Goal: Communication & Community: Answer question/provide support

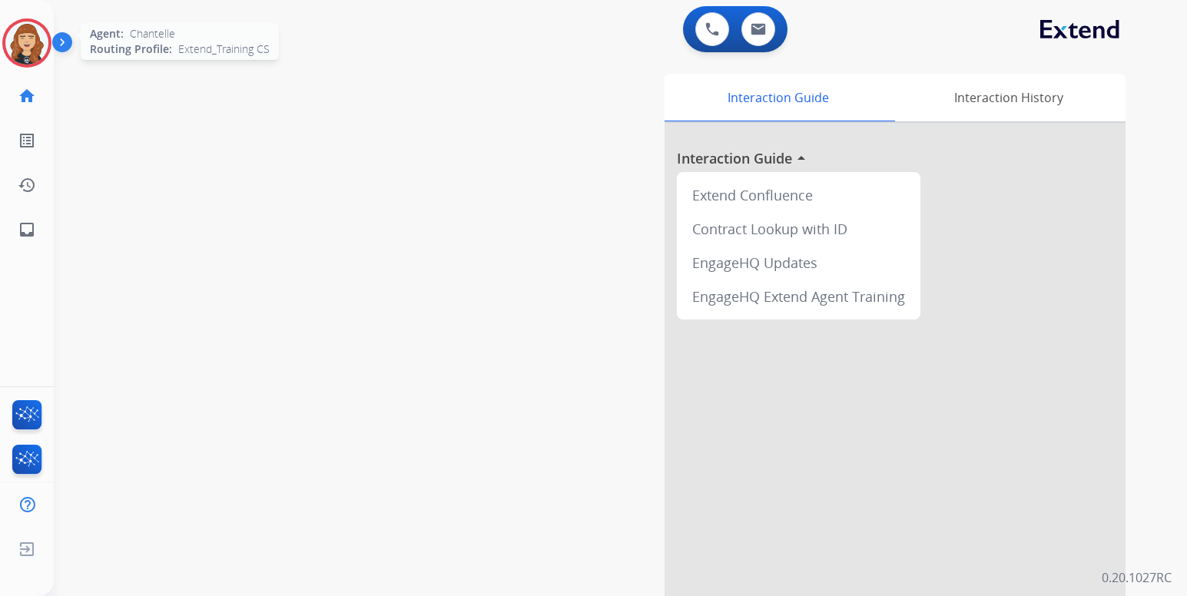
click at [33, 55] on img at bounding box center [26, 43] width 43 height 43
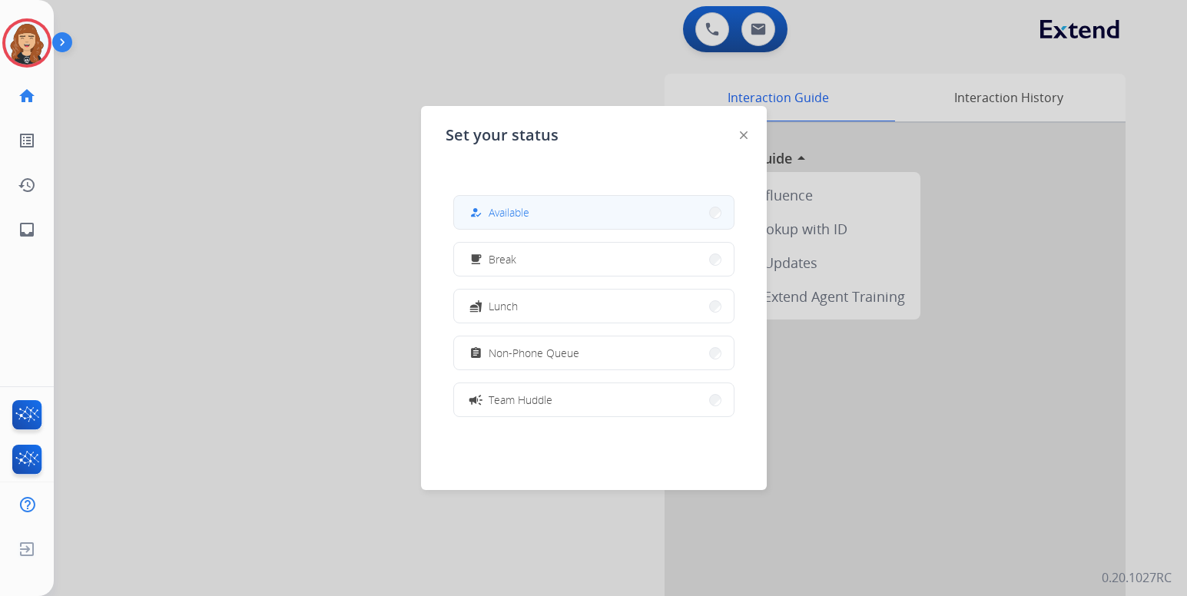
click at [535, 207] on button "how_to_reg Available" at bounding box center [594, 212] width 280 height 33
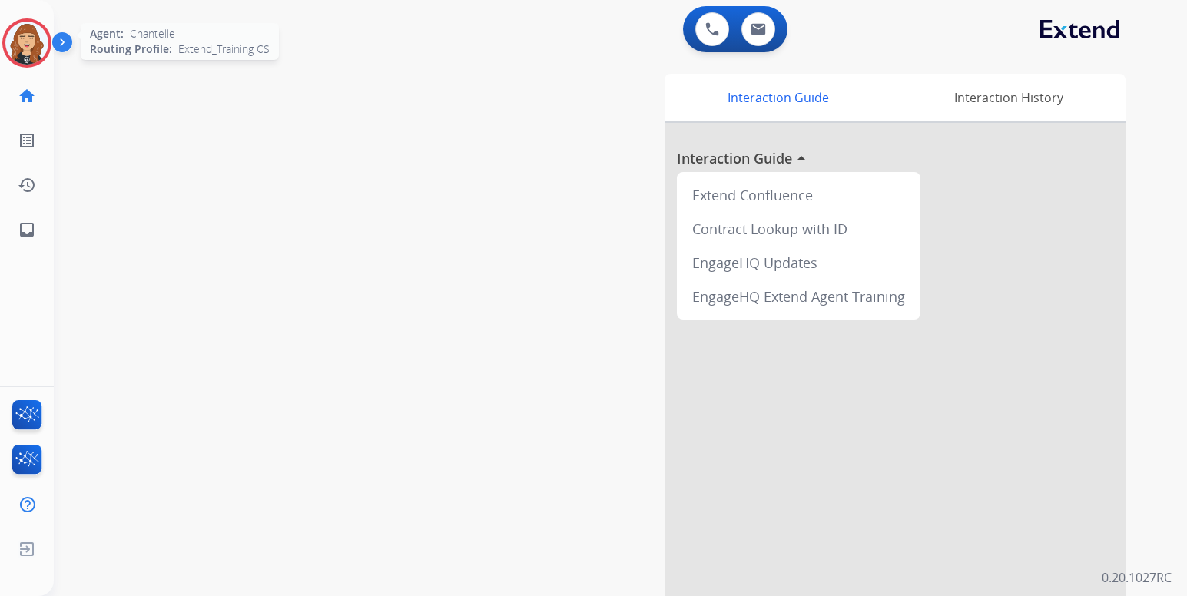
click at [38, 48] on img at bounding box center [26, 43] width 43 height 43
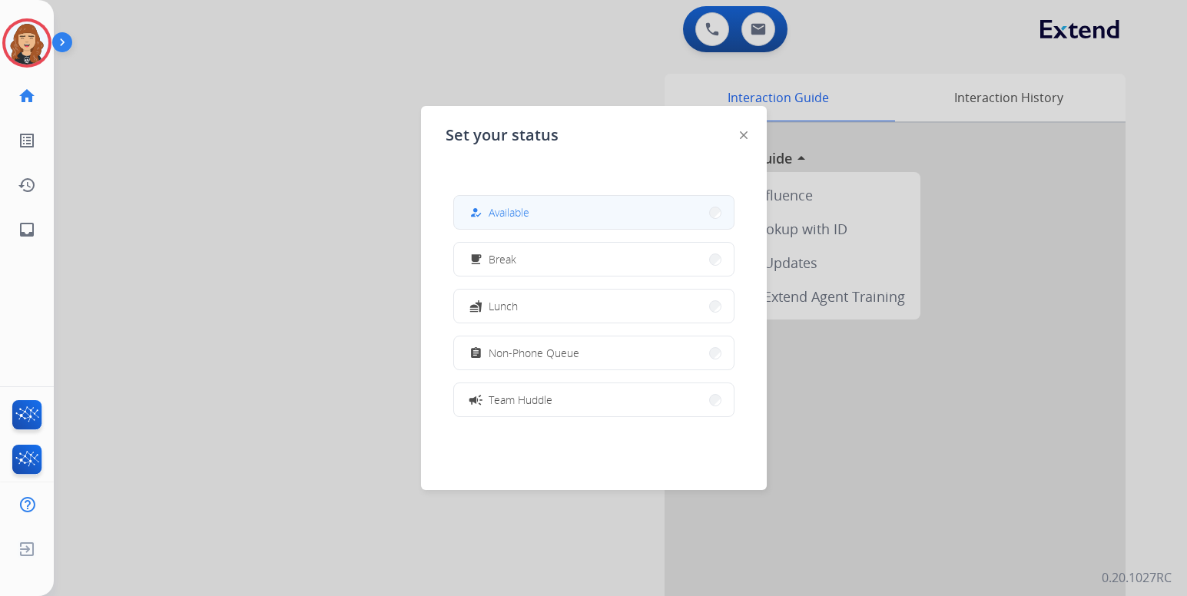
click at [553, 211] on button "how_to_reg Available" at bounding box center [594, 212] width 280 height 33
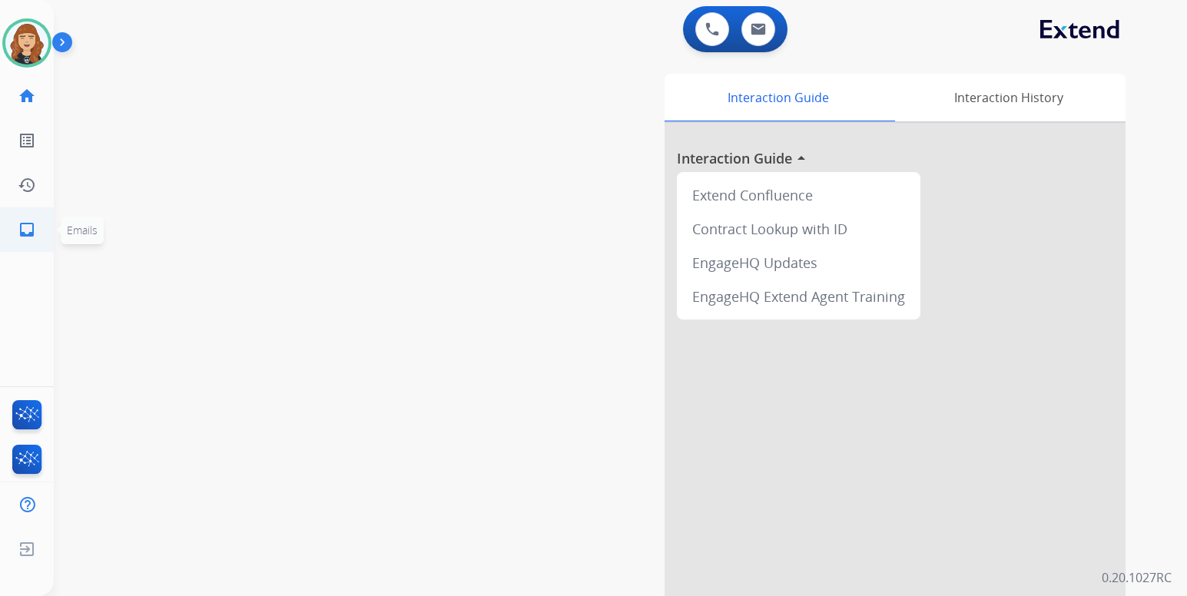
click at [24, 230] on mat-icon "inbox" at bounding box center [27, 229] width 18 height 18
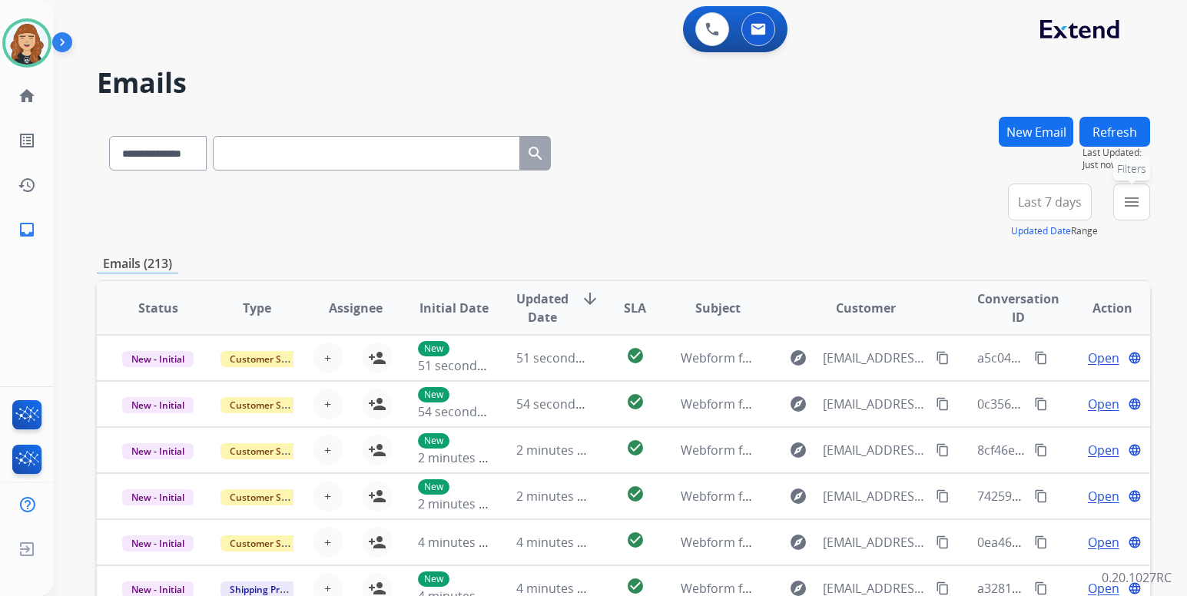
click at [1132, 210] on mat-icon "menu" at bounding box center [1131, 202] width 18 height 18
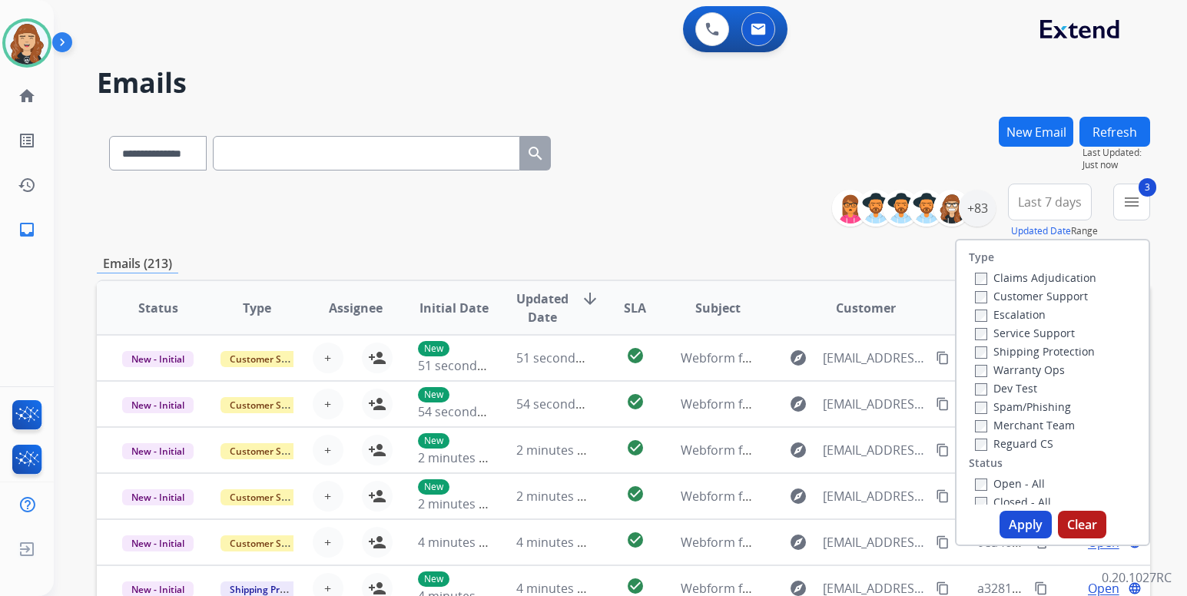
click at [1006, 513] on button "Apply" at bounding box center [1025, 525] width 52 height 28
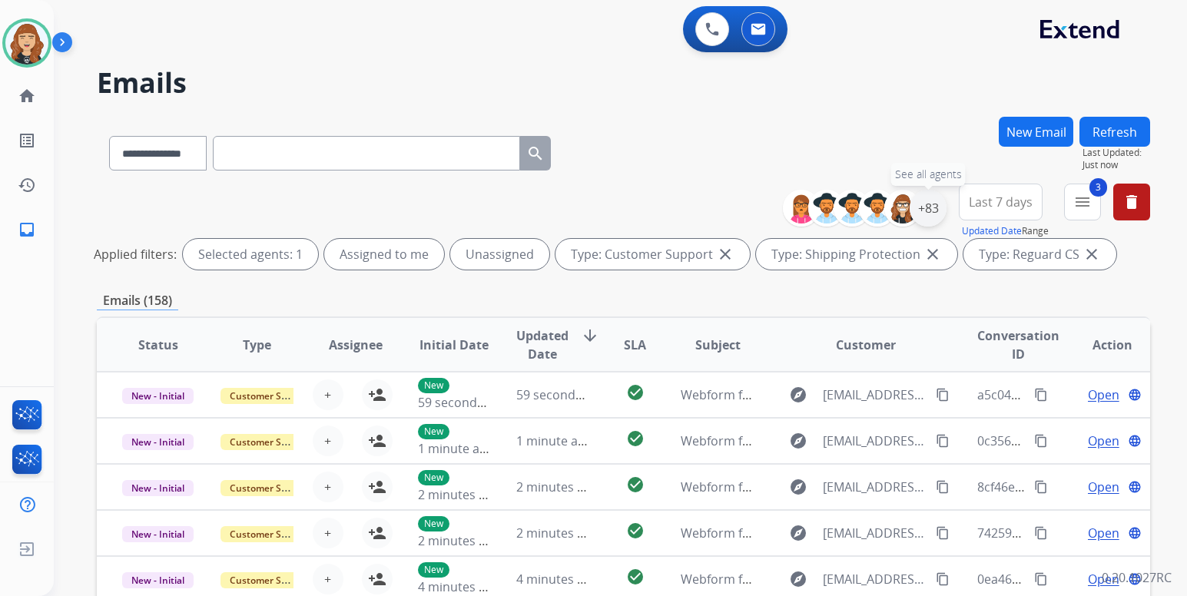
click at [926, 216] on div "+83" at bounding box center [928, 208] width 37 height 37
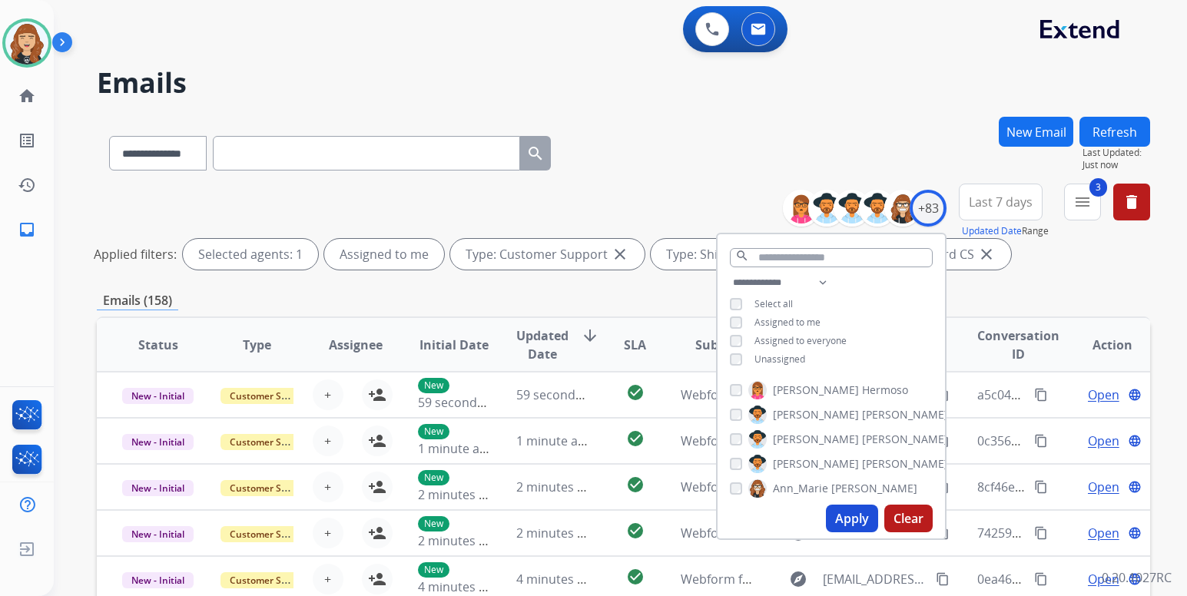
click at [850, 527] on button "Apply" at bounding box center [852, 519] width 52 height 28
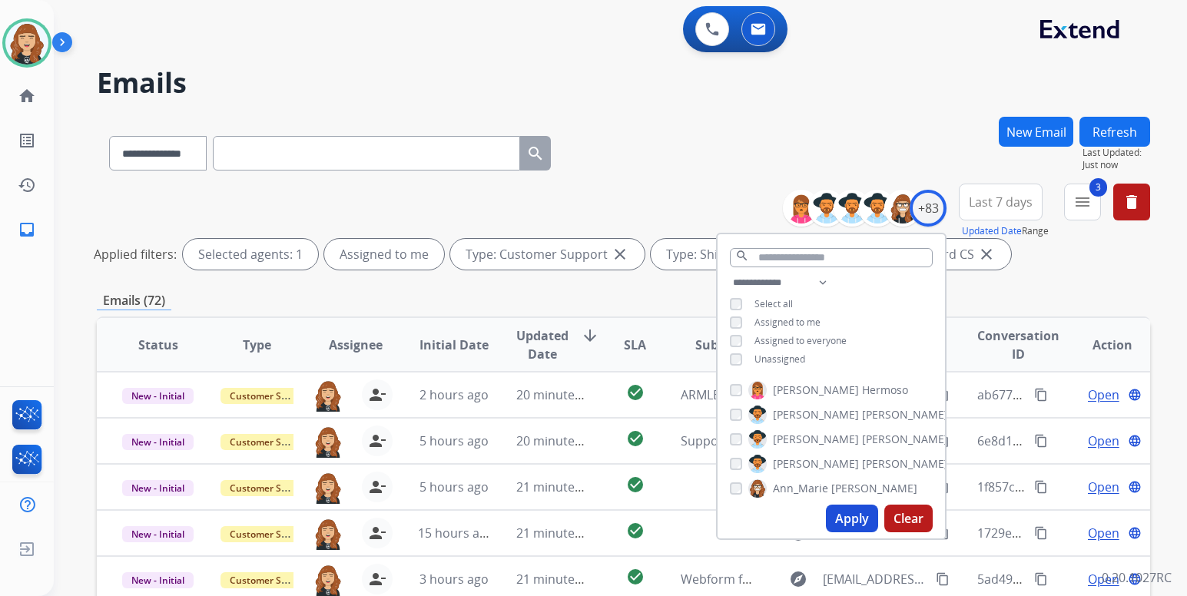
click at [1161, 293] on div "**********" at bounding box center [620, 298] width 1133 height 596
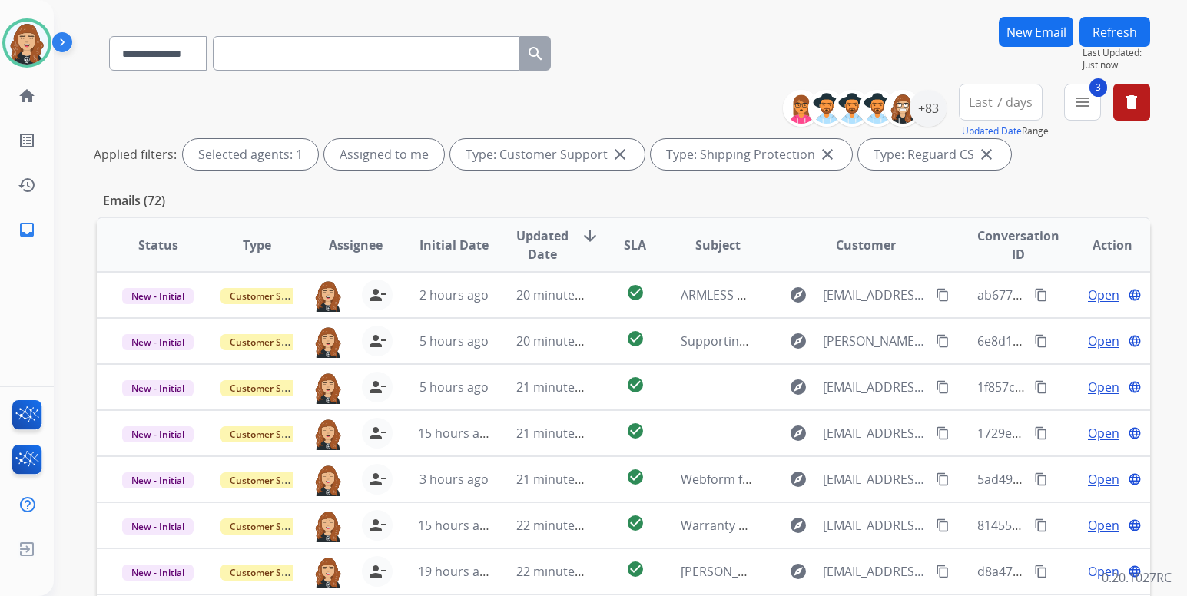
scroll to position [131, 0]
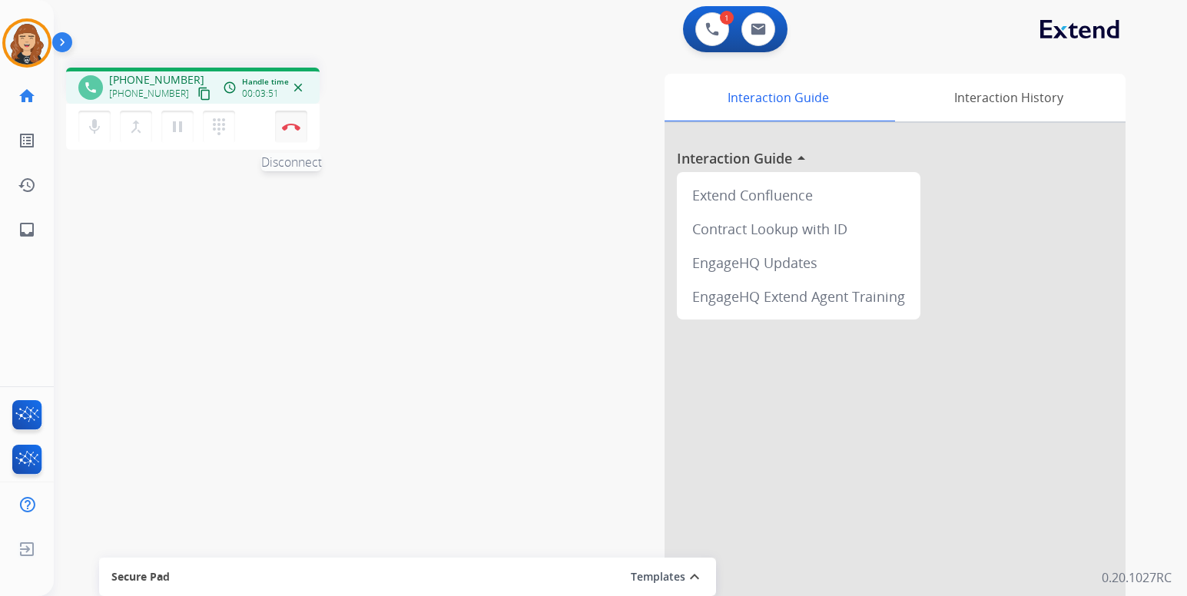
click at [291, 128] on img at bounding box center [291, 127] width 18 height 8
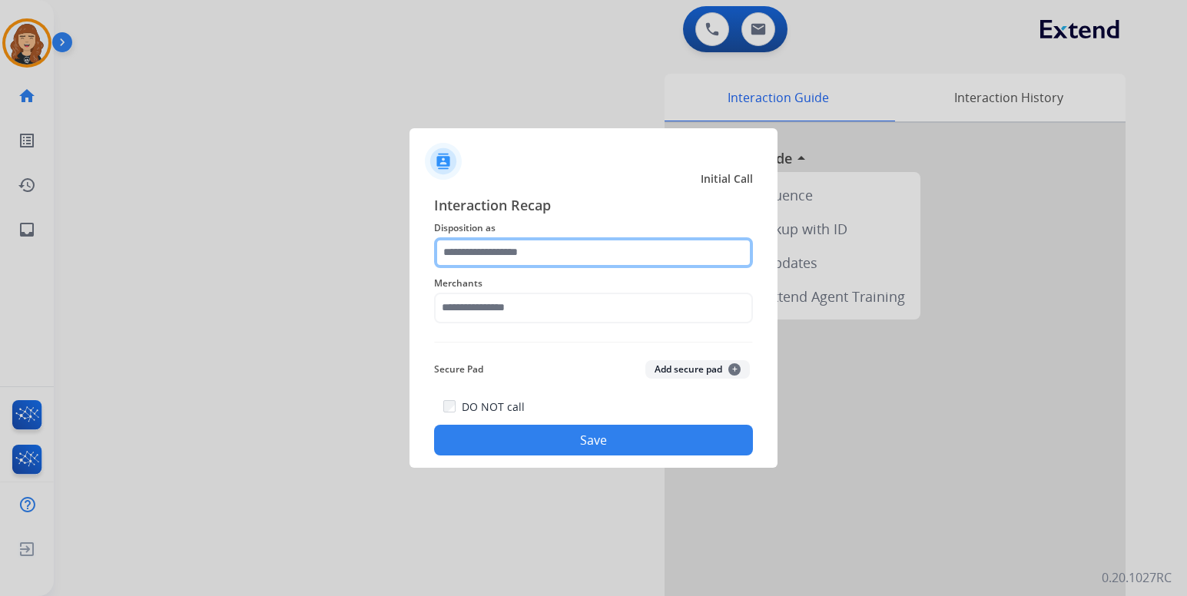
click at [531, 248] on input "text" at bounding box center [593, 252] width 319 height 31
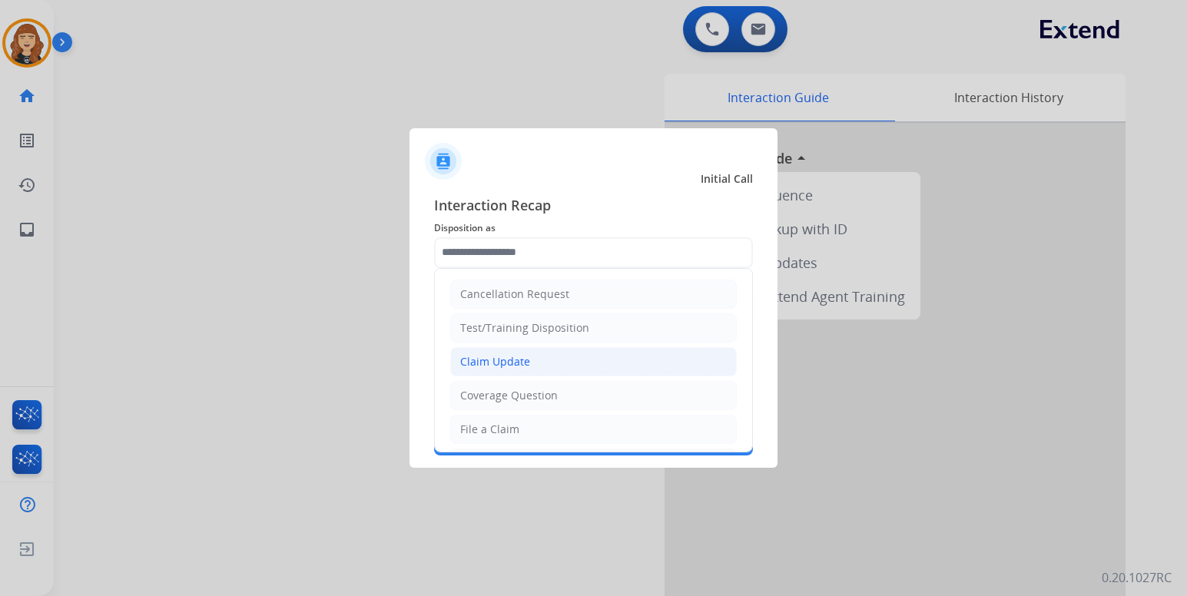
click at [503, 360] on div "Claim Update" at bounding box center [495, 361] width 70 height 15
type input "**********"
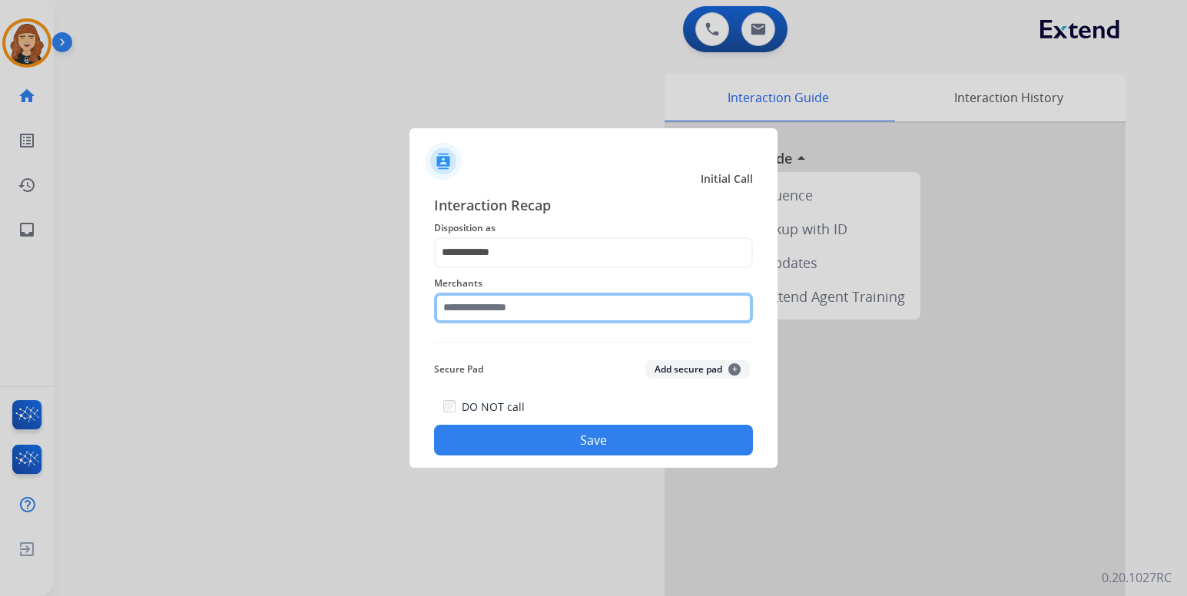
click at [513, 308] on input "text" at bounding box center [593, 308] width 319 height 31
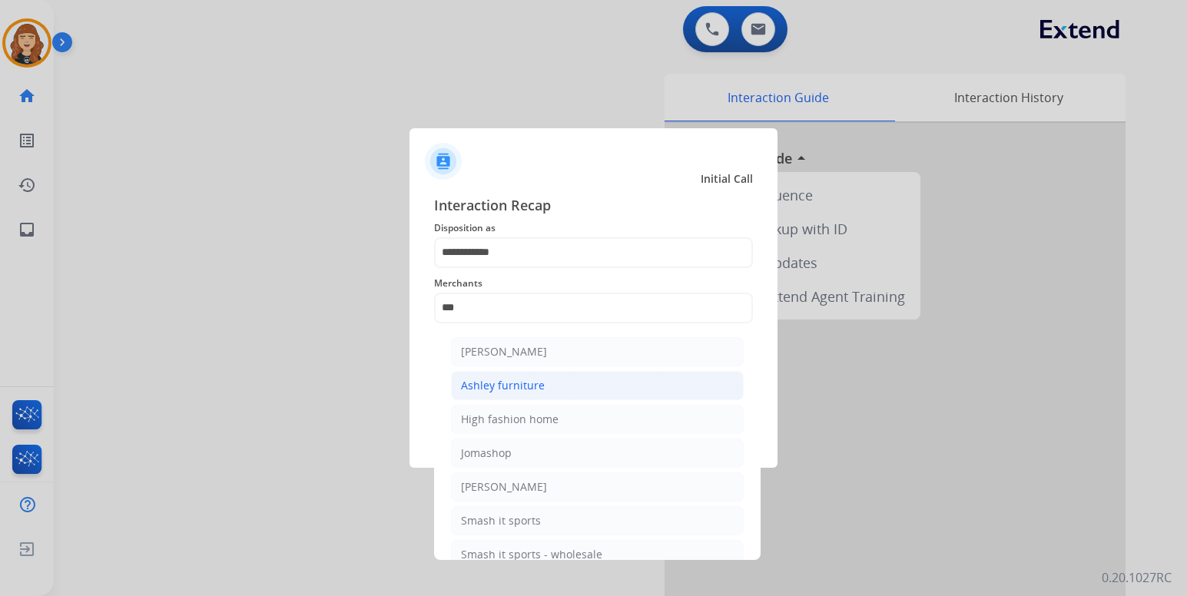
click at [524, 393] on div "Ashley furniture" at bounding box center [503, 385] width 84 height 15
type input "**********"
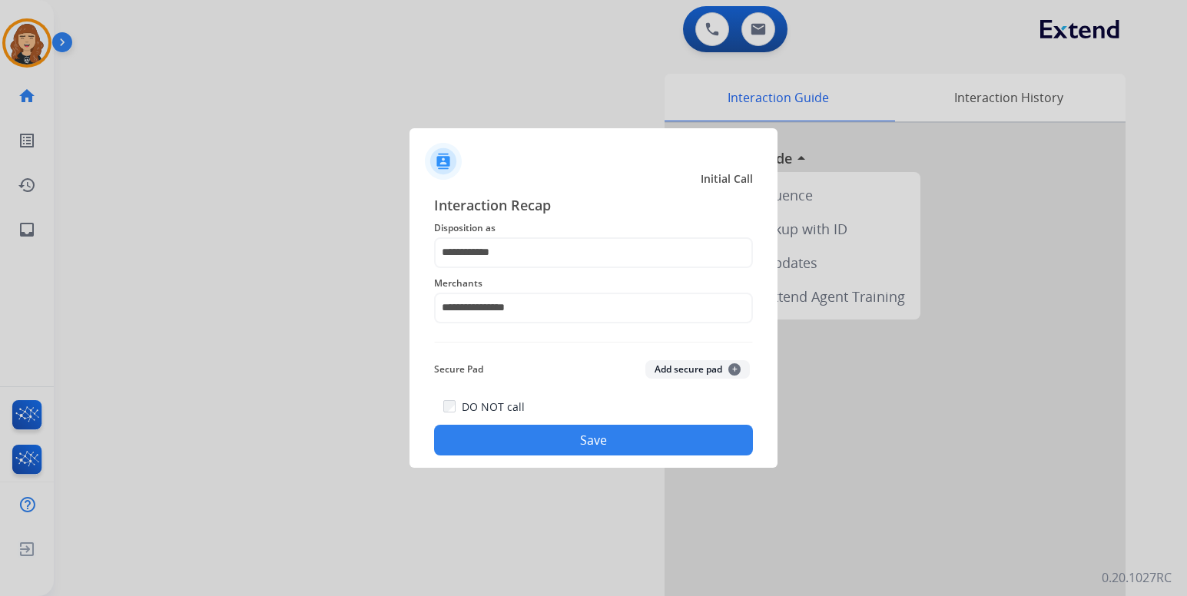
click at [559, 439] on button "Save" at bounding box center [593, 440] width 319 height 31
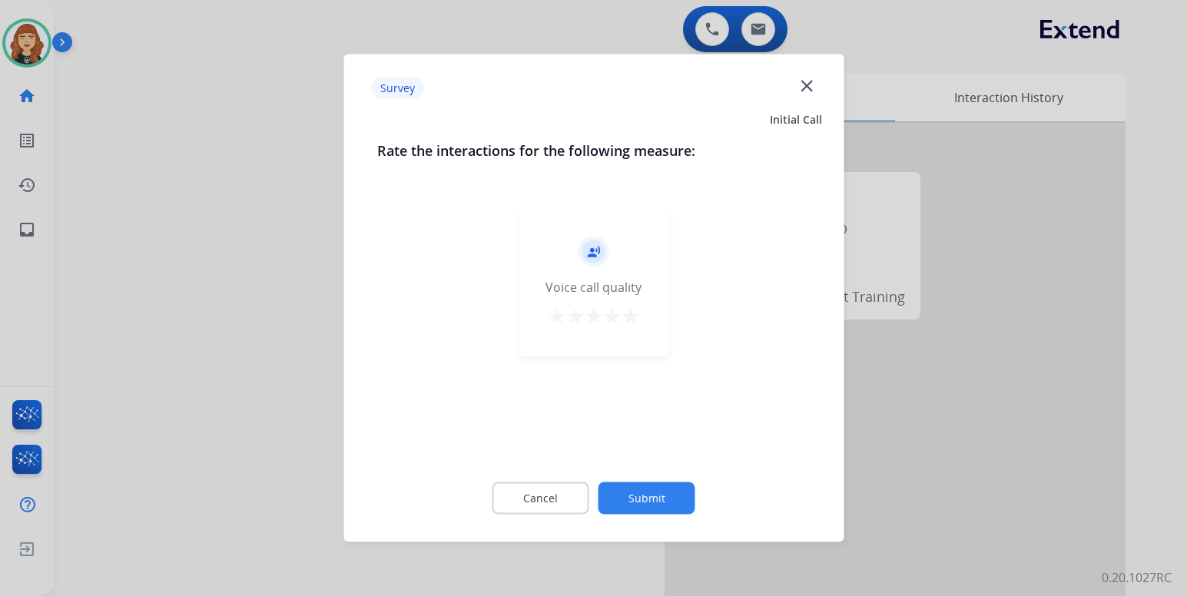
click at [634, 317] on mat-icon "star" at bounding box center [630, 316] width 18 height 18
click at [668, 497] on button "Submit" at bounding box center [646, 498] width 97 height 32
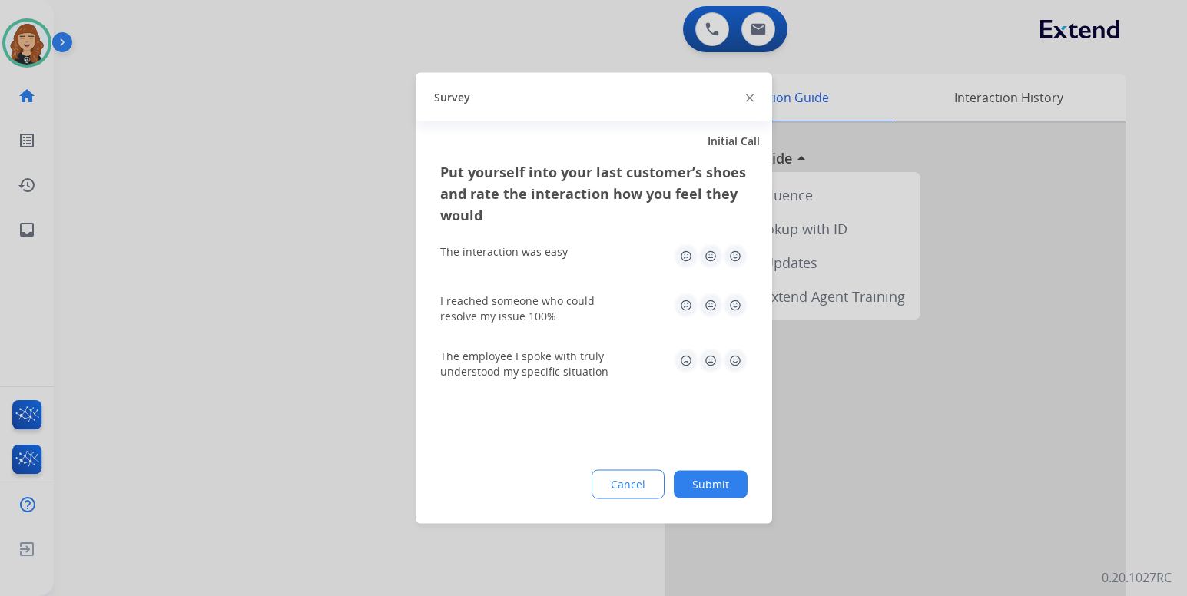
click at [737, 254] on img at bounding box center [735, 256] width 25 height 25
click at [737, 313] on img at bounding box center [735, 305] width 25 height 25
click at [728, 359] on img at bounding box center [735, 361] width 25 height 25
click at [717, 482] on button "Submit" at bounding box center [711, 485] width 74 height 28
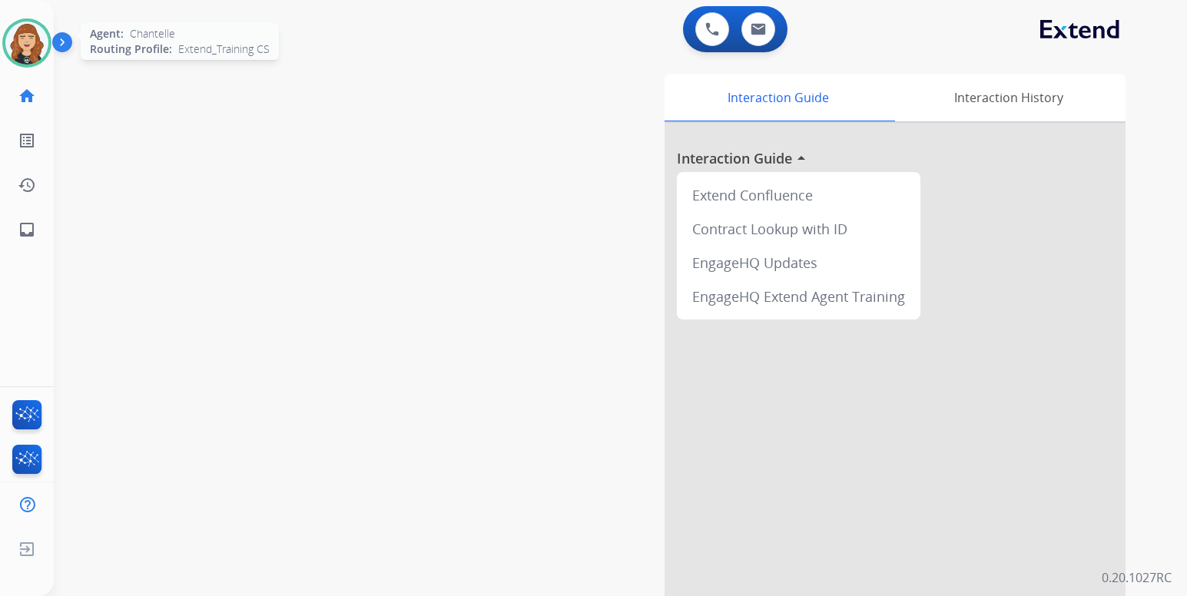
click at [24, 38] on img at bounding box center [26, 43] width 43 height 43
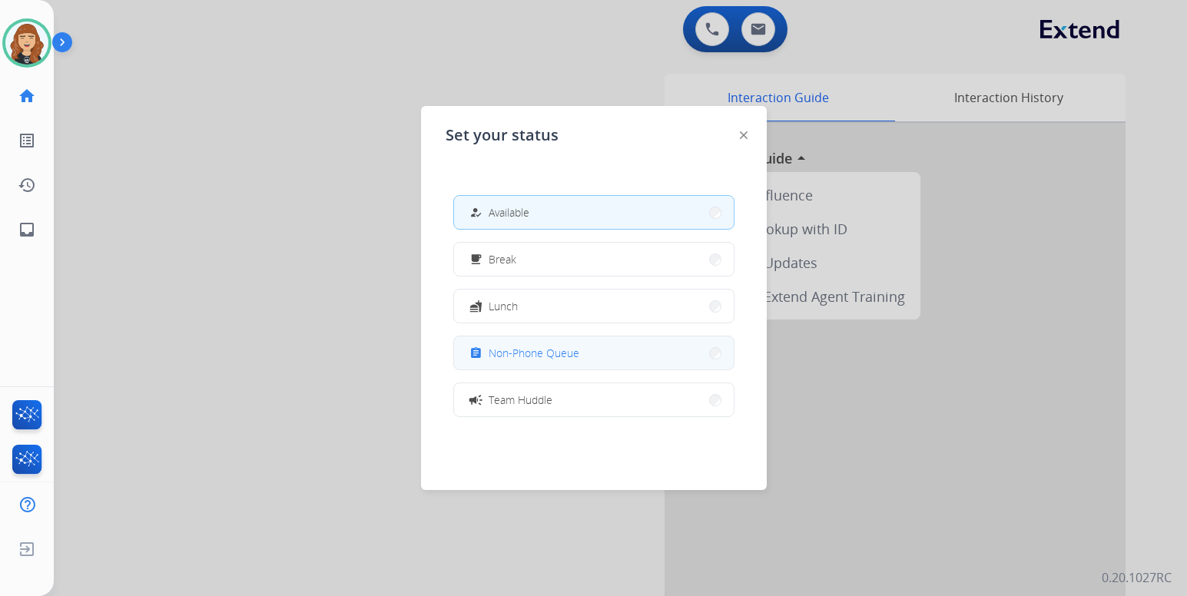
click at [546, 360] on span "Non-Phone Queue" at bounding box center [534, 353] width 91 height 16
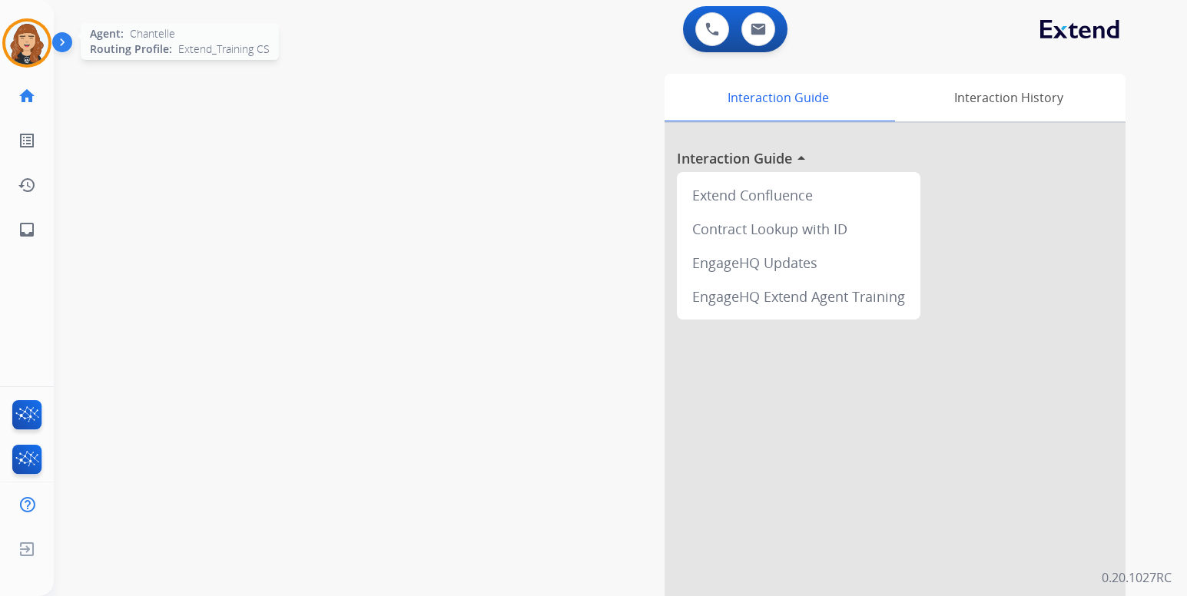
click at [25, 50] on img at bounding box center [26, 43] width 43 height 43
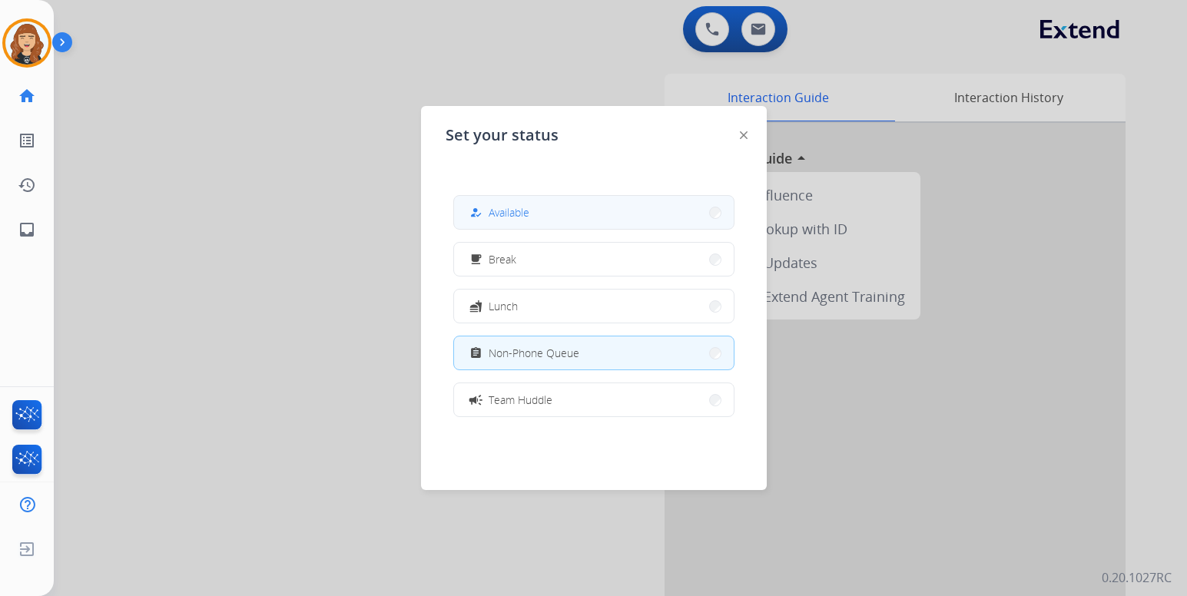
click at [565, 214] on button "how_to_reg Available" at bounding box center [594, 212] width 280 height 33
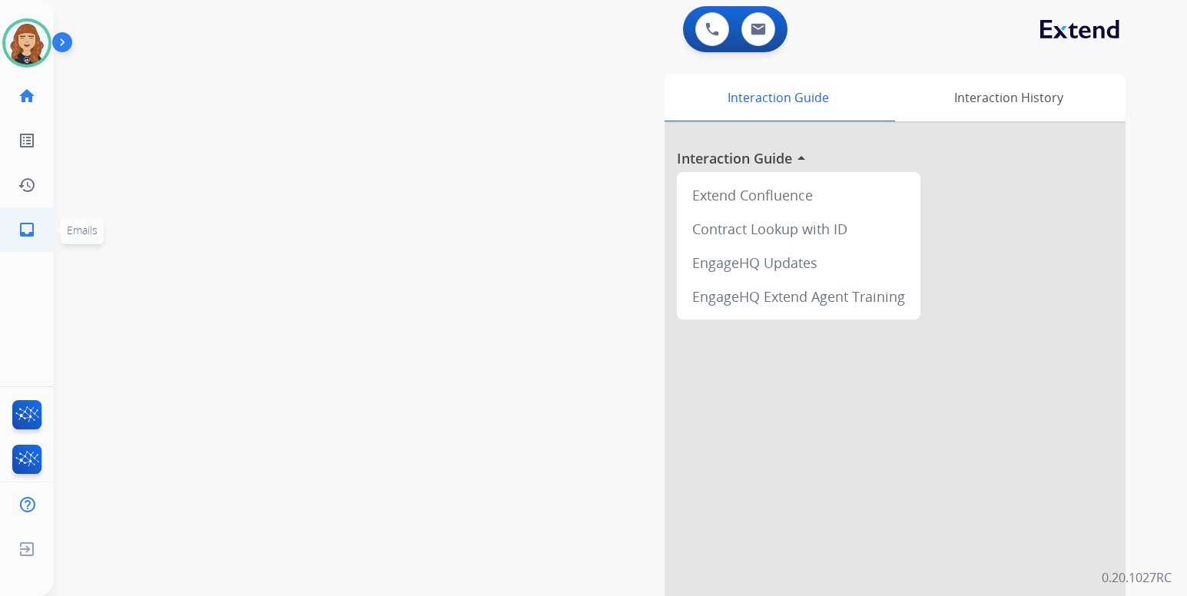
click at [28, 232] on mat-icon "inbox" at bounding box center [27, 229] width 18 height 18
select select "**********"
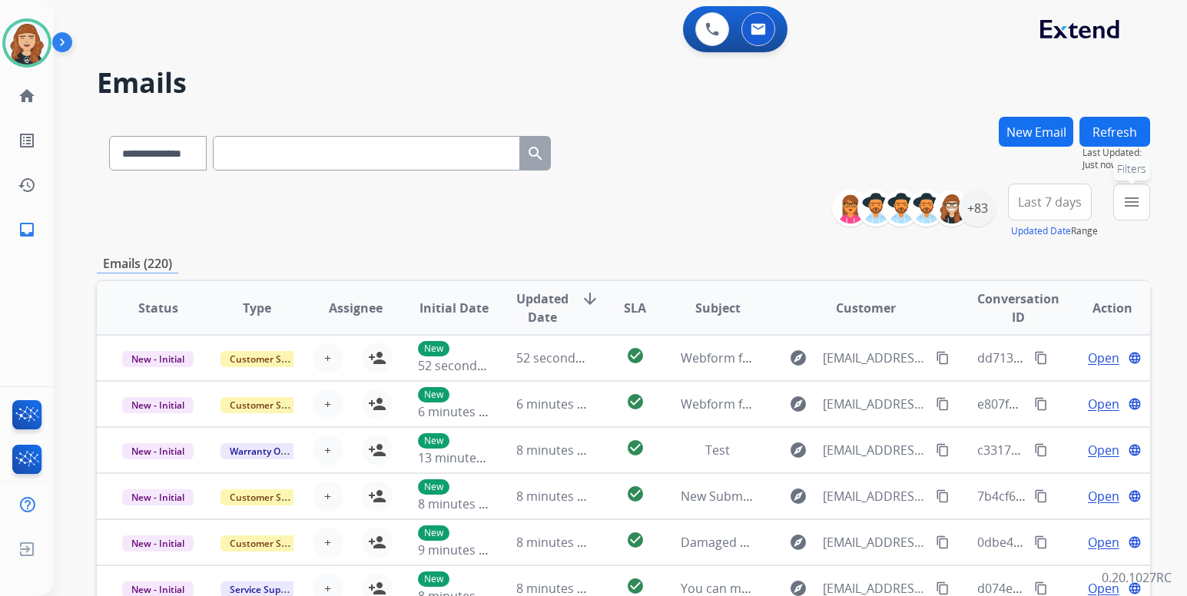
click at [1136, 204] on mat-icon "menu" at bounding box center [1131, 202] width 18 height 18
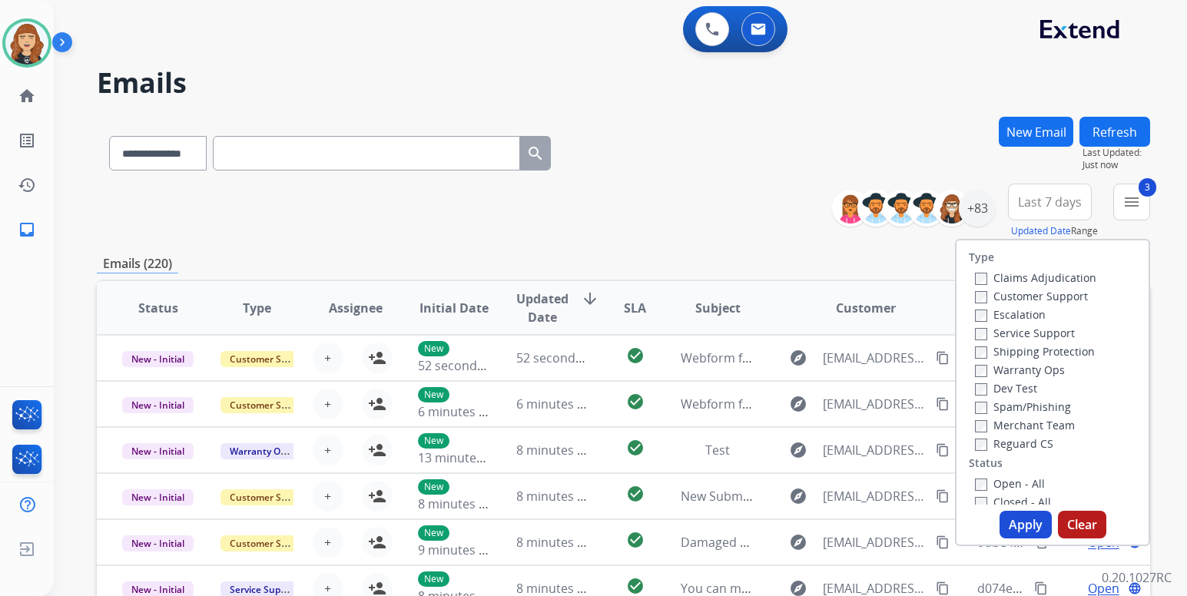
click at [1016, 521] on button "Apply" at bounding box center [1025, 525] width 52 height 28
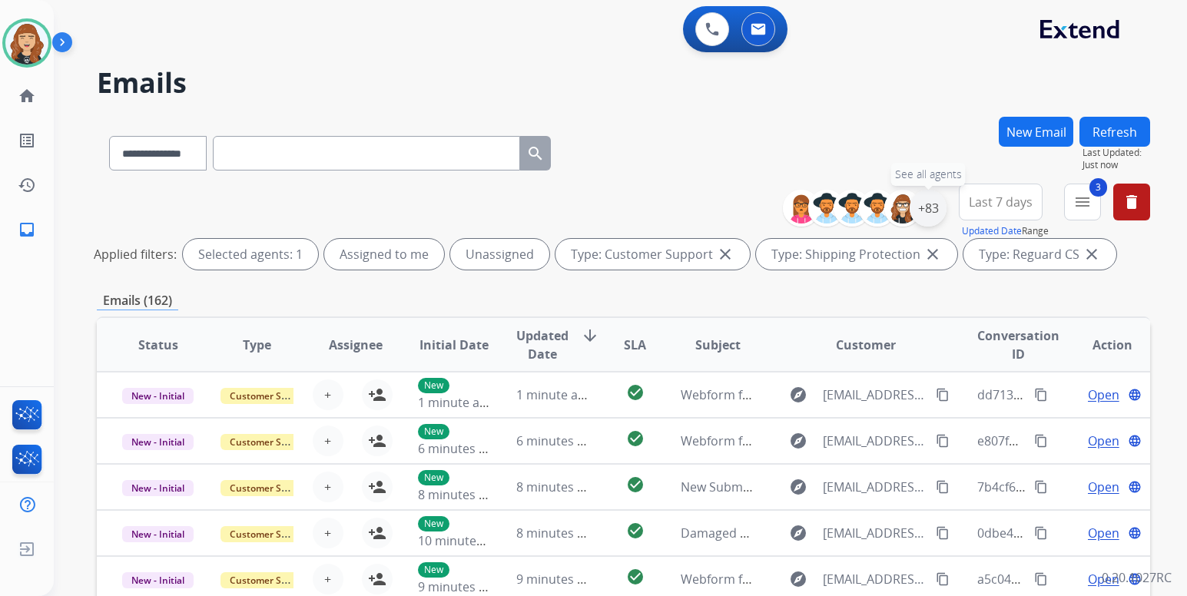
click at [923, 211] on div "+83" at bounding box center [928, 208] width 37 height 37
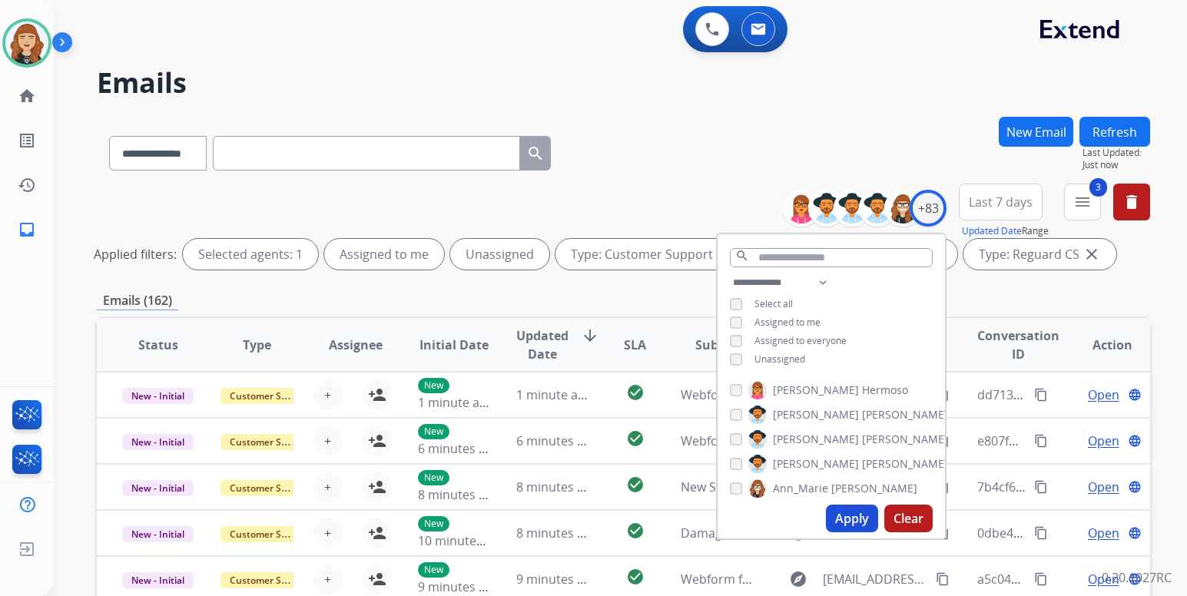
click at [735, 366] on div "**********" at bounding box center [831, 322] width 227 height 98
click at [845, 515] on button "Apply" at bounding box center [852, 519] width 52 height 28
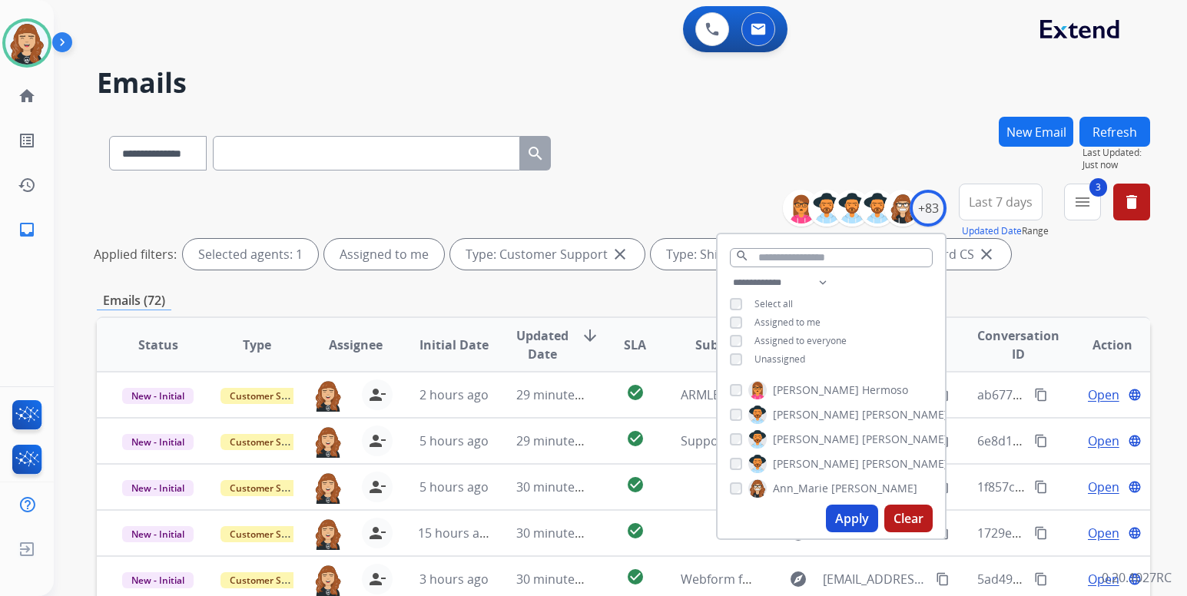
click at [1161, 279] on div "**********" at bounding box center [620, 298] width 1133 height 596
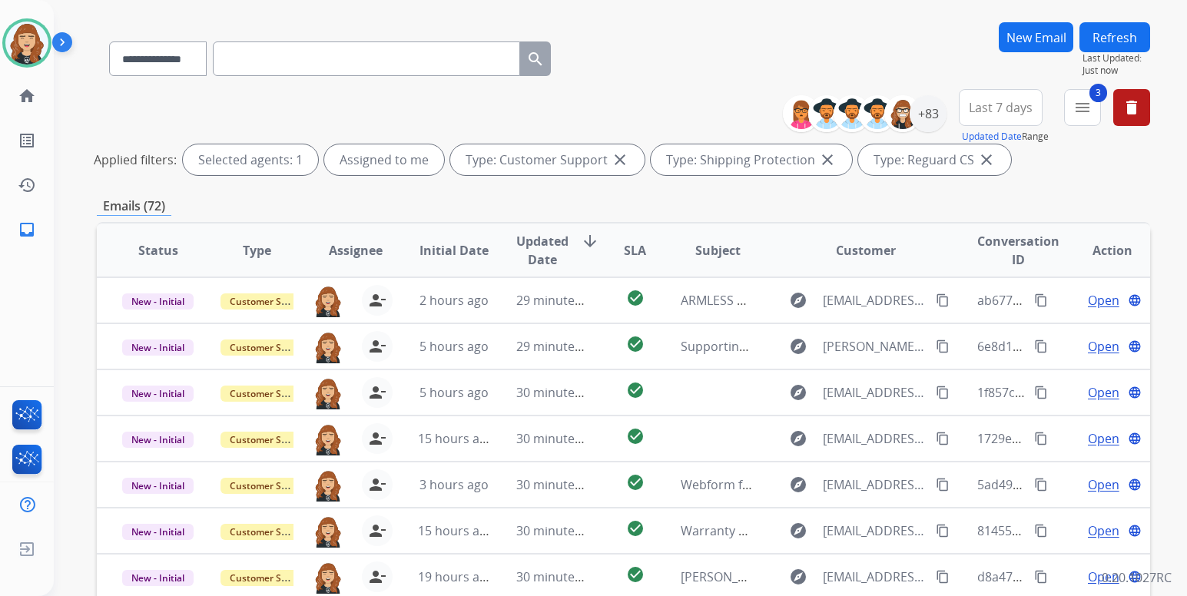
scroll to position [123, 0]
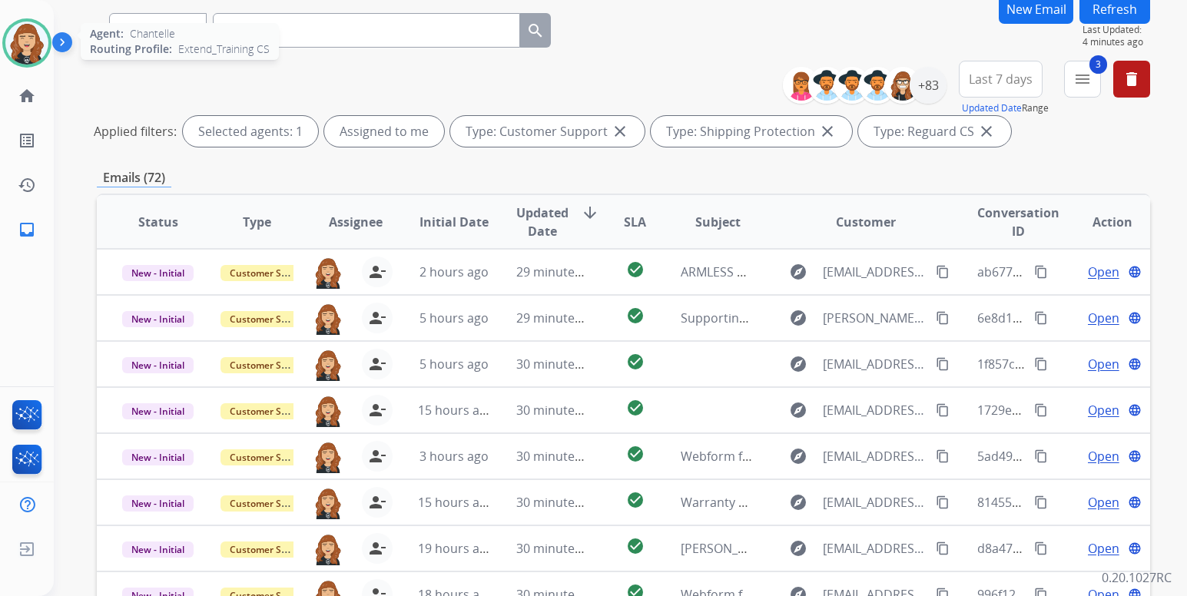
click at [32, 39] on img at bounding box center [26, 43] width 43 height 43
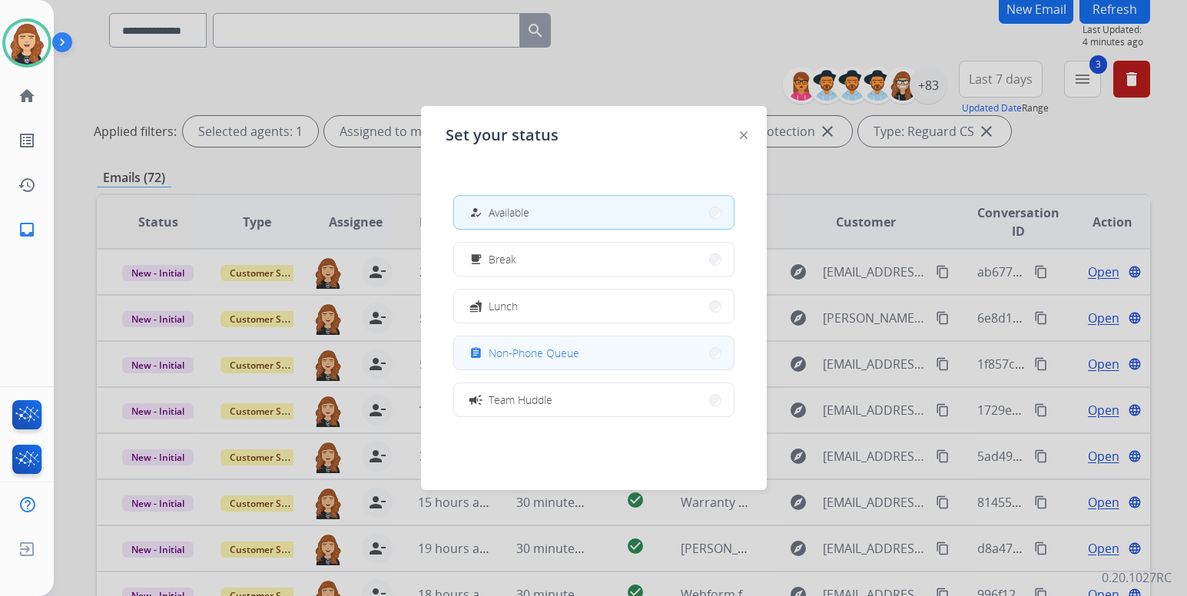
click at [578, 365] on button "assignment Non-Phone Queue" at bounding box center [594, 352] width 280 height 33
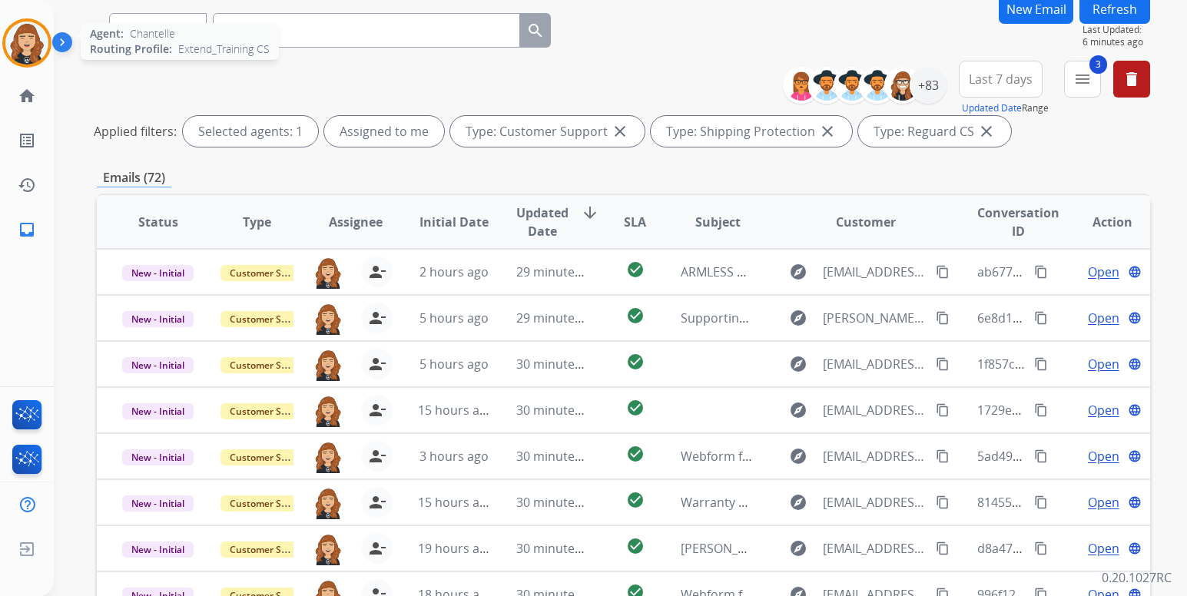
click at [21, 45] on img at bounding box center [26, 43] width 43 height 43
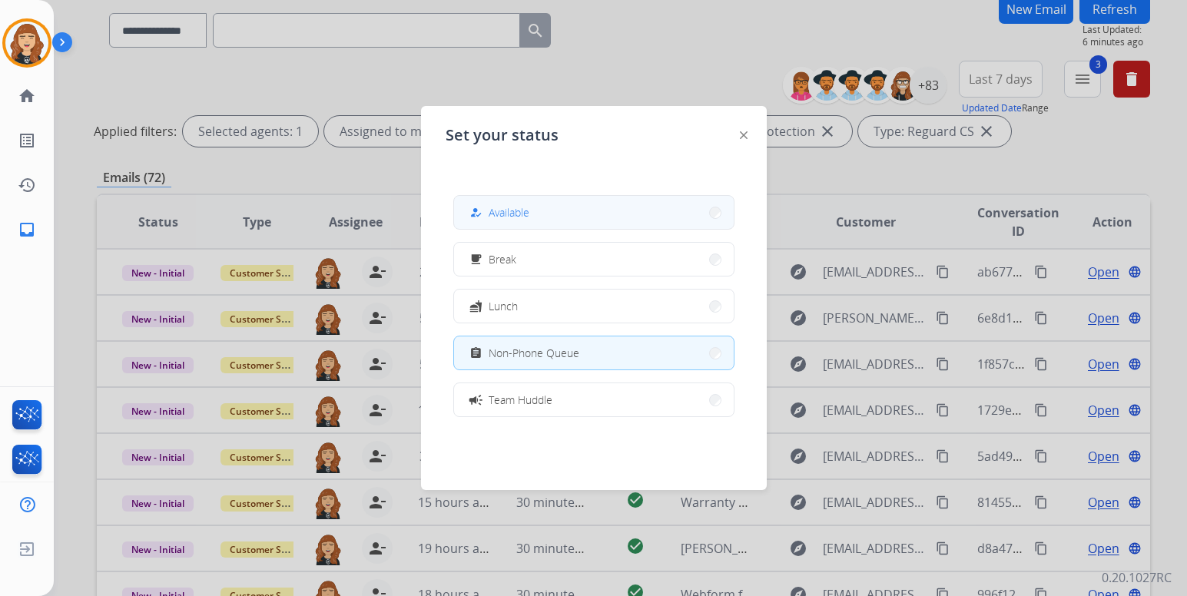
click at [550, 217] on button "how_to_reg Available" at bounding box center [594, 212] width 280 height 33
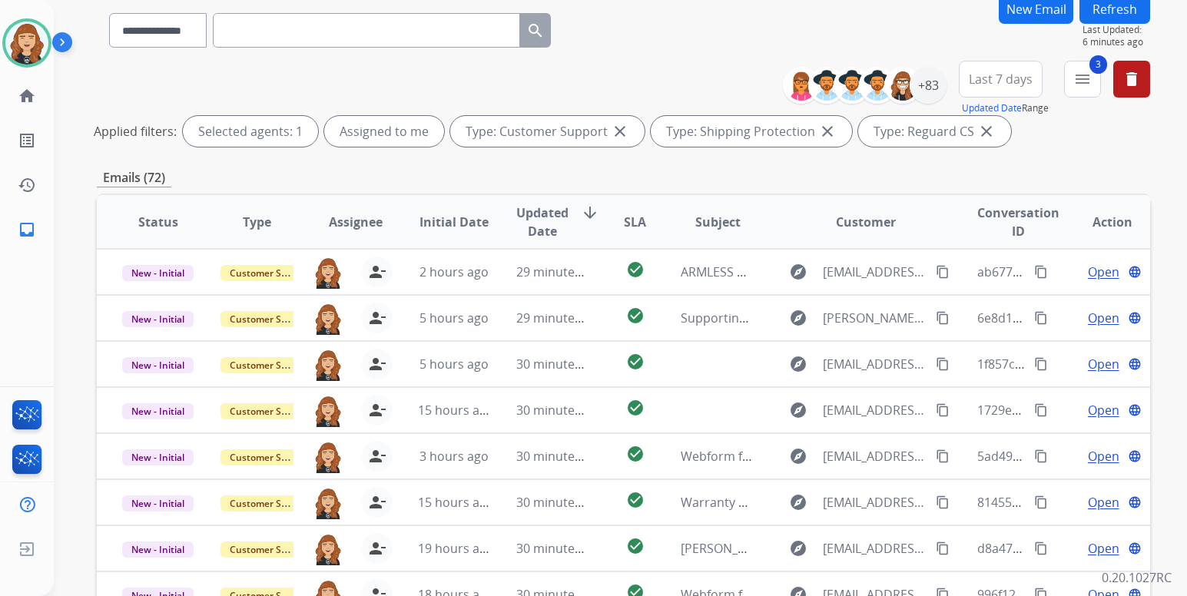
click at [1122, 12] on button "Refresh" at bounding box center [1114, 9] width 71 height 30
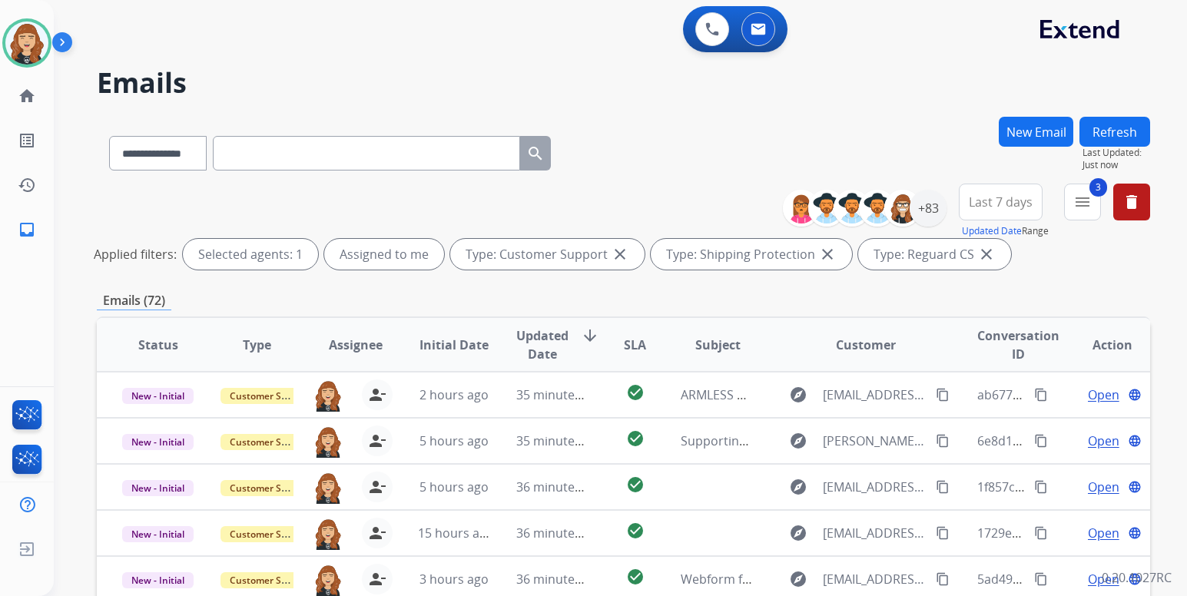
click at [1155, 288] on div "**********" at bounding box center [620, 298] width 1133 height 596
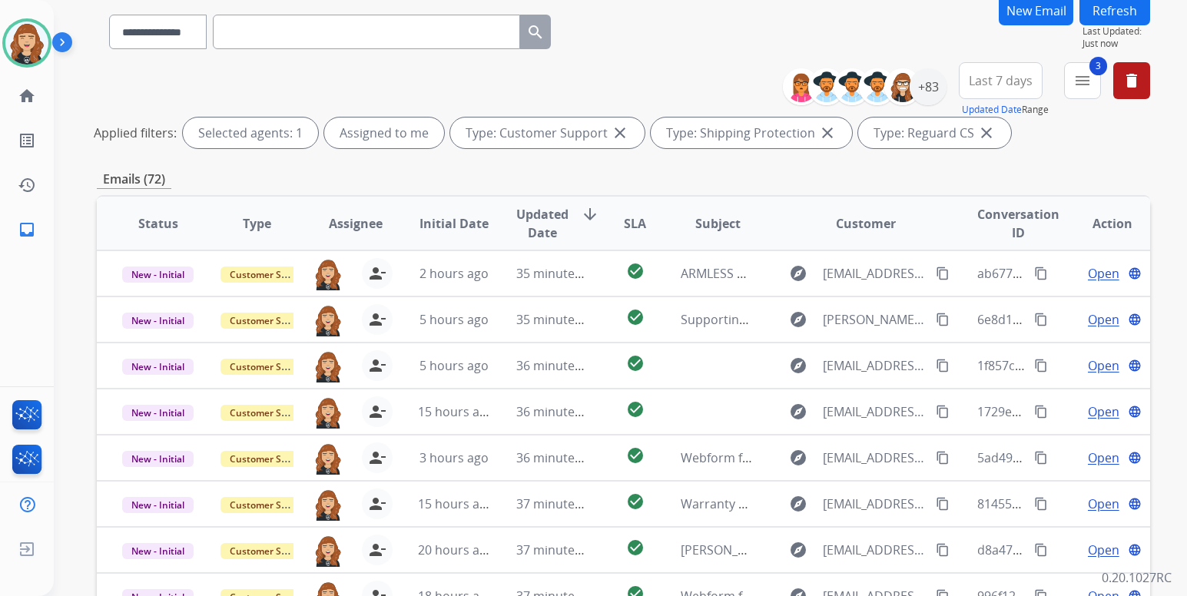
scroll to position [123, 0]
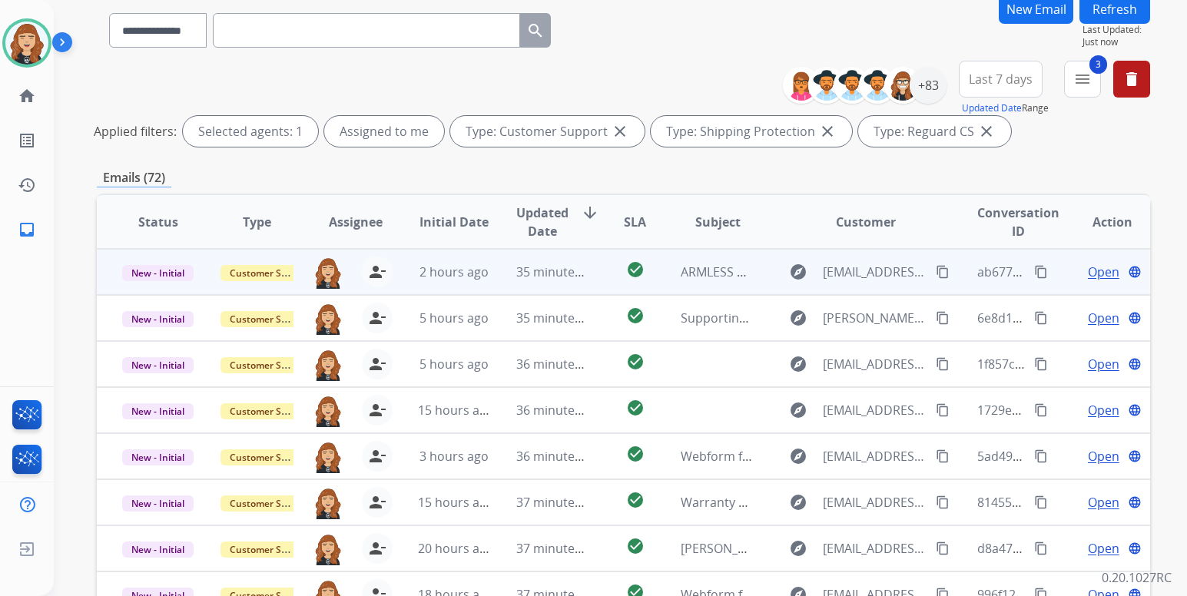
click at [1090, 273] on span "Open" at bounding box center [1103, 272] width 31 height 18
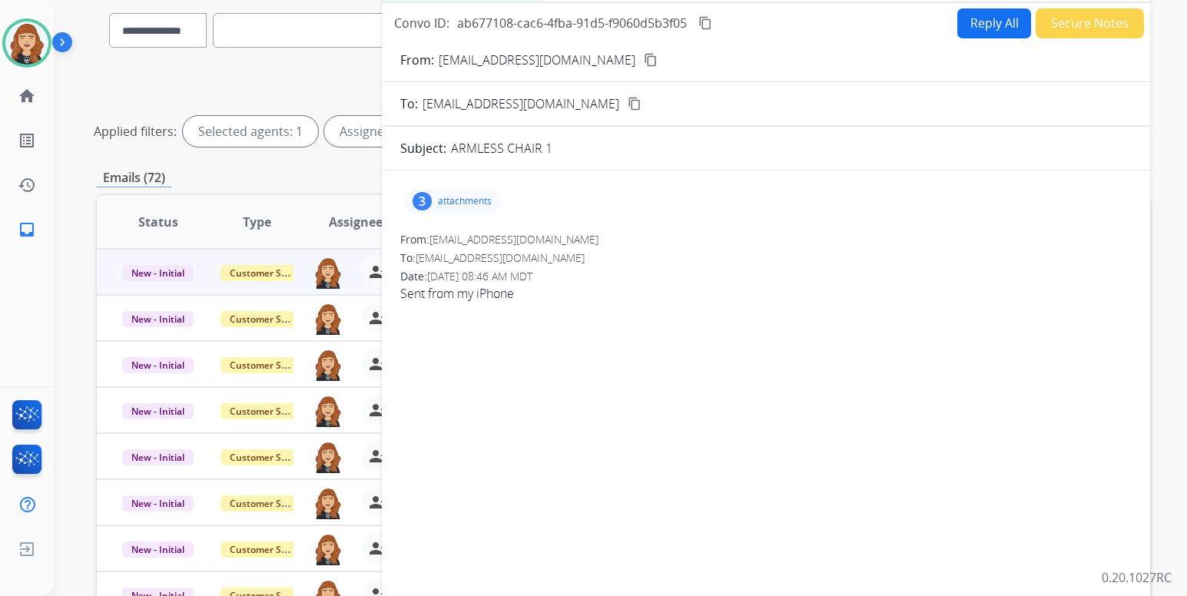
click at [644, 61] on mat-icon "content_copy" at bounding box center [651, 60] width 14 height 14
click at [467, 201] on p "attachments" at bounding box center [465, 201] width 54 height 12
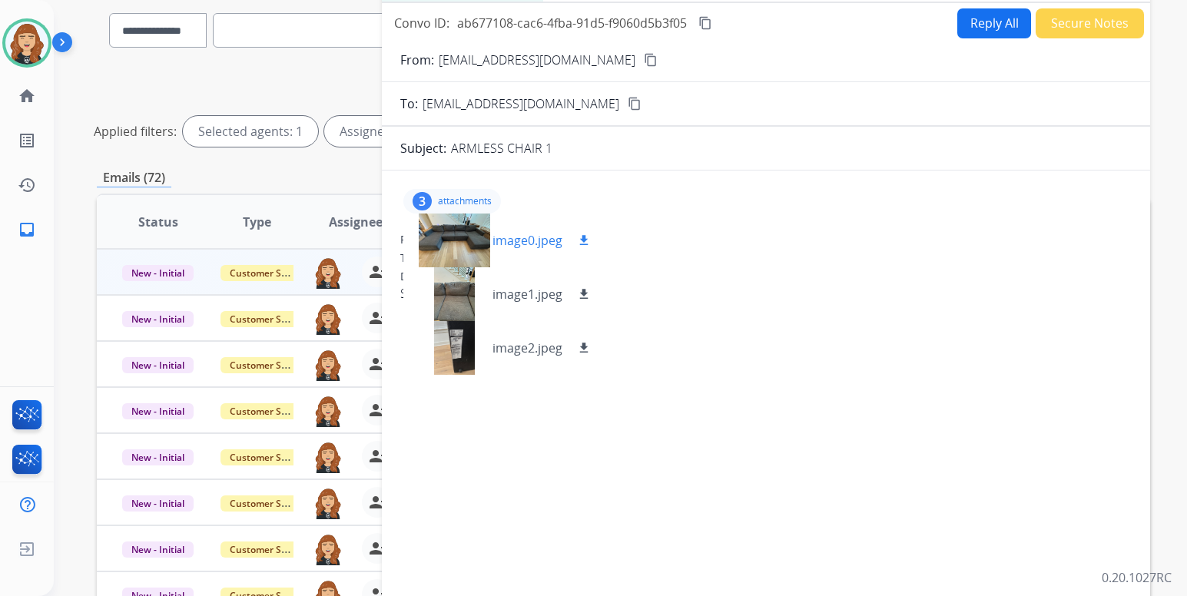
click at [584, 238] on mat-icon "download" at bounding box center [584, 241] width 14 height 14
click at [583, 289] on mat-icon "download" at bounding box center [584, 294] width 14 height 14
click at [582, 345] on mat-icon "download" at bounding box center [584, 348] width 14 height 14
click at [979, 20] on button "Reply All" at bounding box center [994, 23] width 74 height 30
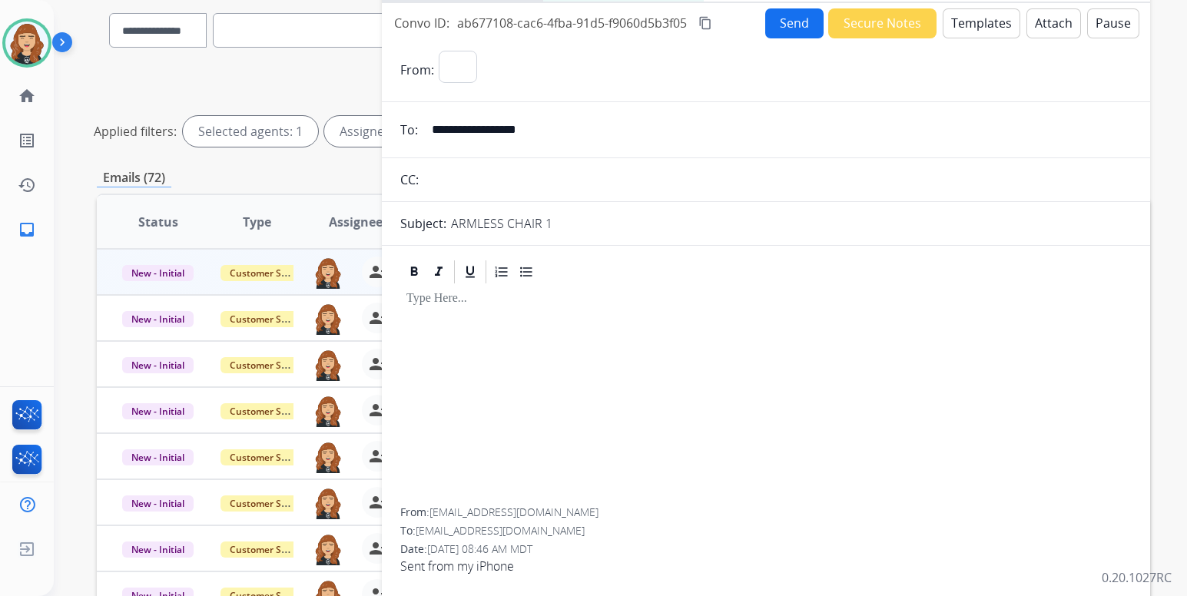
select select "**********"
click at [979, 20] on button "Templates" at bounding box center [982, 23] width 78 height 30
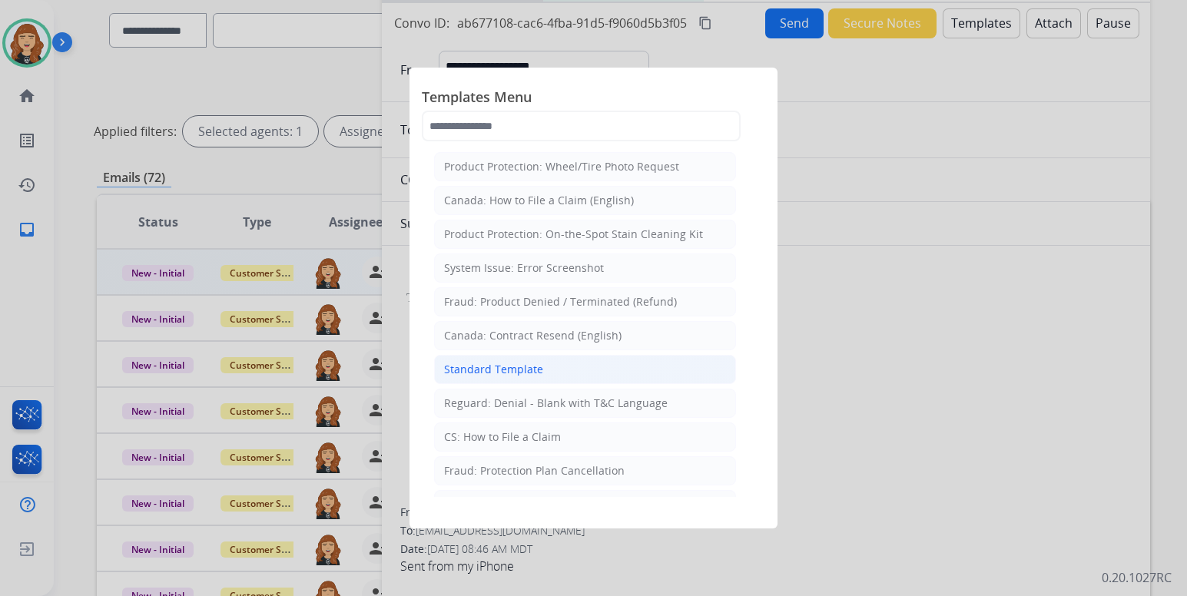
click at [522, 372] on div "Standard Template" at bounding box center [493, 369] width 99 height 15
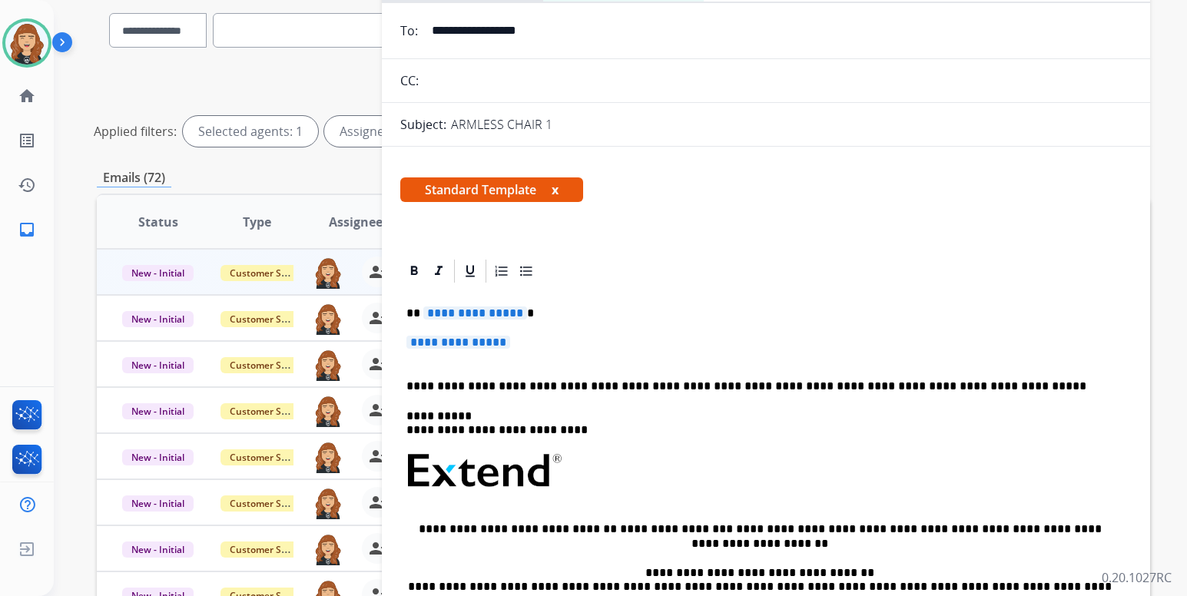
scroll to position [124, 0]
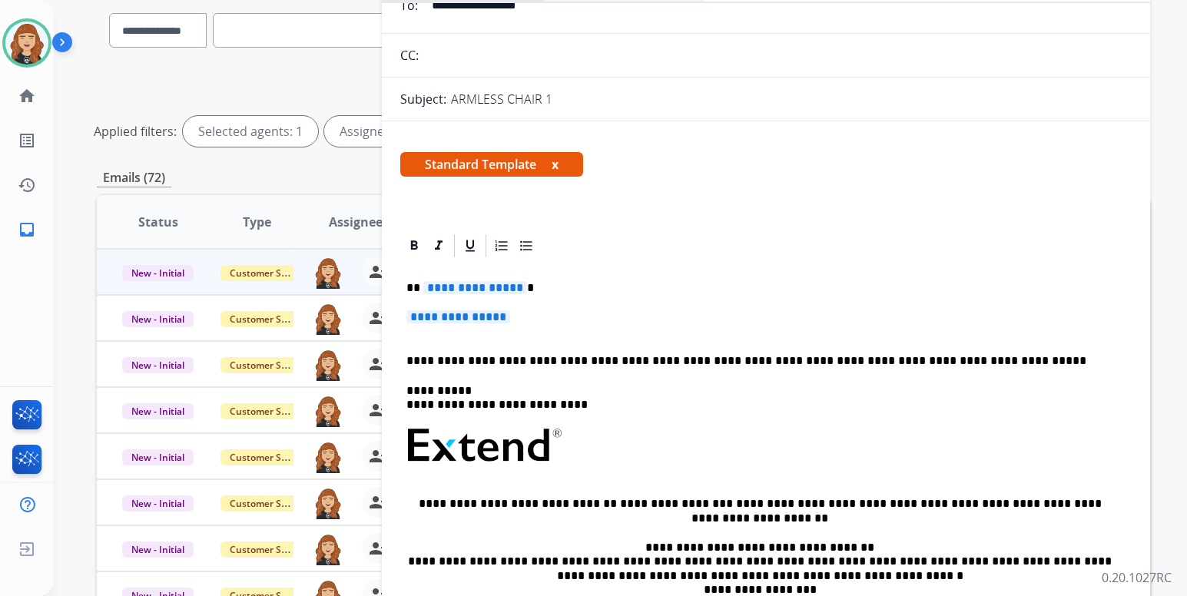
click at [527, 313] on p "**********" at bounding box center [765, 324] width 719 height 28
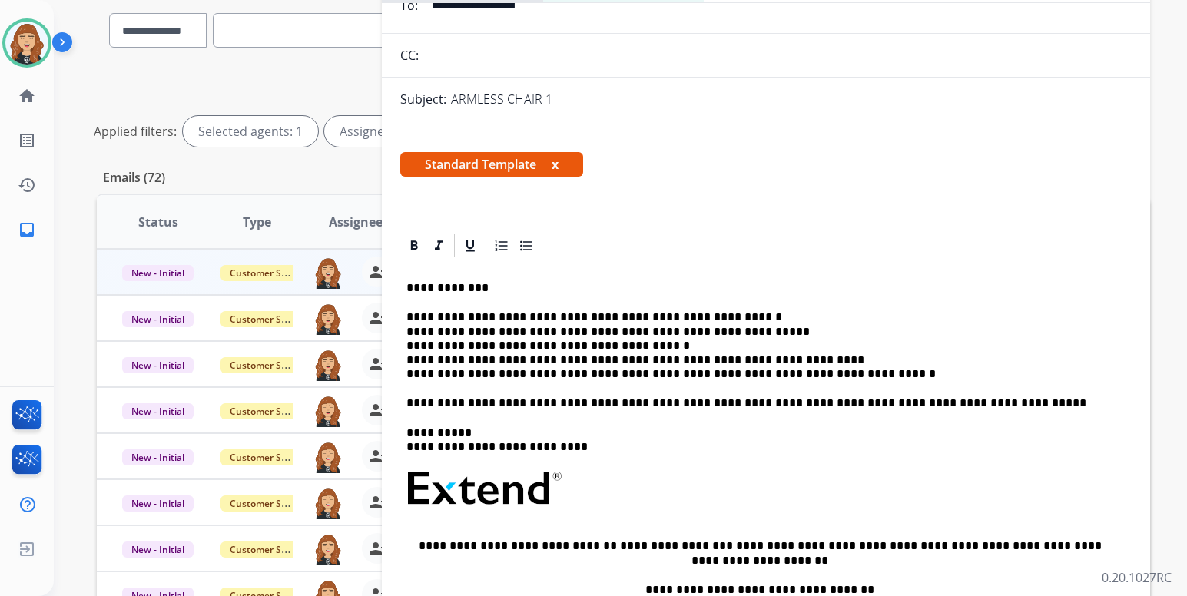
click at [728, 318] on p "**********" at bounding box center [759, 345] width 707 height 71
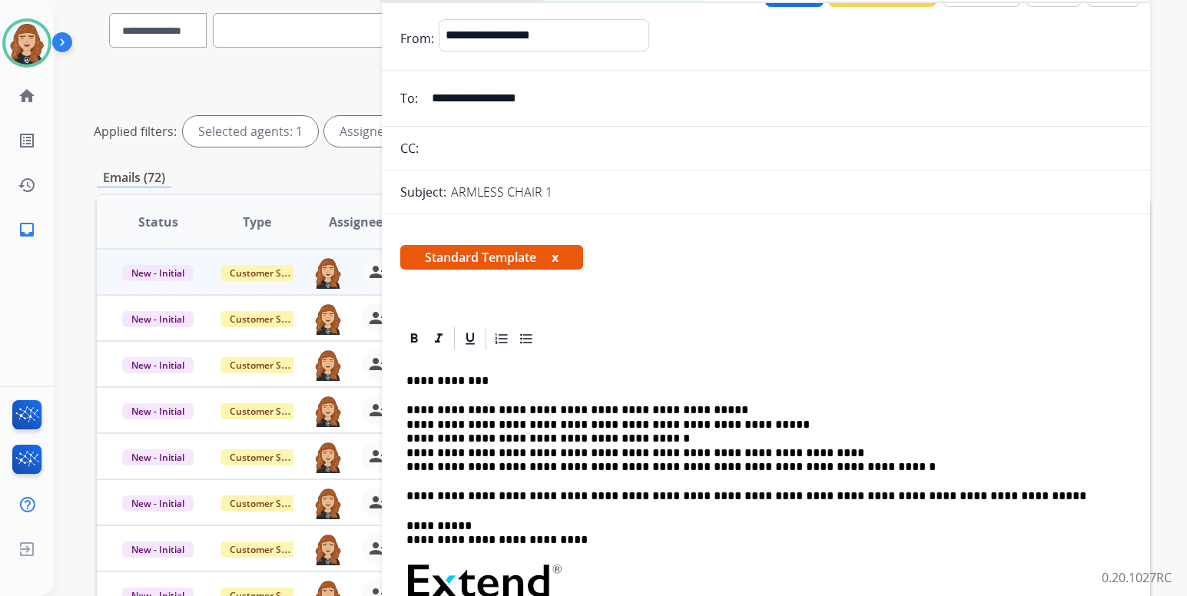
scroll to position [0, 0]
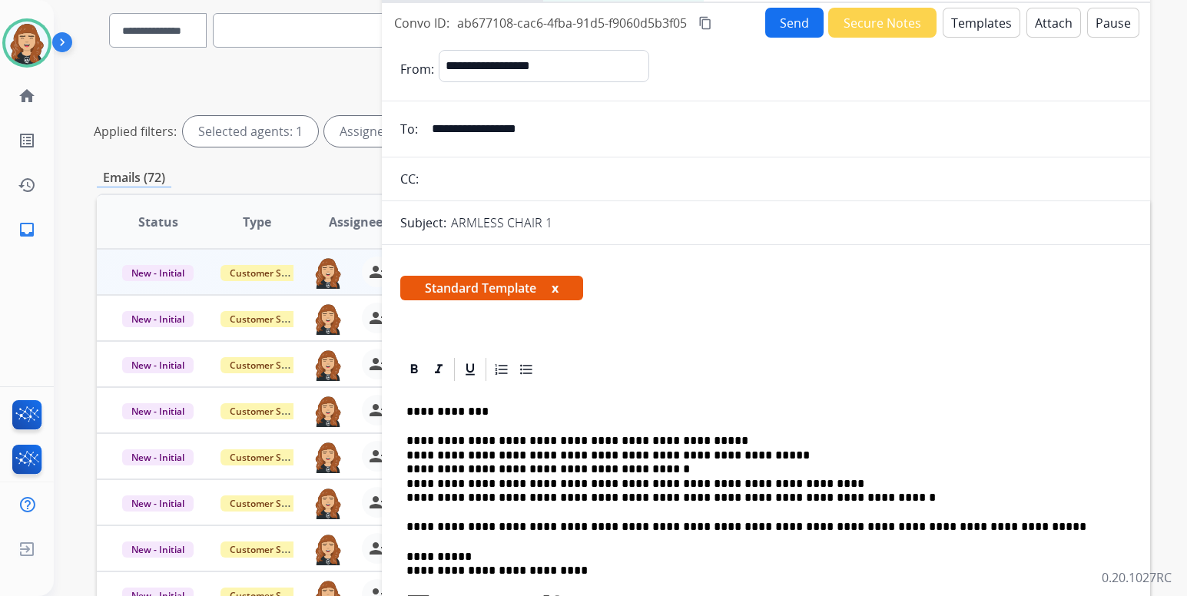
click at [787, 24] on button "Send" at bounding box center [794, 23] width 58 height 30
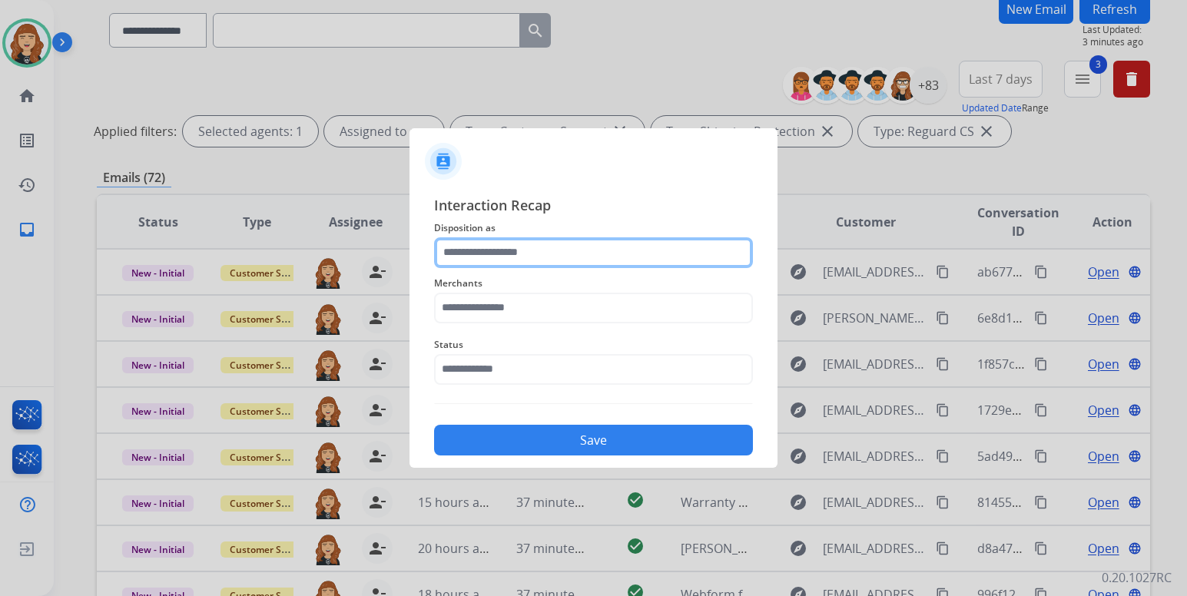
click at [588, 247] on input "text" at bounding box center [593, 252] width 319 height 31
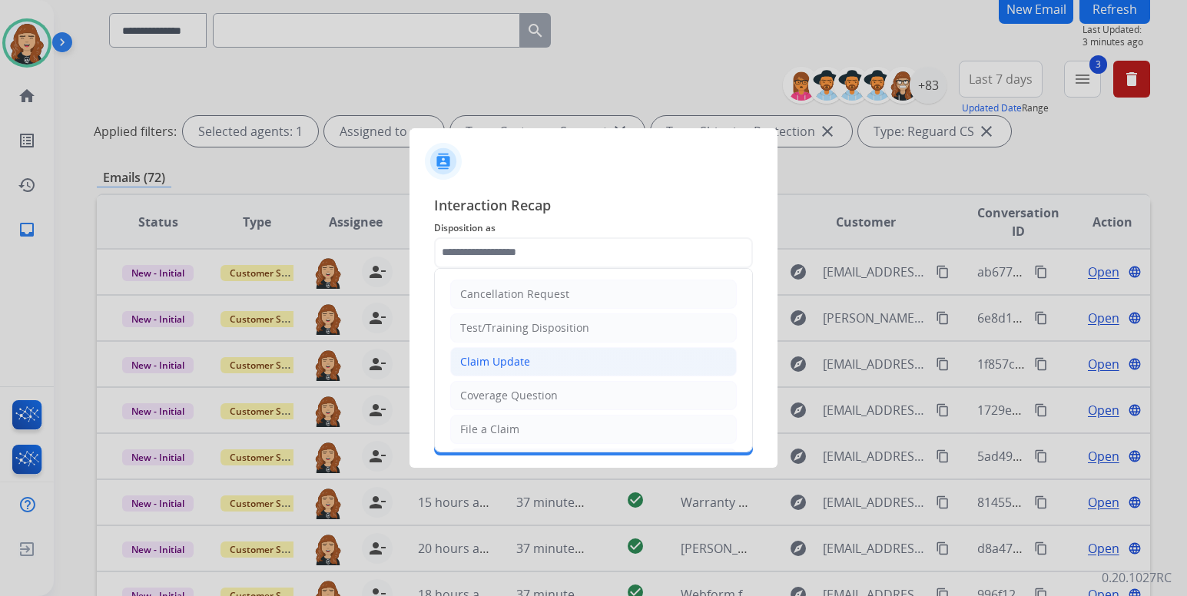
click at [498, 370] on li "Claim Update" at bounding box center [593, 361] width 287 height 29
type input "**********"
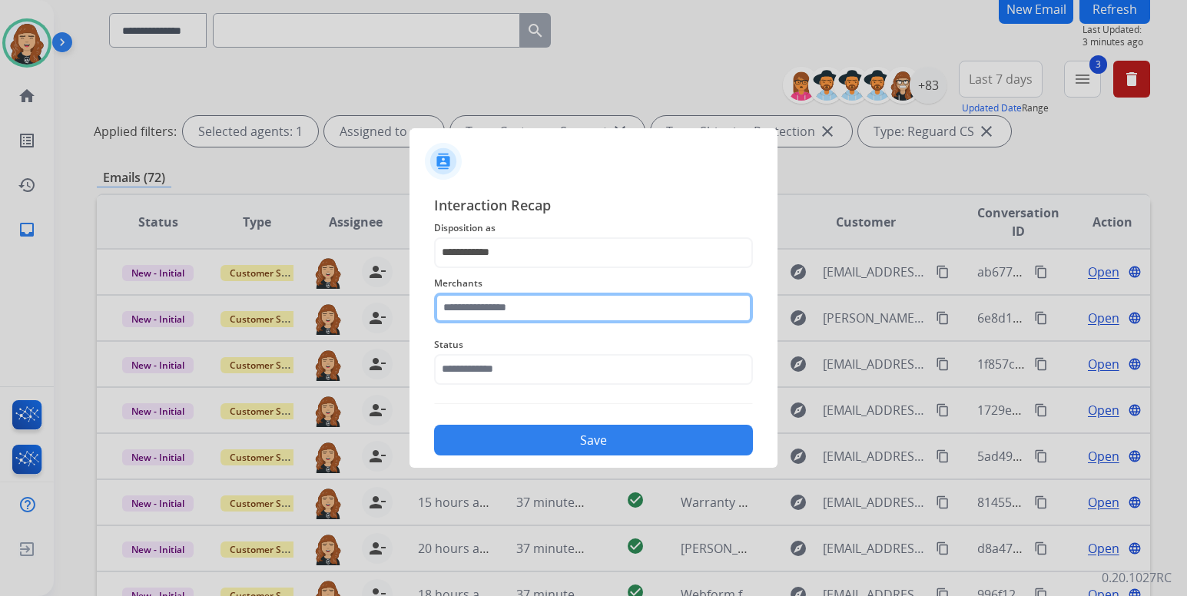
click at [525, 311] on input "text" at bounding box center [593, 308] width 319 height 31
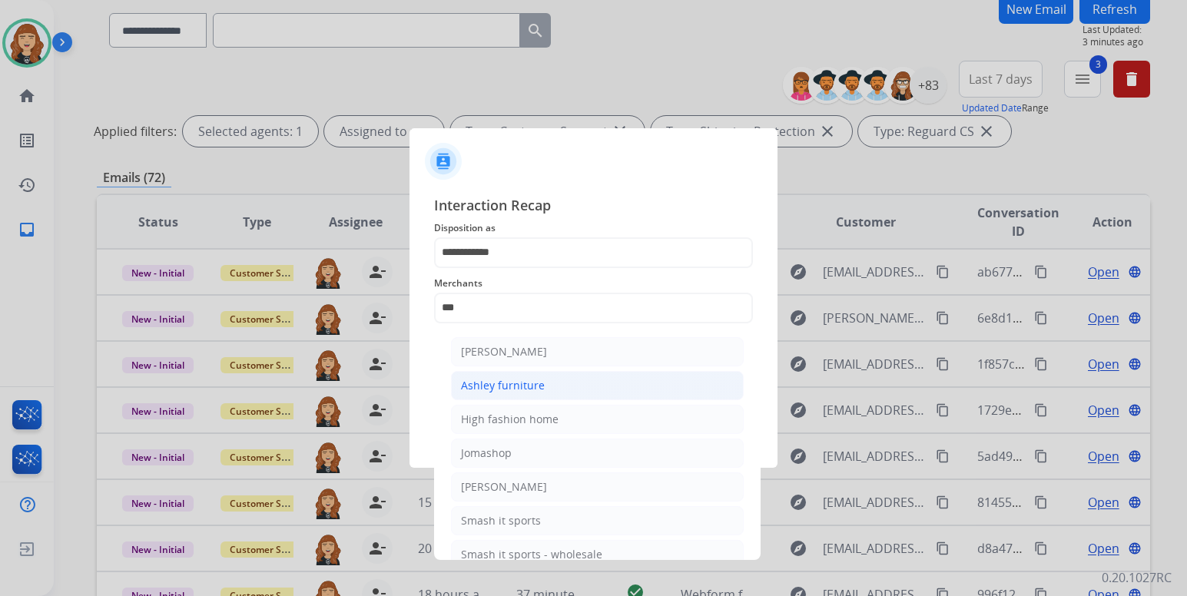
click at [524, 390] on div "Ashley furniture" at bounding box center [503, 385] width 84 height 15
type input "**********"
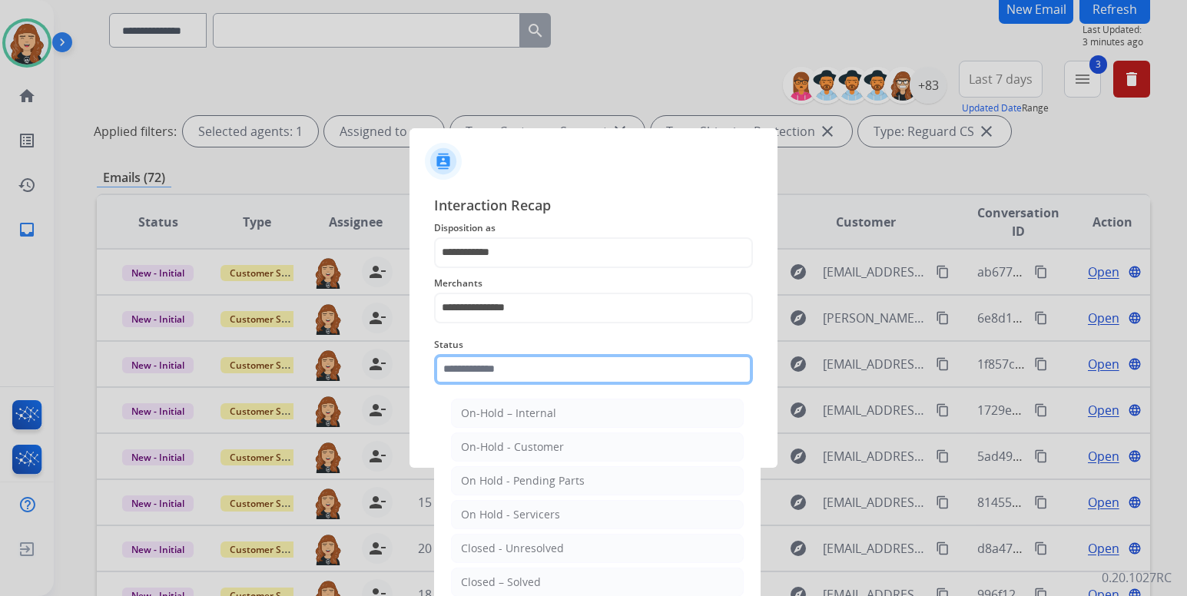
click at [511, 374] on input "text" at bounding box center [593, 369] width 319 height 31
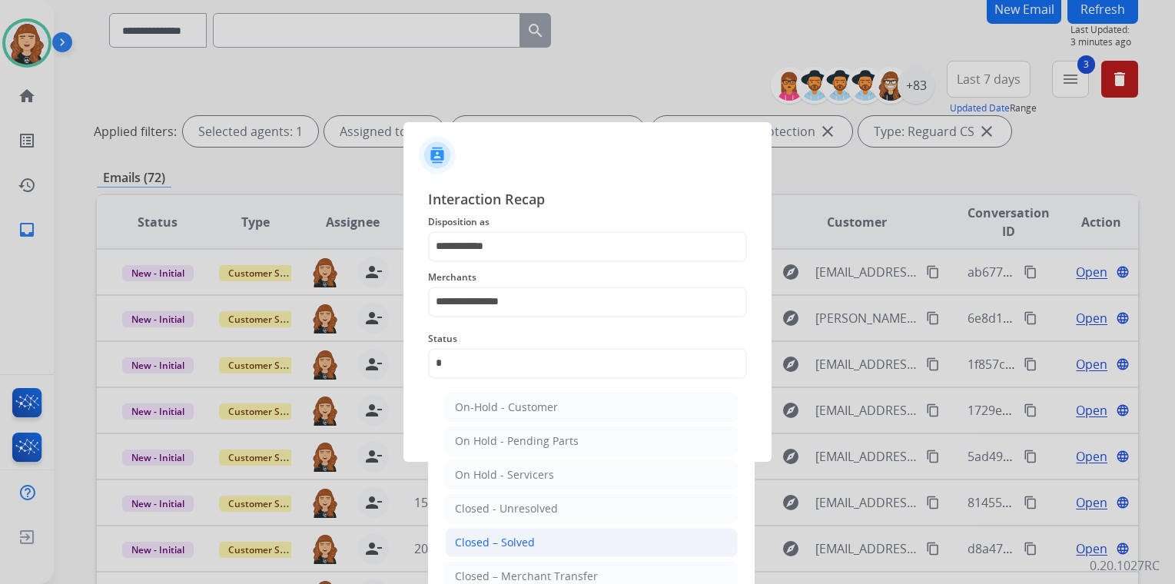
click at [514, 537] on div "Closed – Solved" at bounding box center [495, 542] width 80 height 15
type input "**********"
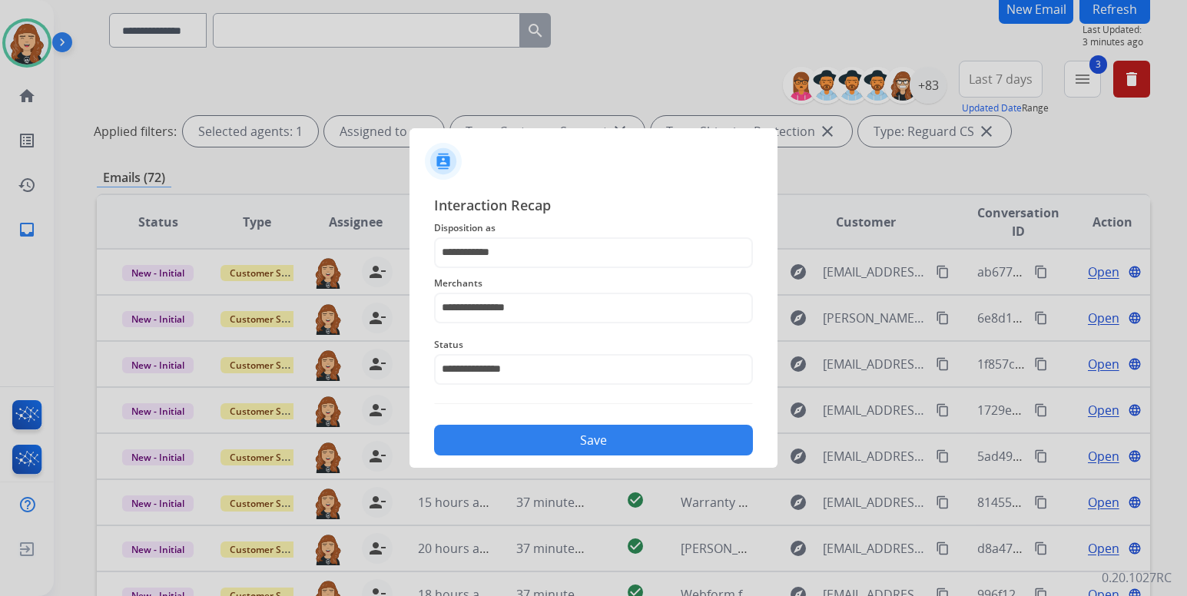
click at [570, 446] on button "Save" at bounding box center [593, 440] width 319 height 31
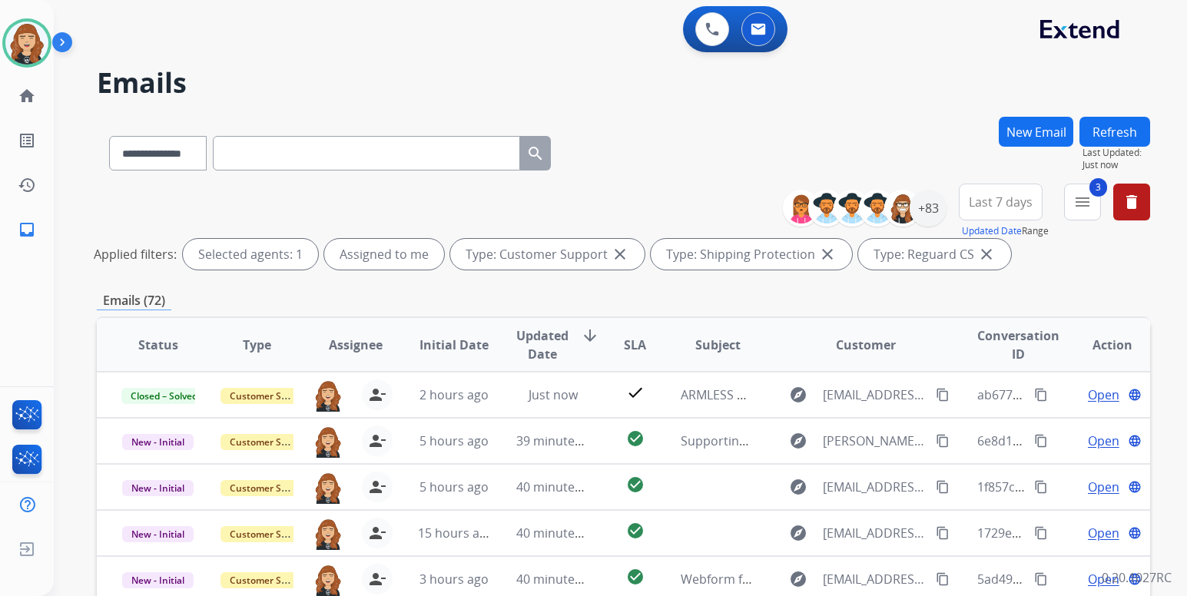
click at [1168, 289] on div "**********" at bounding box center [620, 298] width 1133 height 596
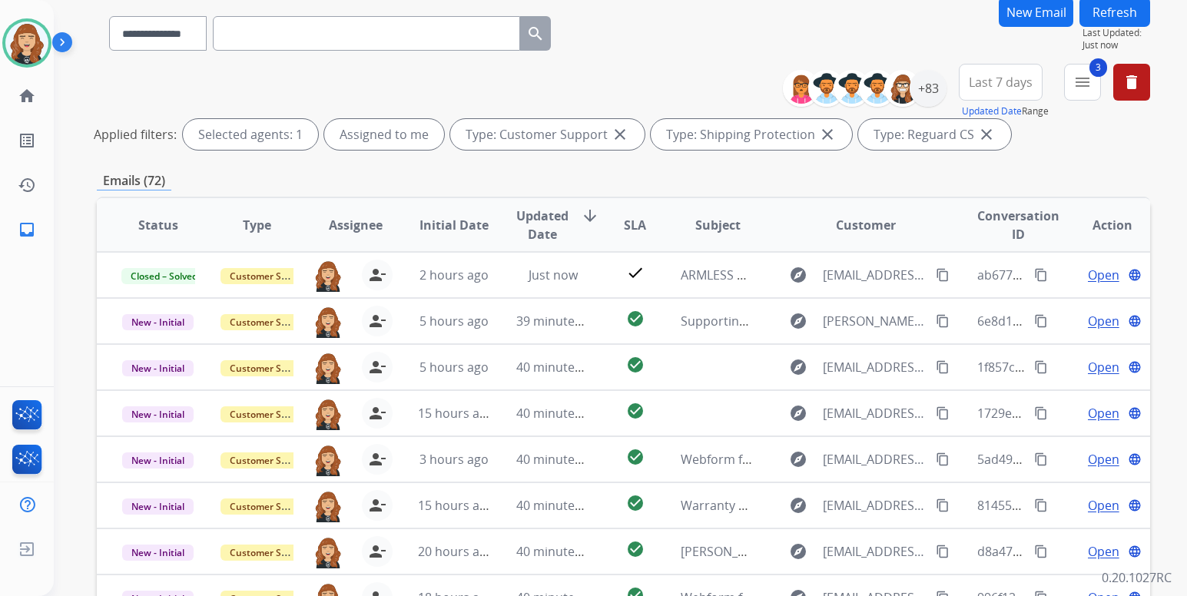
scroll to position [123, 0]
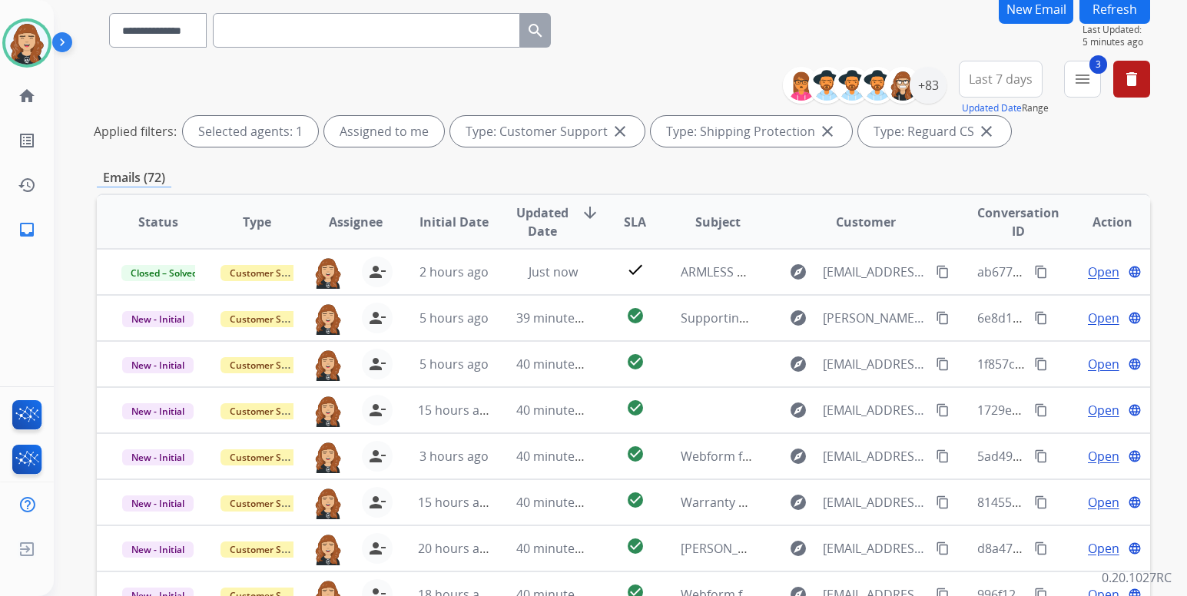
click at [1126, 9] on button "Refresh" at bounding box center [1114, 9] width 71 height 30
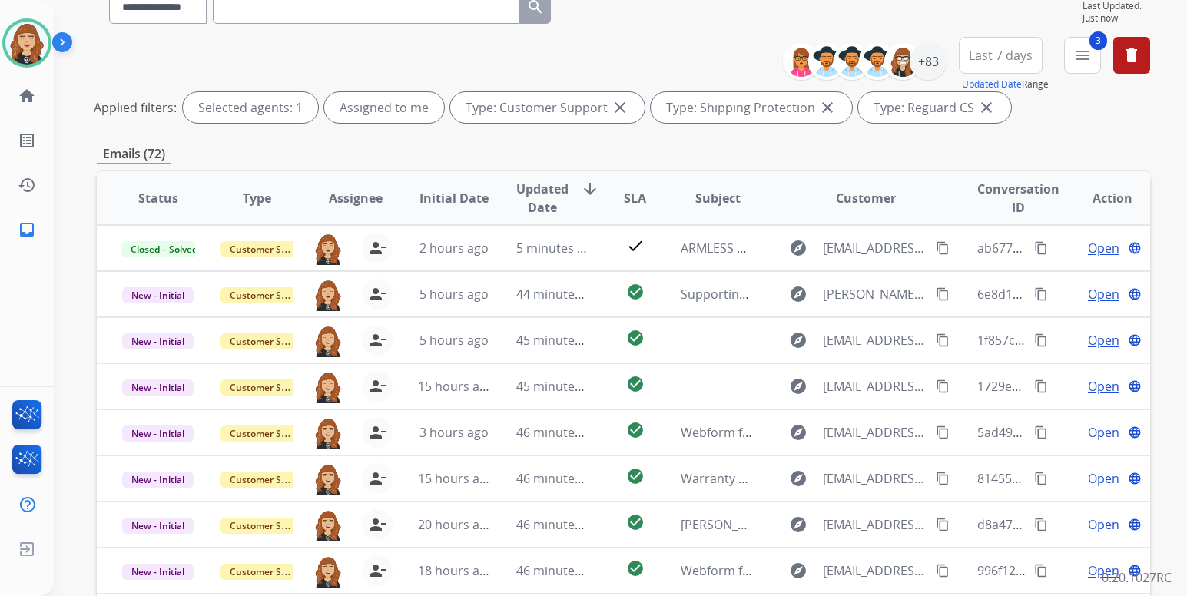
scroll to position [154, 0]
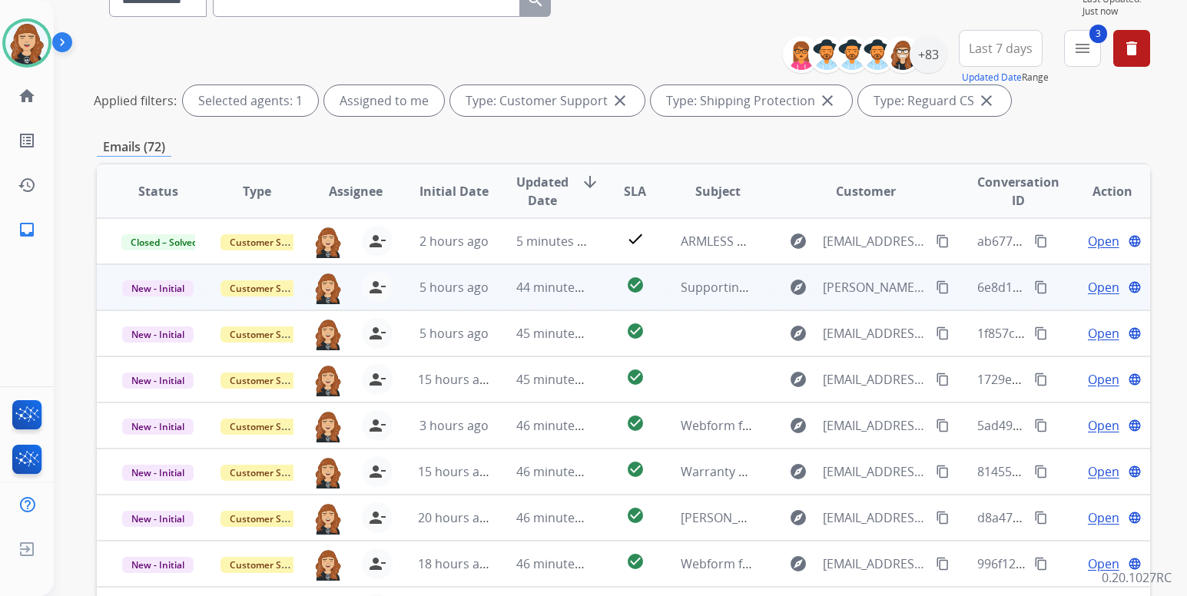
click at [1095, 287] on span "Open" at bounding box center [1103, 287] width 31 height 18
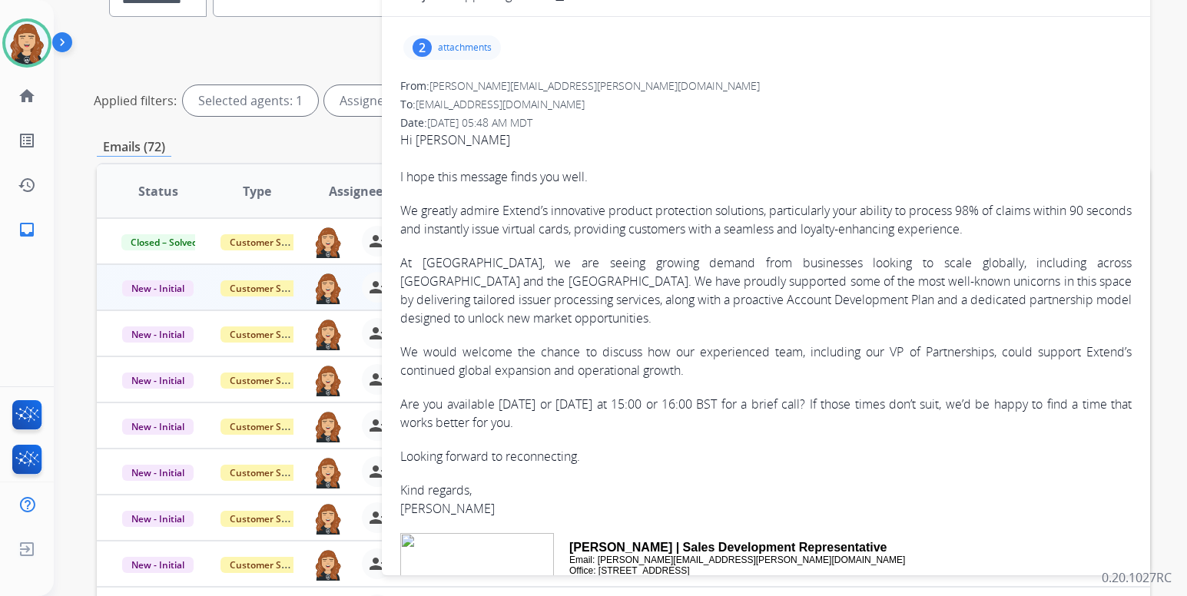
scroll to position [85, 0]
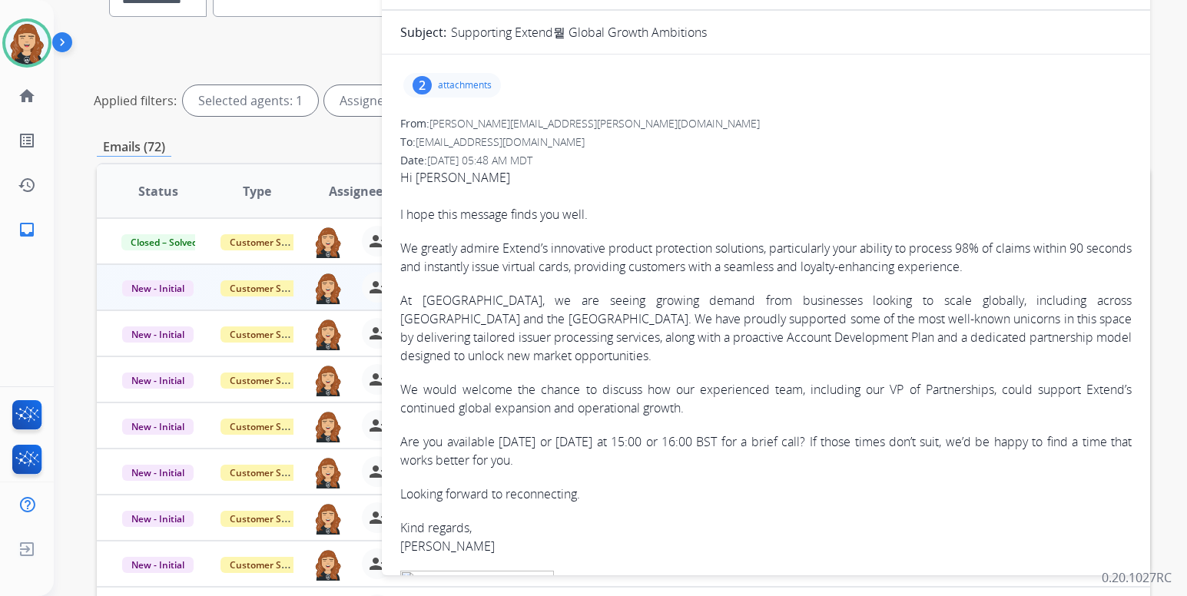
click at [446, 85] on p "attachments" at bounding box center [465, 85] width 54 height 12
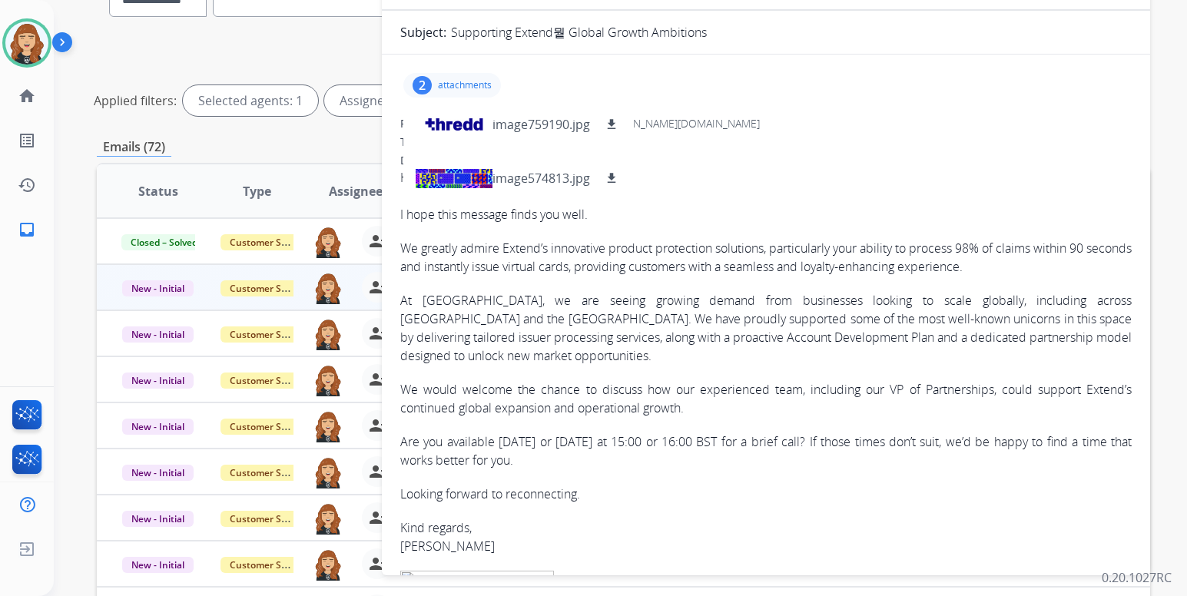
click at [1168, 204] on div "**********" at bounding box center [620, 298] width 1133 height 596
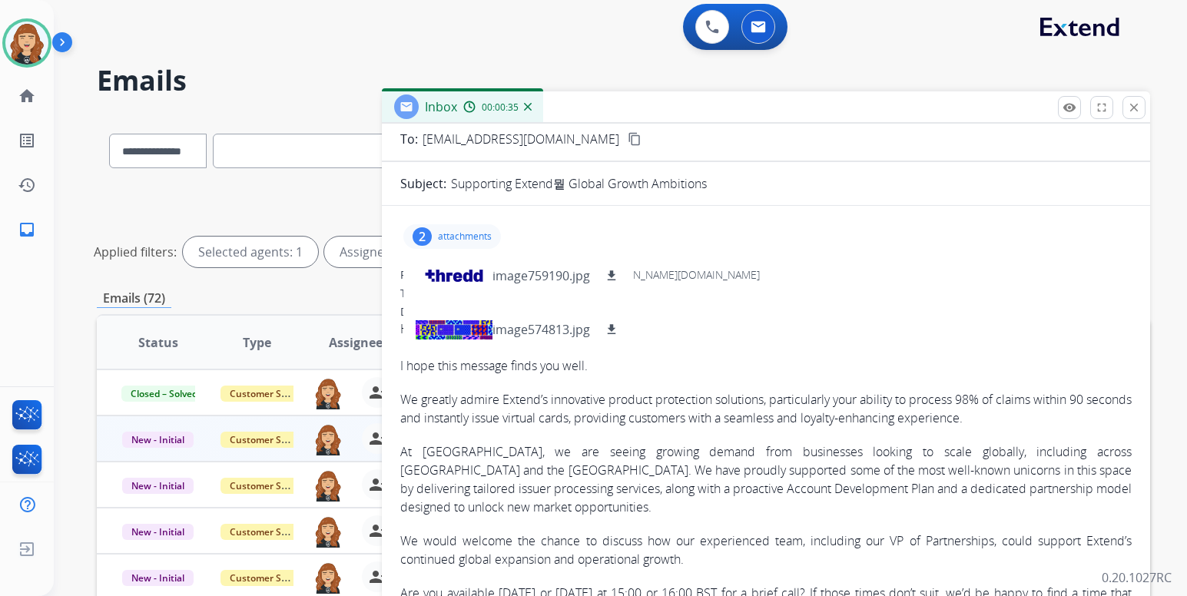
scroll to position [0, 0]
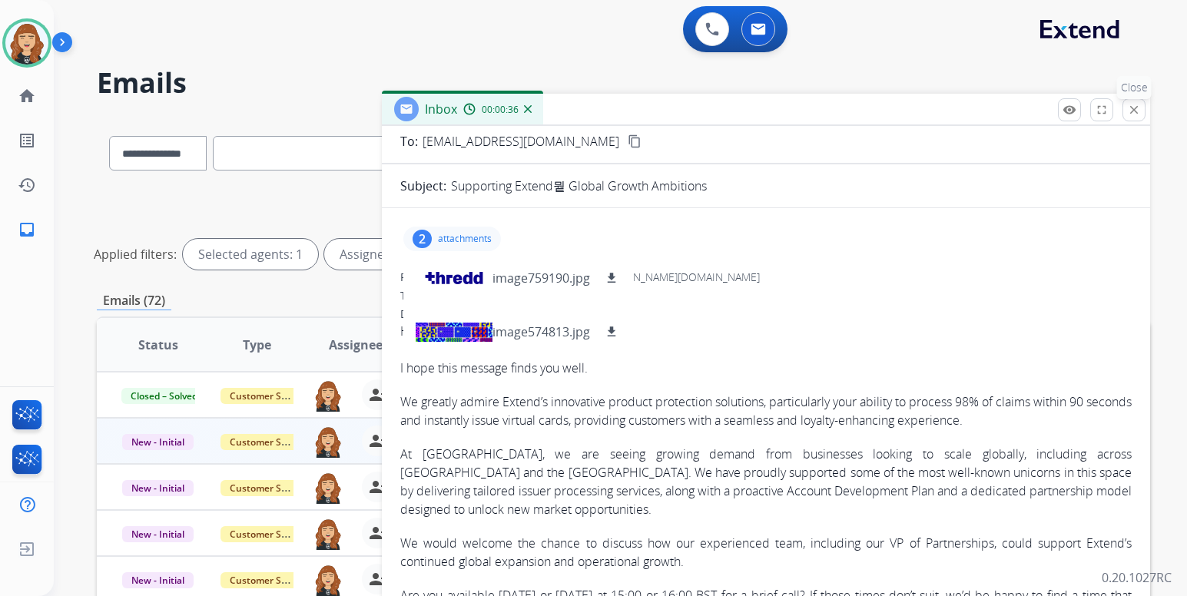
click at [1137, 110] on mat-icon "close" at bounding box center [1134, 110] width 14 height 14
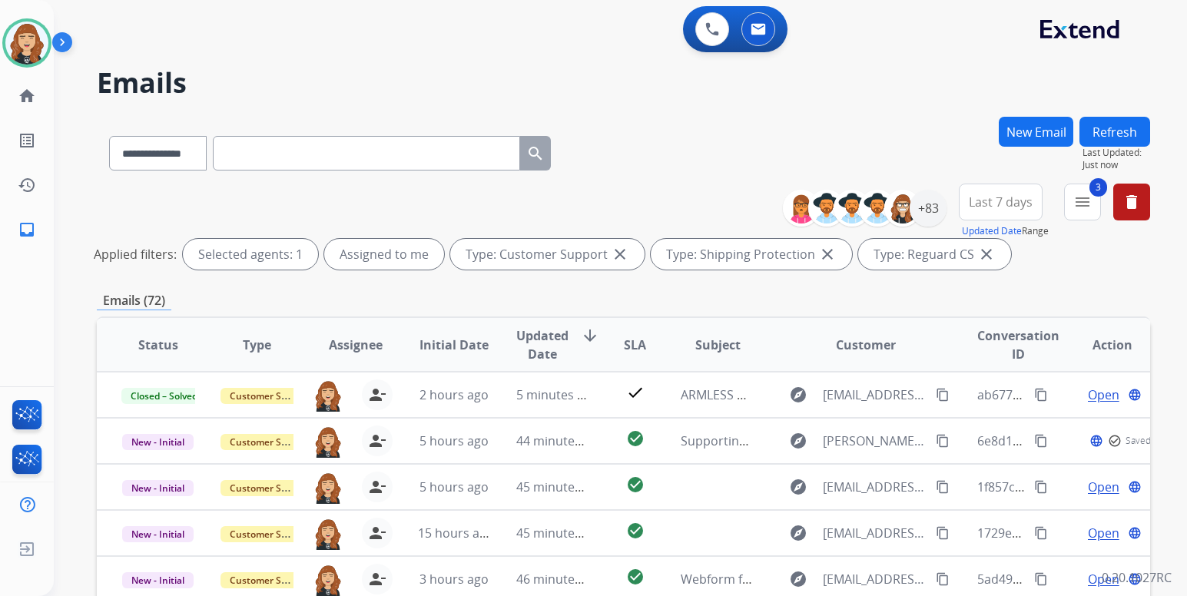
click at [1175, 281] on div "**********" at bounding box center [620, 298] width 1133 height 596
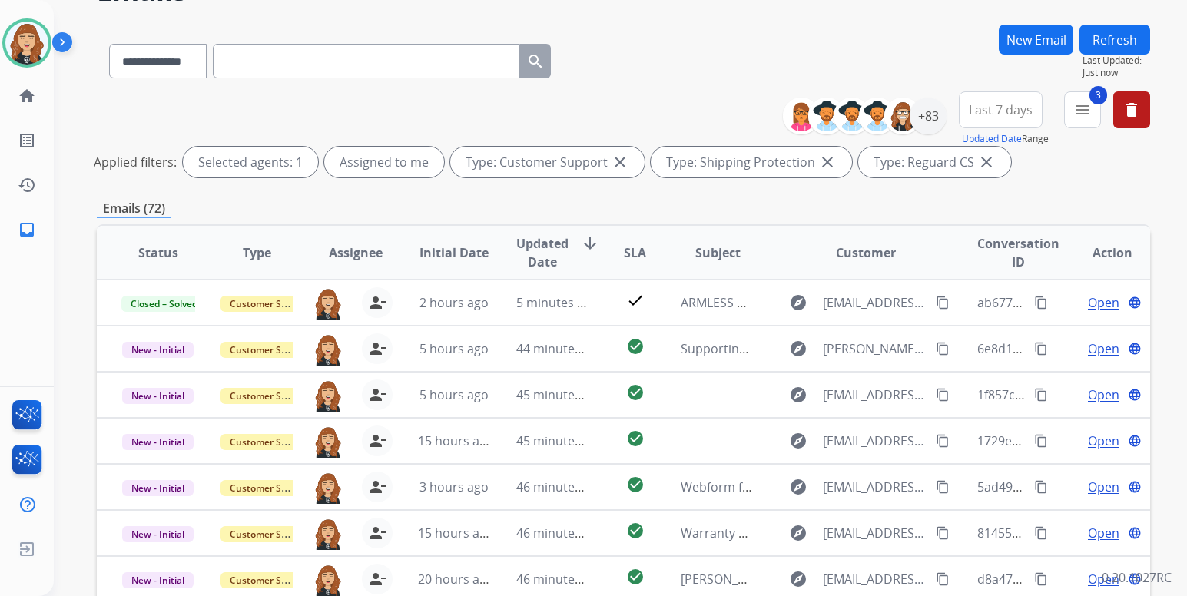
scroll to position [123, 0]
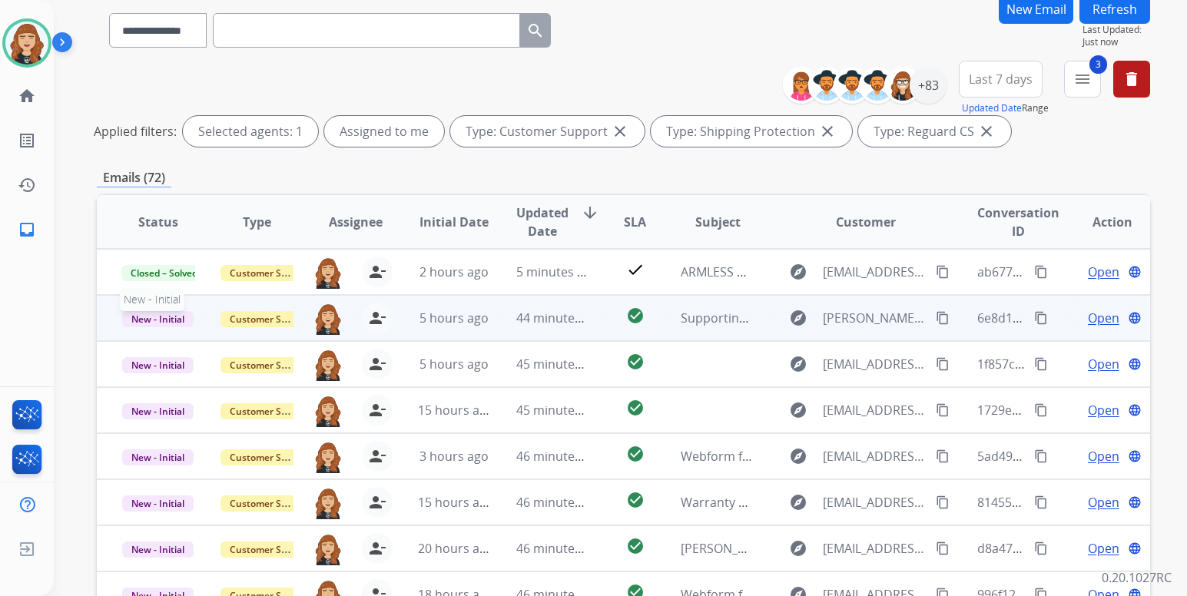
click at [141, 319] on span "New - Initial" at bounding box center [157, 319] width 71 height 16
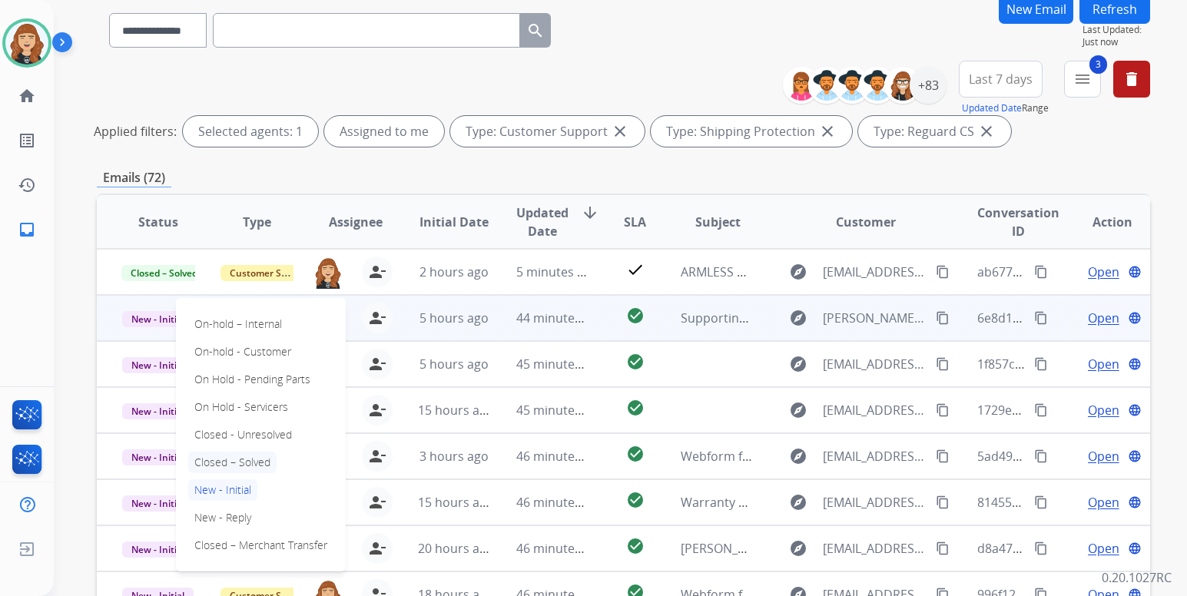
click at [250, 469] on p "Closed – Solved" at bounding box center [232, 463] width 88 height 22
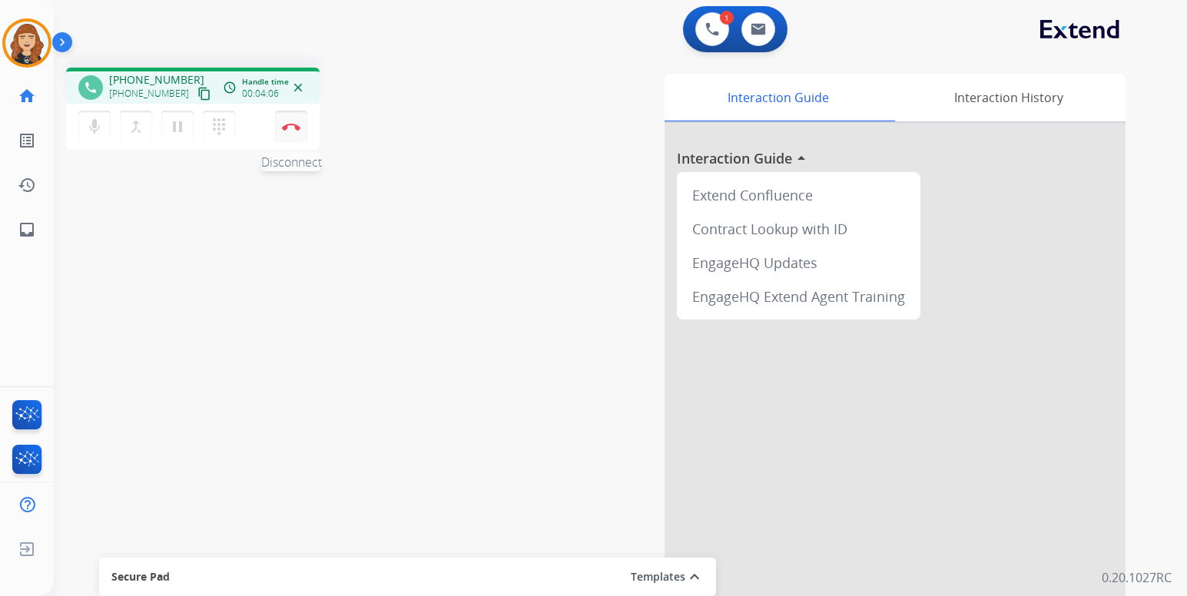
click at [291, 118] on button "Disconnect" at bounding box center [291, 127] width 32 height 32
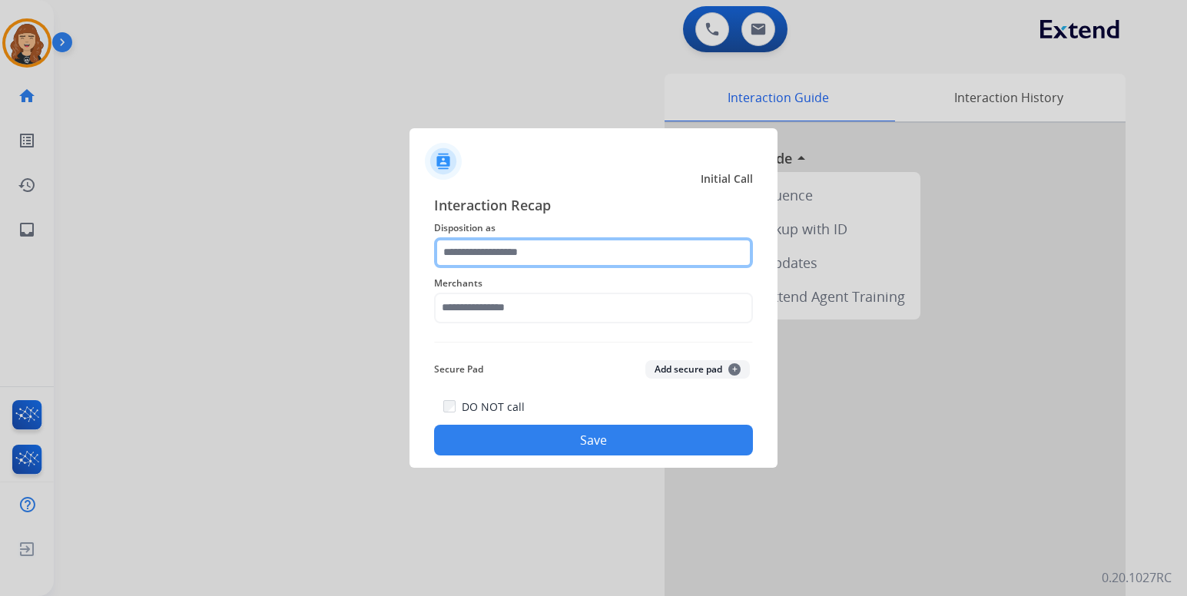
click at [510, 248] on input "text" at bounding box center [593, 252] width 319 height 31
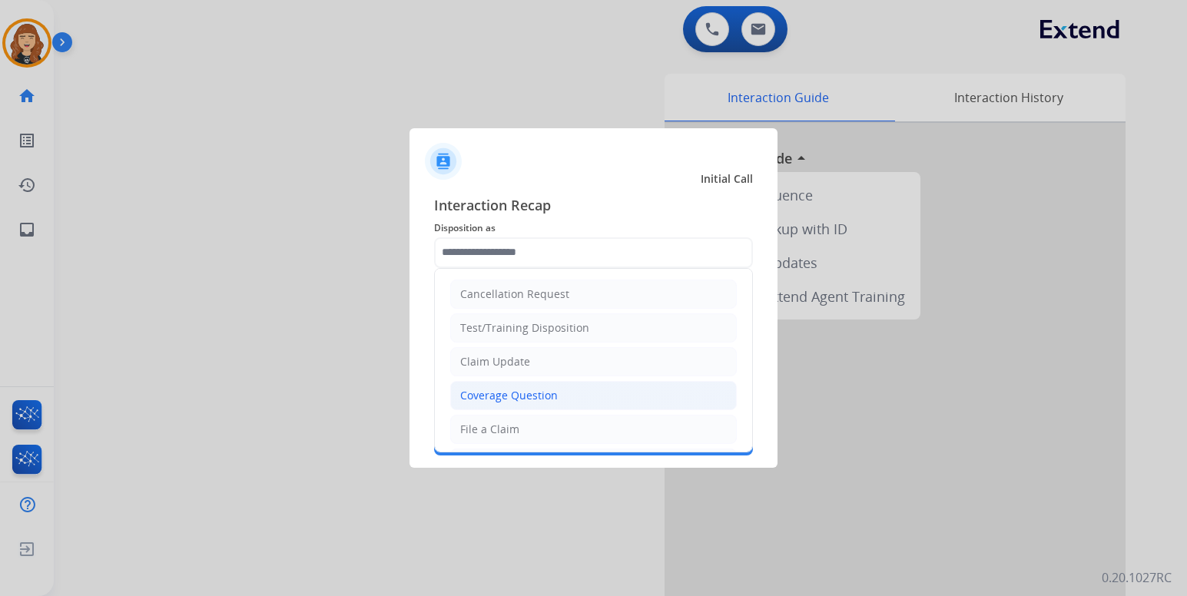
click at [501, 389] on div "Coverage Question" at bounding box center [509, 395] width 98 height 15
type input "**********"
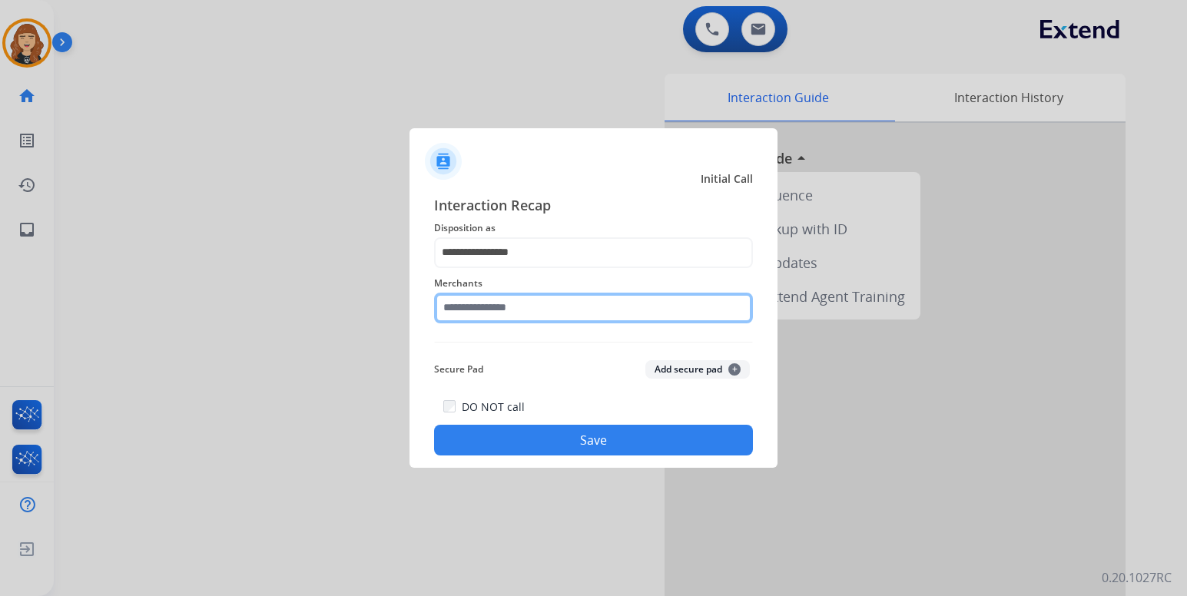
click at [497, 309] on input "text" at bounding box center [593, 308] width 319 height 31
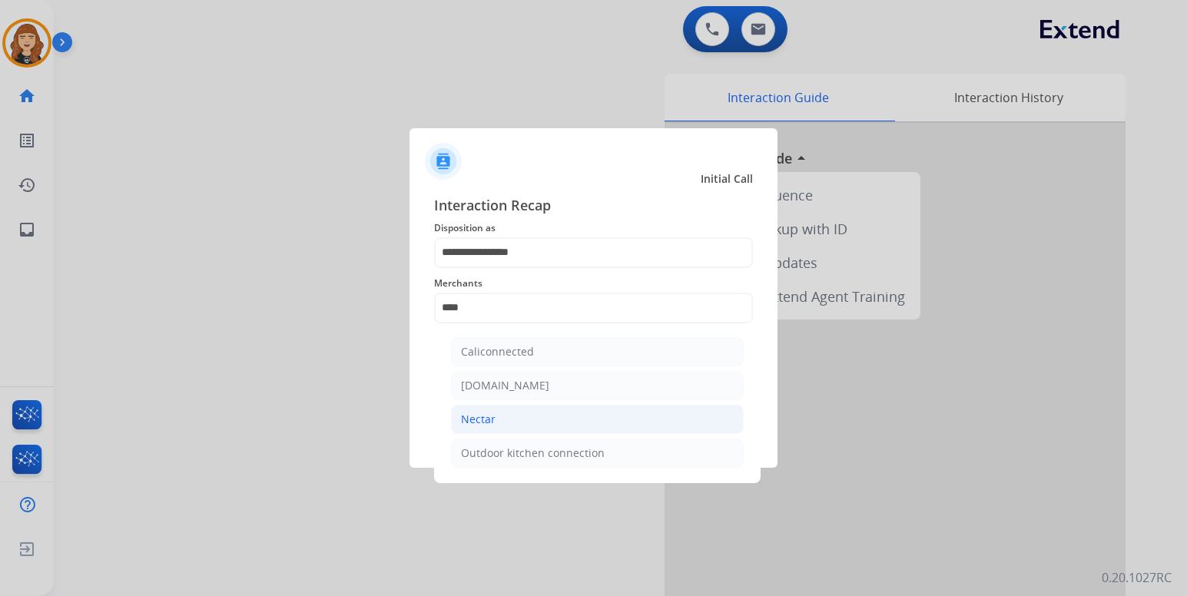
click at [496, 419] on li "Nectar" at bounding box center [597, 419] width 293 height 29
type input "******"
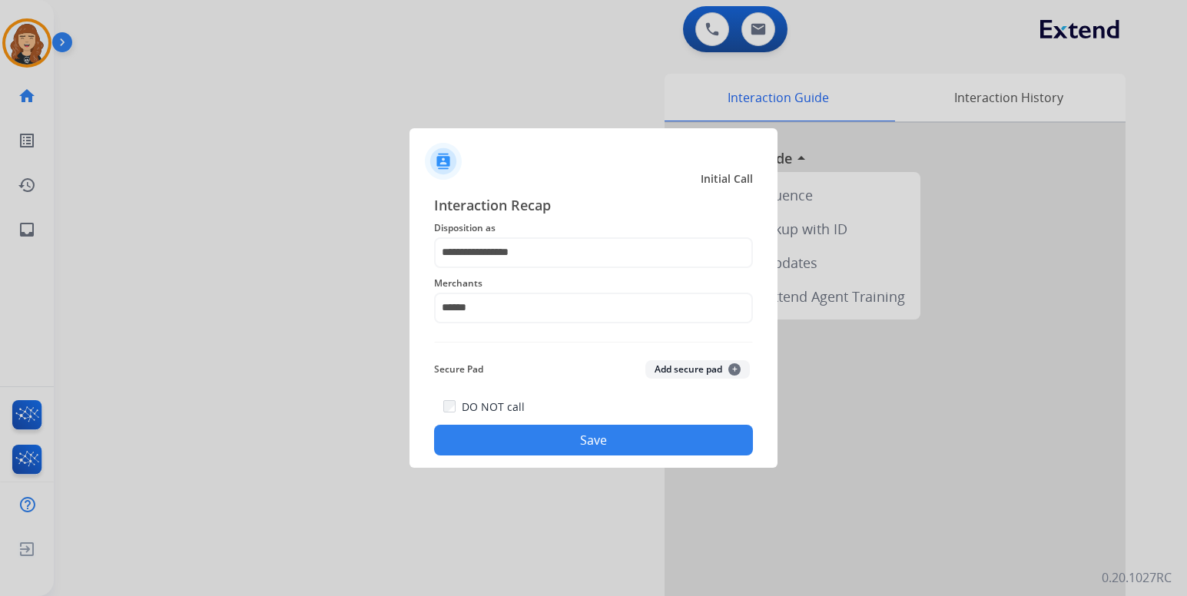
click at [540, 442] on button "Save" at bounding box center [593, 440] width 319 height 31
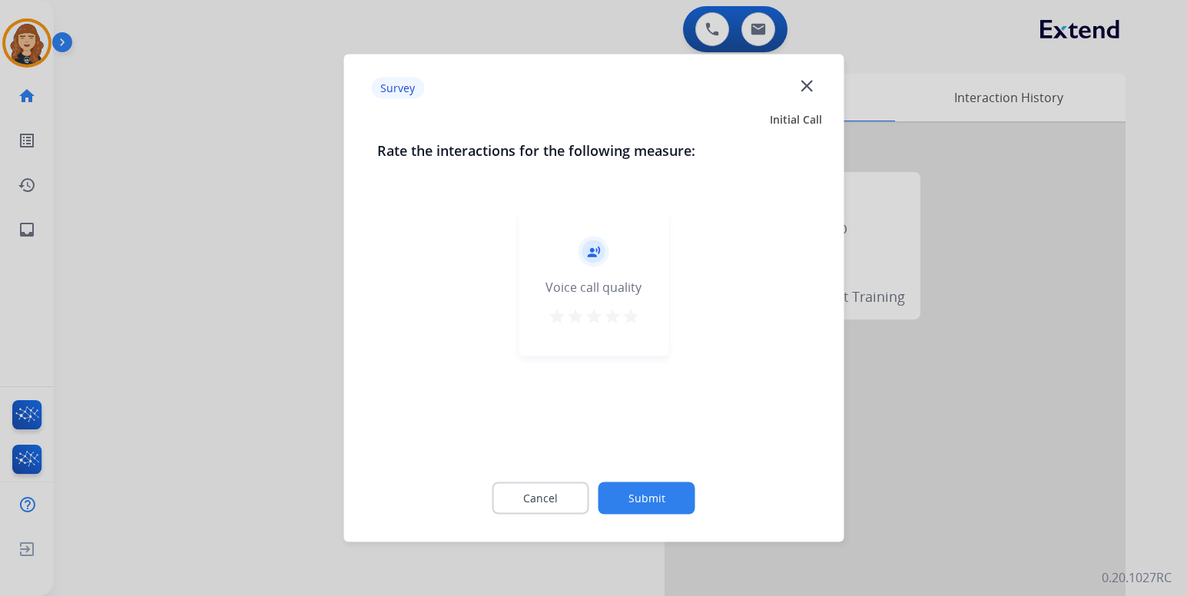
click at [631, 319] on mat-icon "star" at bounding box center [630, 316] width 18 height 18
click at [641, 496] on button "Submit" at bounding box center [646, 498] width 97 height 32
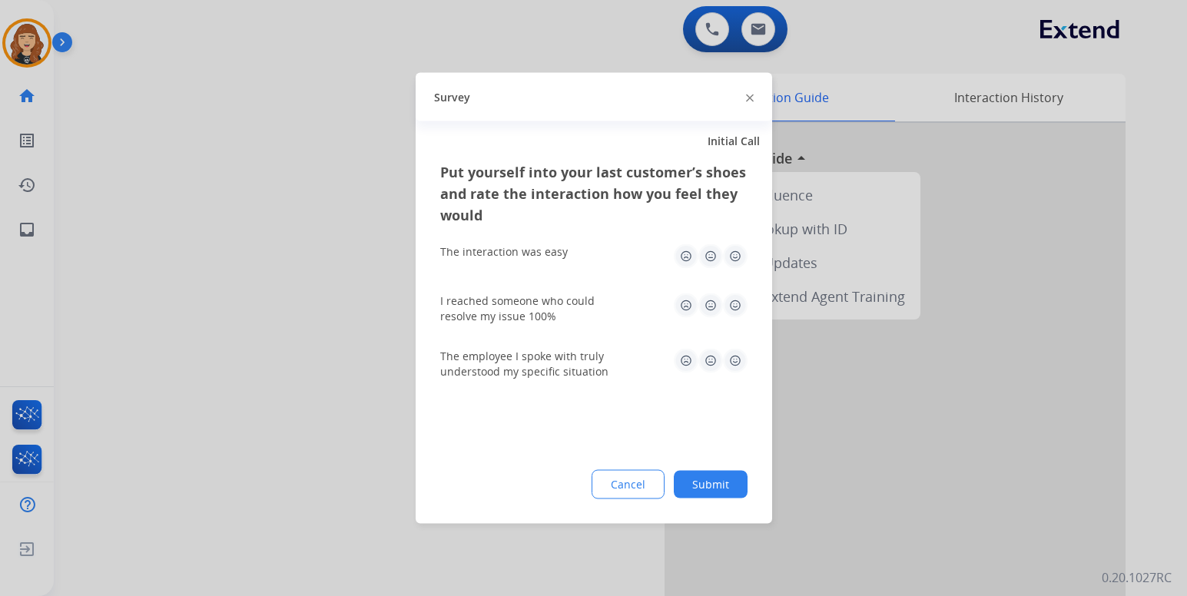
click at [730, 255] on img at bounding box center [735, 256] width 25 height 25
click at [733, 306] on img at bounding box center [735, 305] width 25 height 25
click at [736, 359] on img at bounding box center [735, 361] width 25 height 25
click at [704, 485] on button "Submit" at bounding box center [711, 485] width 74 height 28
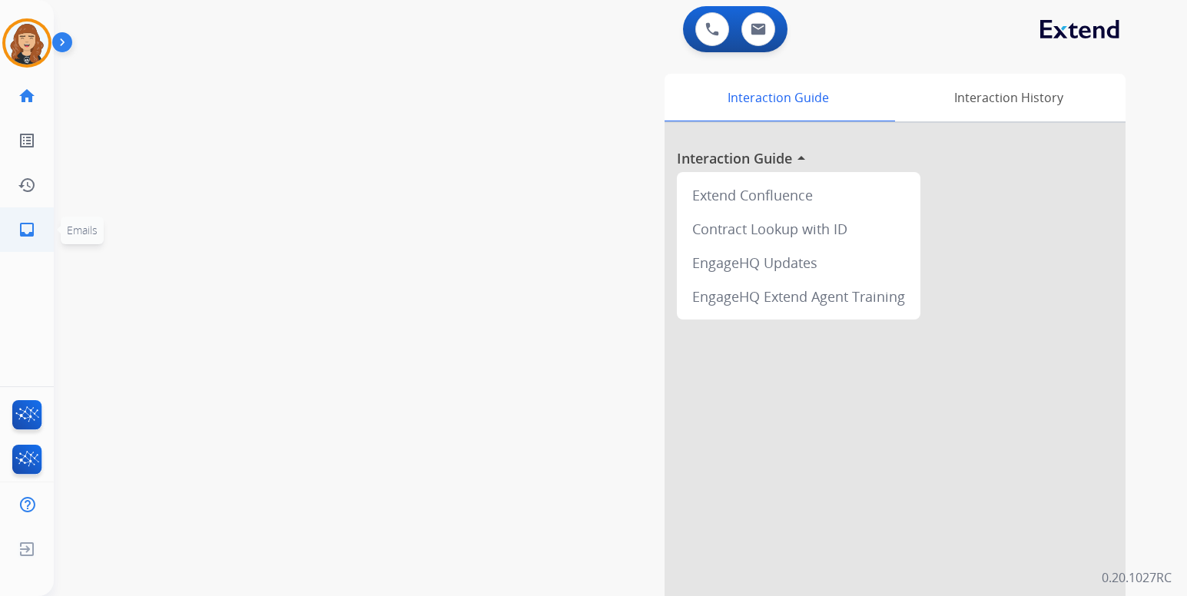
click at [28, 232] on mat-icon "inbox" at bounding box center [27, 229] width 18 height 18
select select "**********"
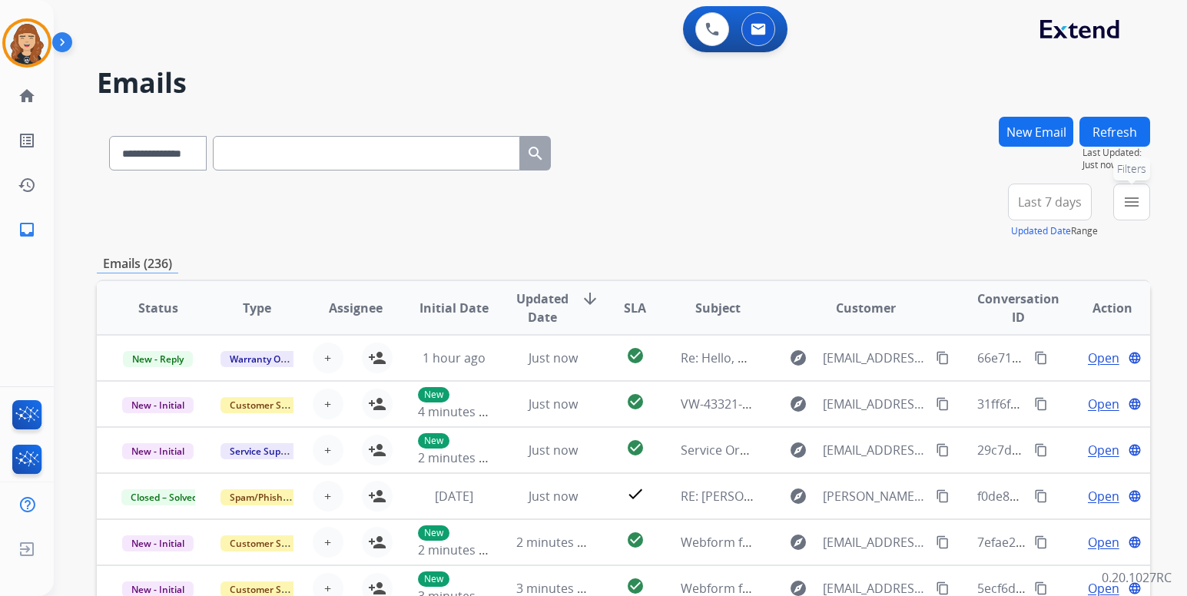
click at [1134, 210] on mat-icon "menu" at bounding box center [1131, 202] width 18 height 18
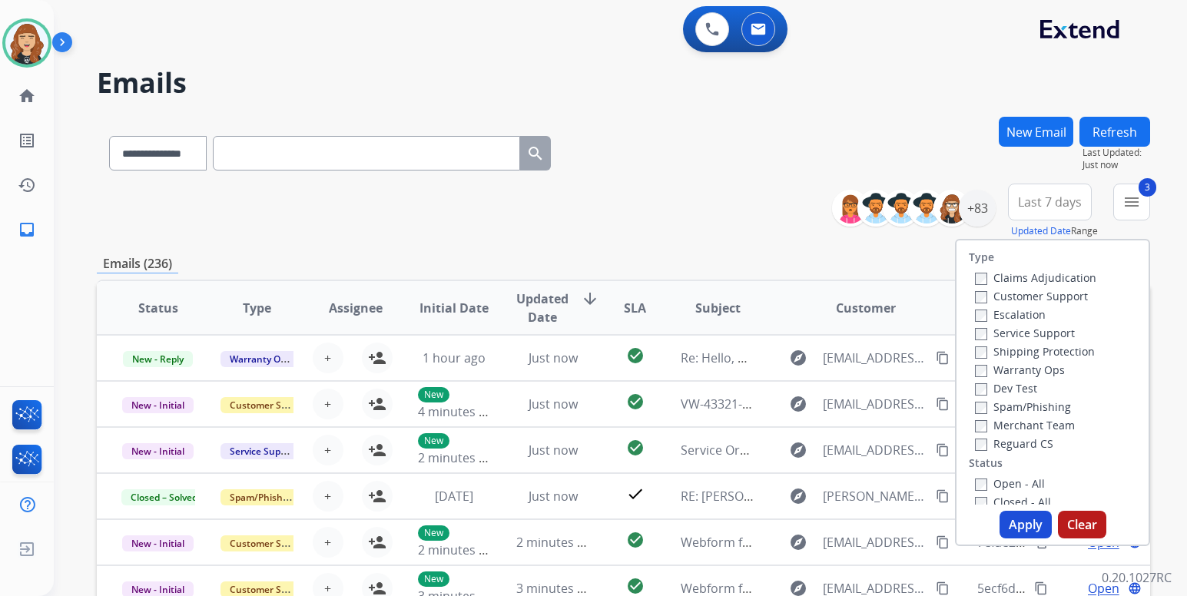
click at [1020, 529] on button "Apply" at bounding box center [1025, 525] width 52 height 28
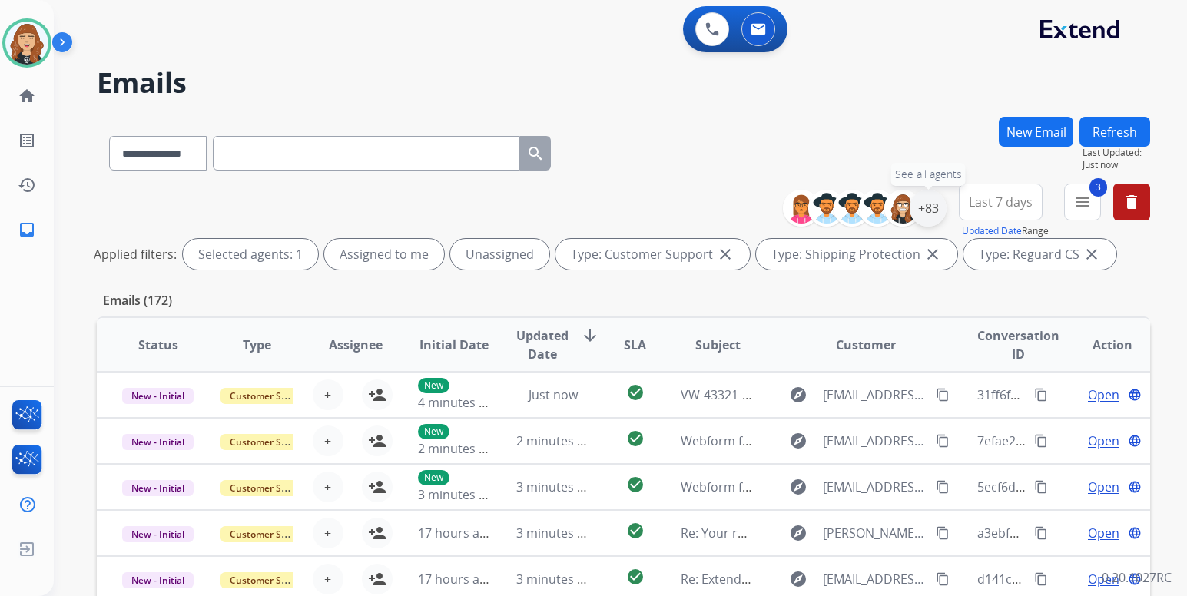
click at [926, 195] on div "+83" at bounding box center [928, 208] width 37 height 37
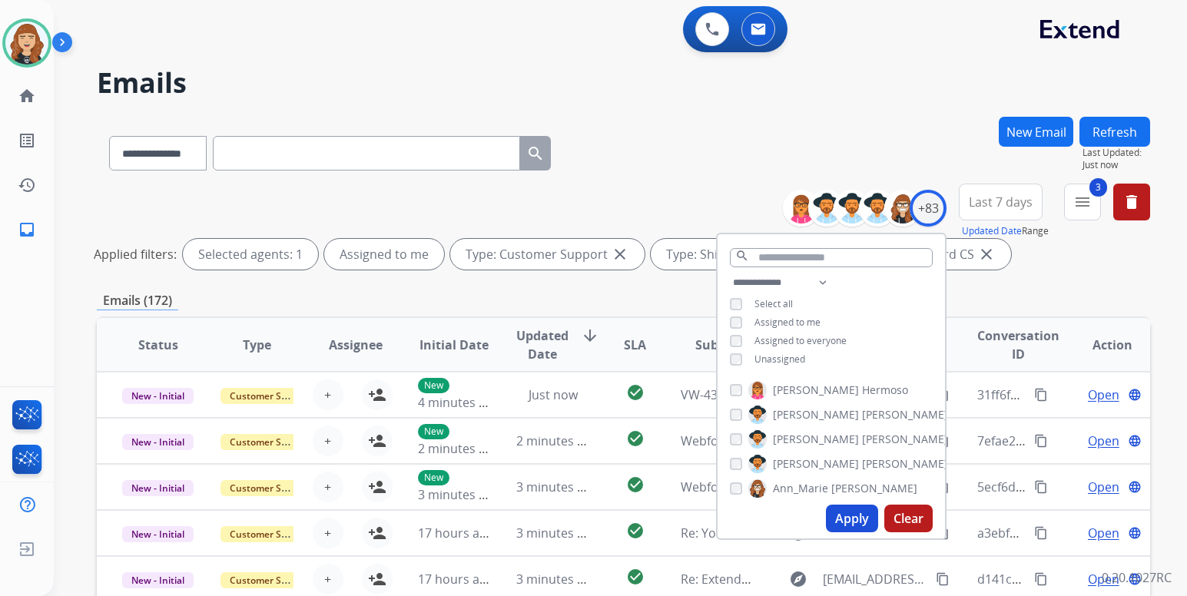
click at [847, 515] on button "Apply" at bounding box center [852, 519] width 52 height 28
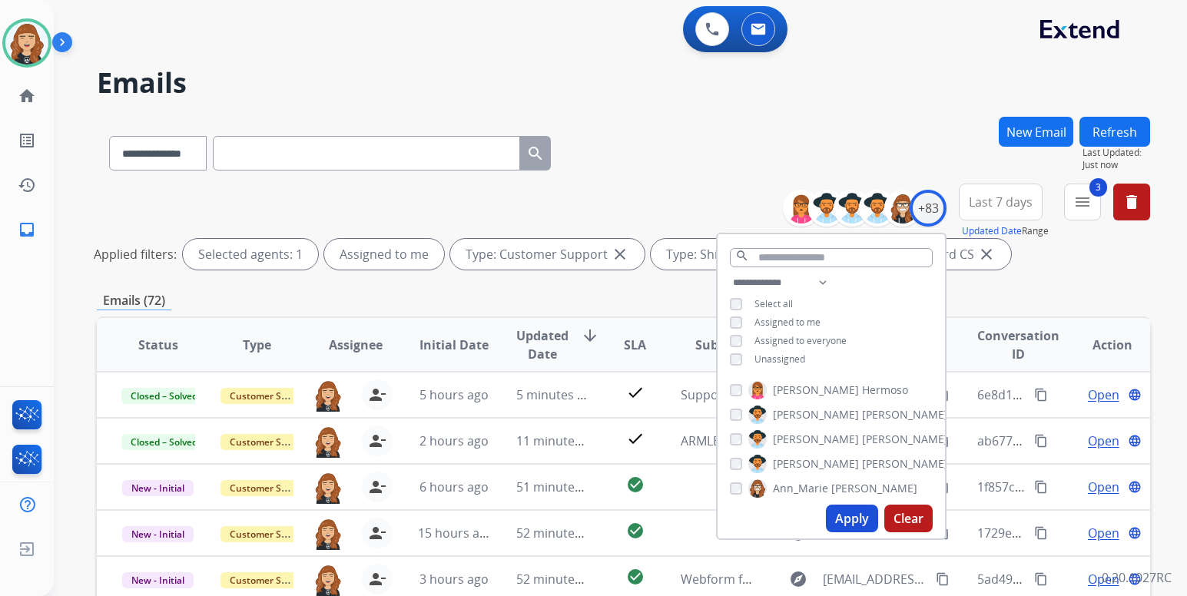
click at [1164, 282] on div "**********" at bounding box center [620, 298] width 1133 height 596
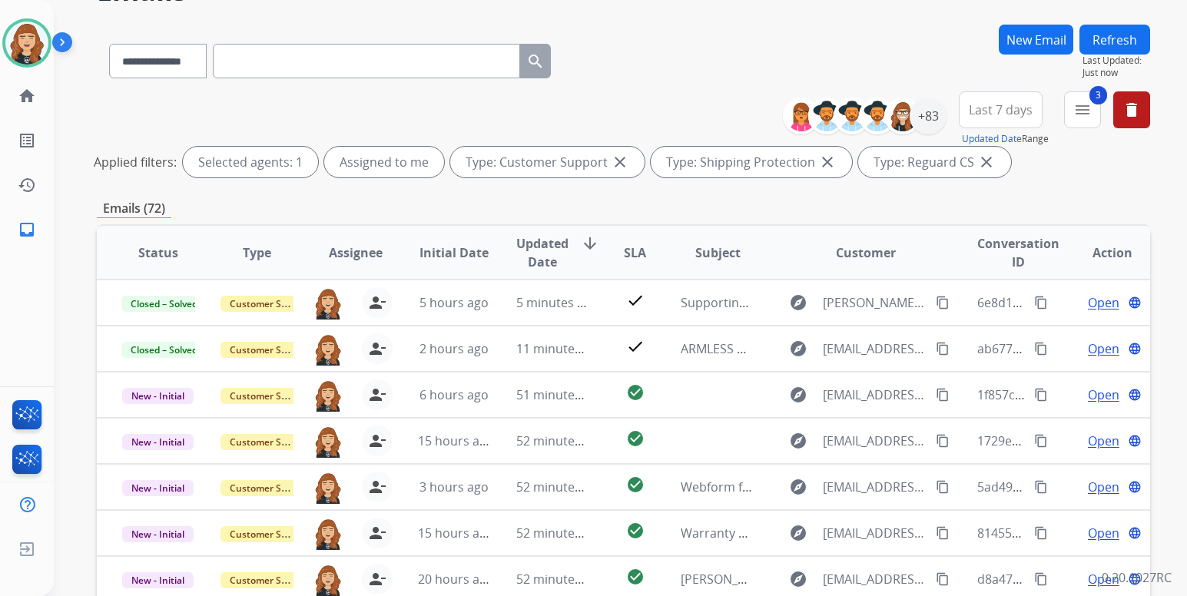
scroll to position [123, 0]
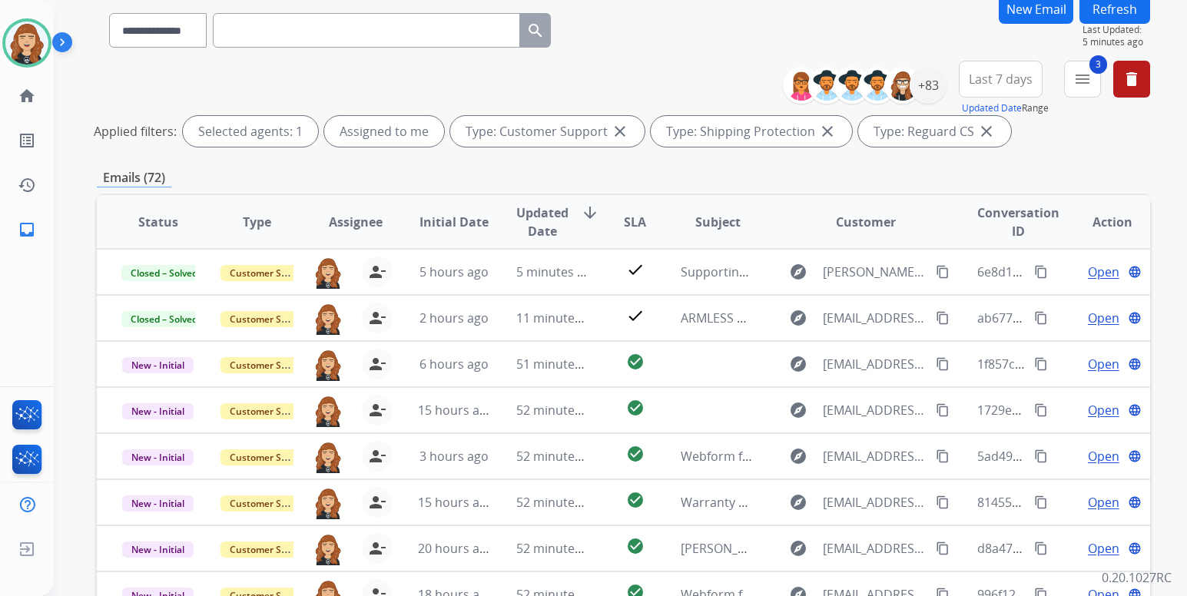
click at [1125, 17] on button "Refresh" at bounding box center [1114, 9] width 71 height 30
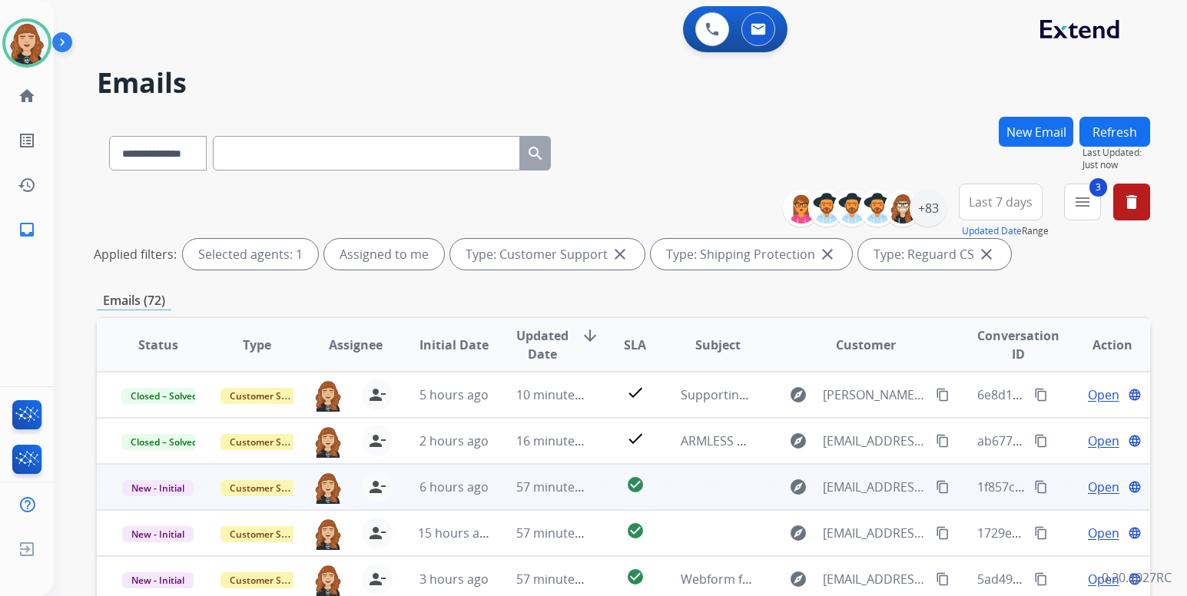
click at [1088, 482] on span "Open" at bounding box center [1103, 487] width 31 height 18
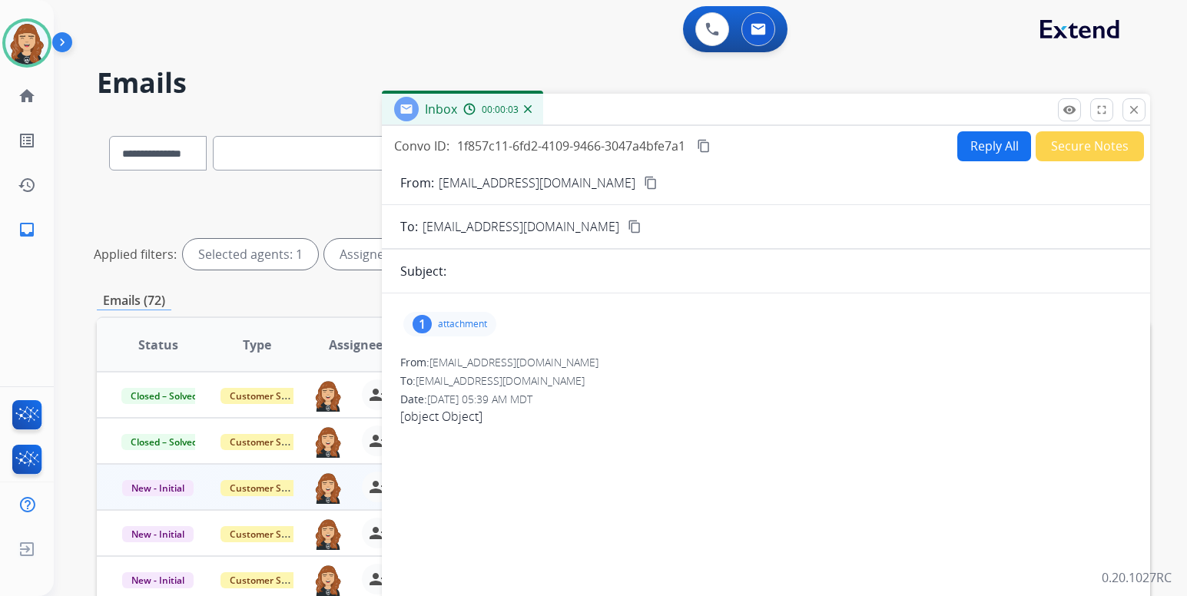
click at [644, 181] on mat-icon "content_copy" at bounding box center [651, 183] width 14 height 14
click at [446, 321] on p "attachment" at bounding box center [462, 324] width 49 height 12
click at [972, 146] on button "Reply All" at bounding box center [994, 146] width 74 height 30
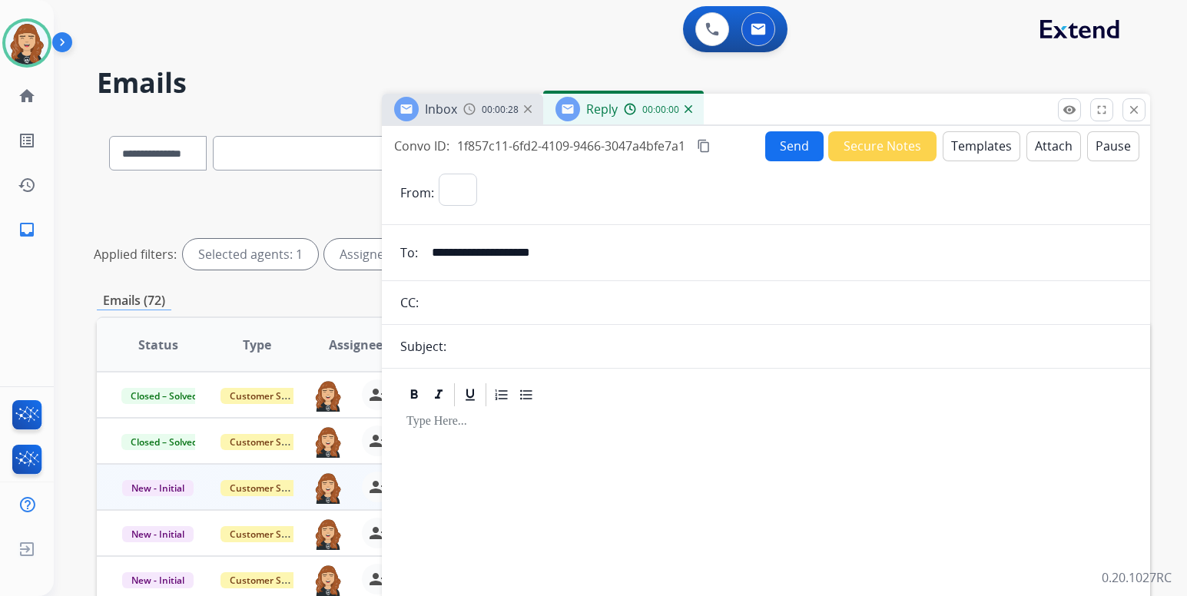
select select "**********"
click at [972, 146] on button "Templates" at bounding box center [982, 146] width 78 height 30
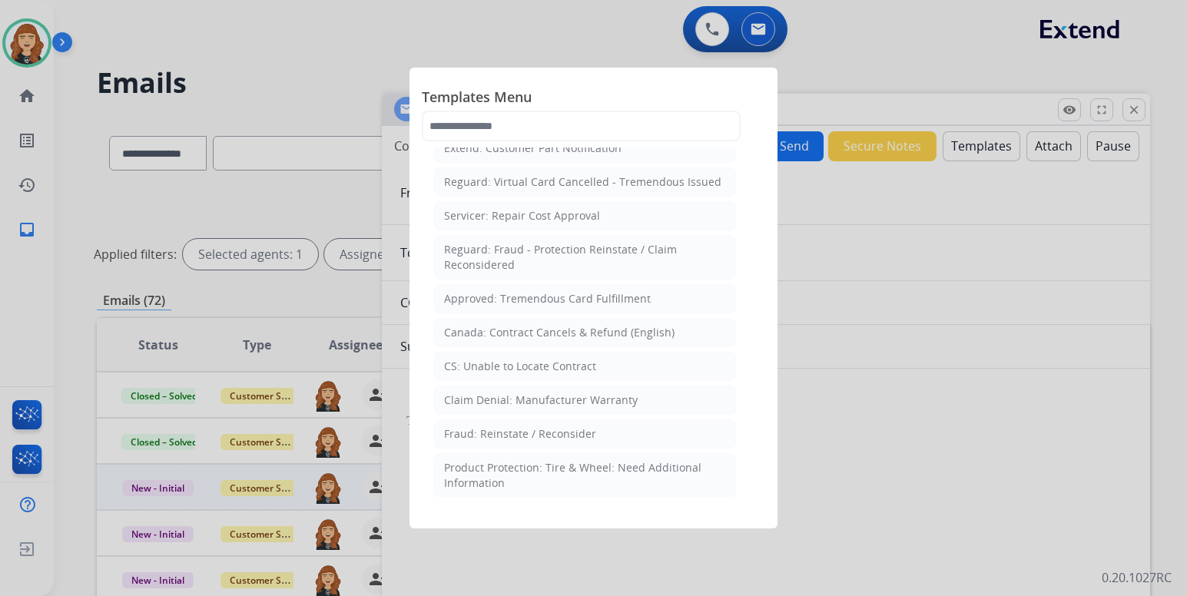
scroll to position [615, 0]
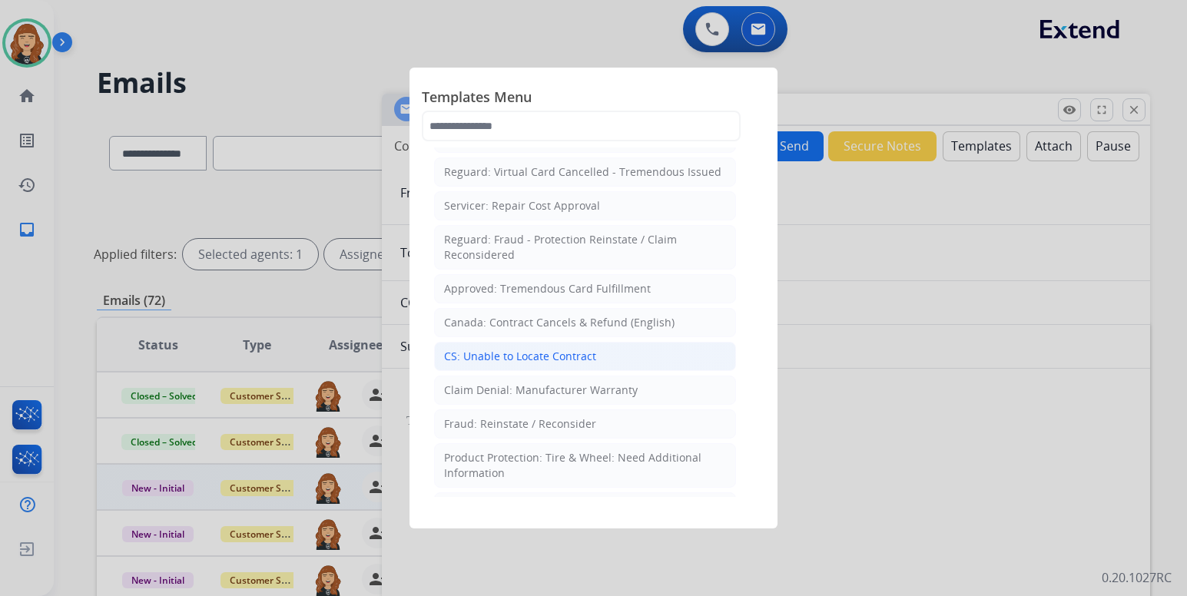
click at [561, 349] on div "CS: Unable to Locate Contract" at bounding box center [520, 356] width 152 height 15
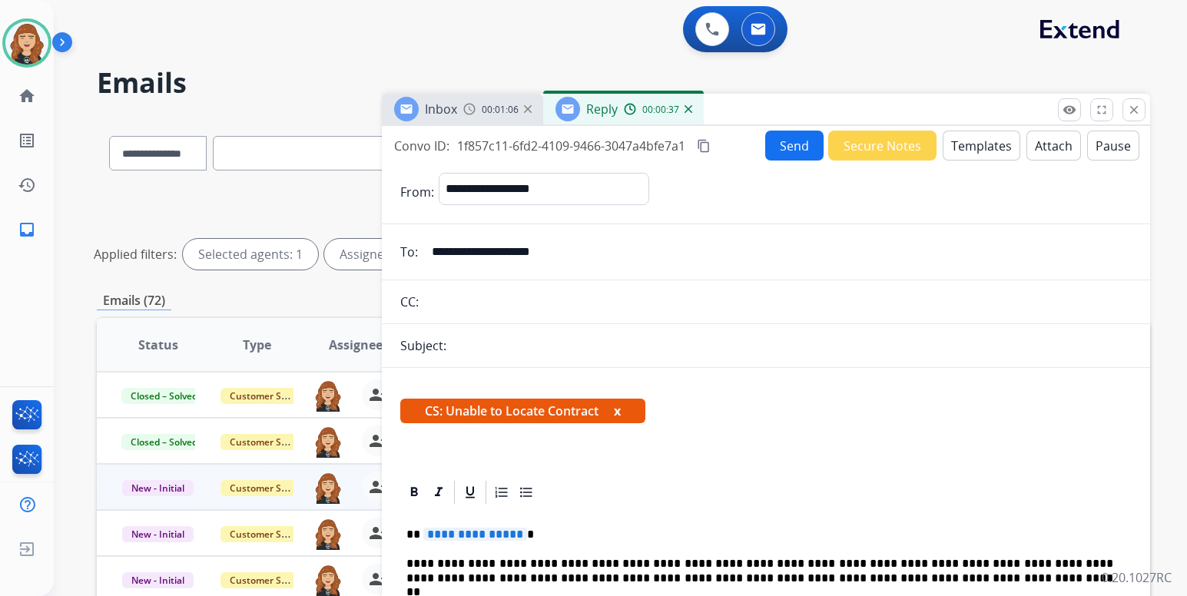
click at [581, 536] on p "**********" at bounding box center [759, 535] width 707 height 14
click at [791, 154] on button "Send" at bounding box center [794, 146] width 58 height 30
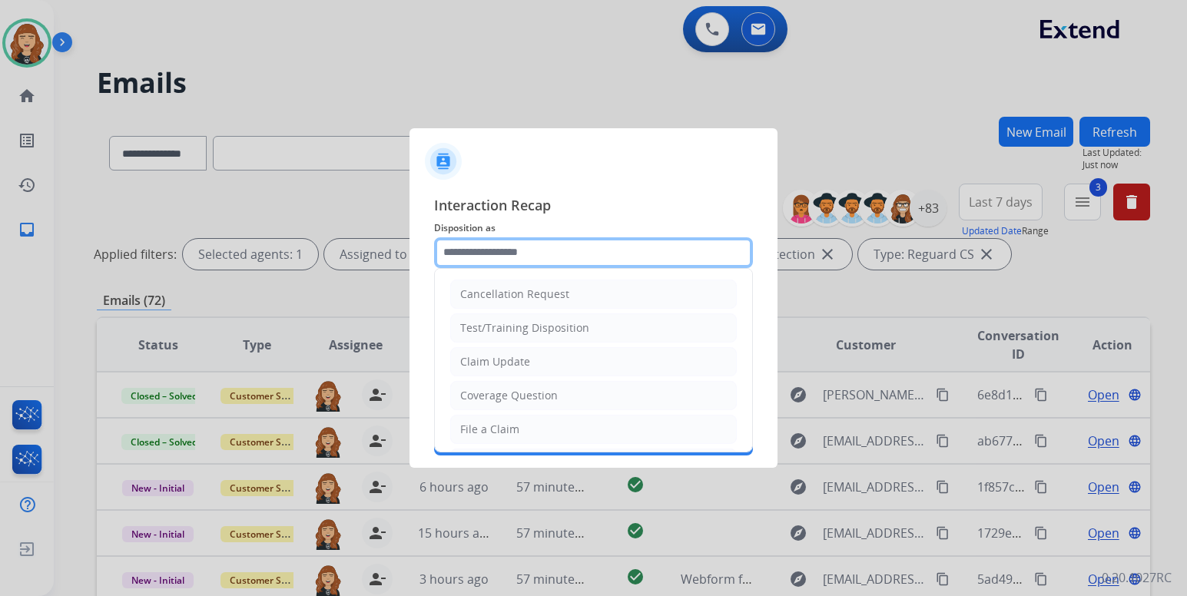
click at [499, 247] on input "text" at bounding box center [593, 252] width 319 height 31
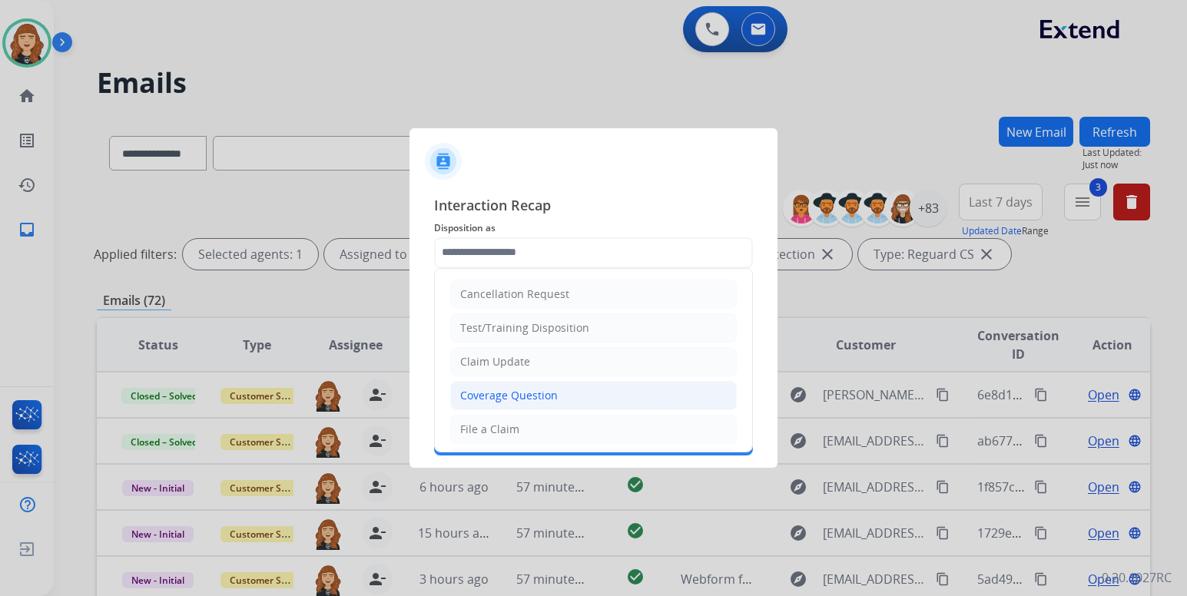
click at [505, 394] on div "Coverage Question" at bounding box center [509, 395] width 98 height 15
type input "**********"
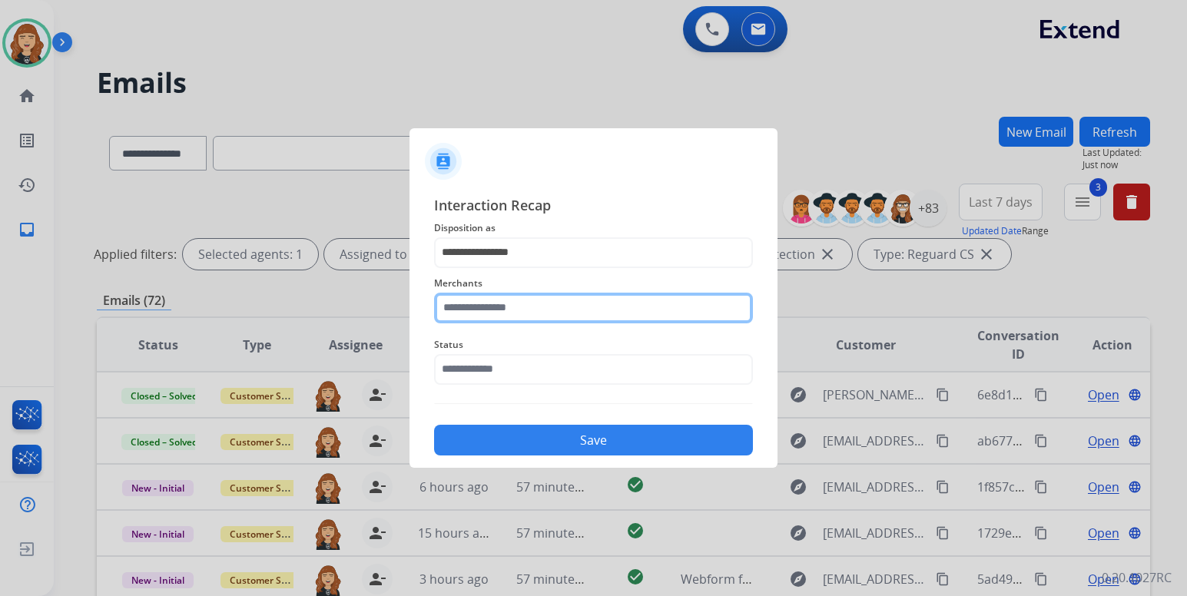
click at [530, 306] on input "text" at bounding box center [593, 308] width 319 height 31
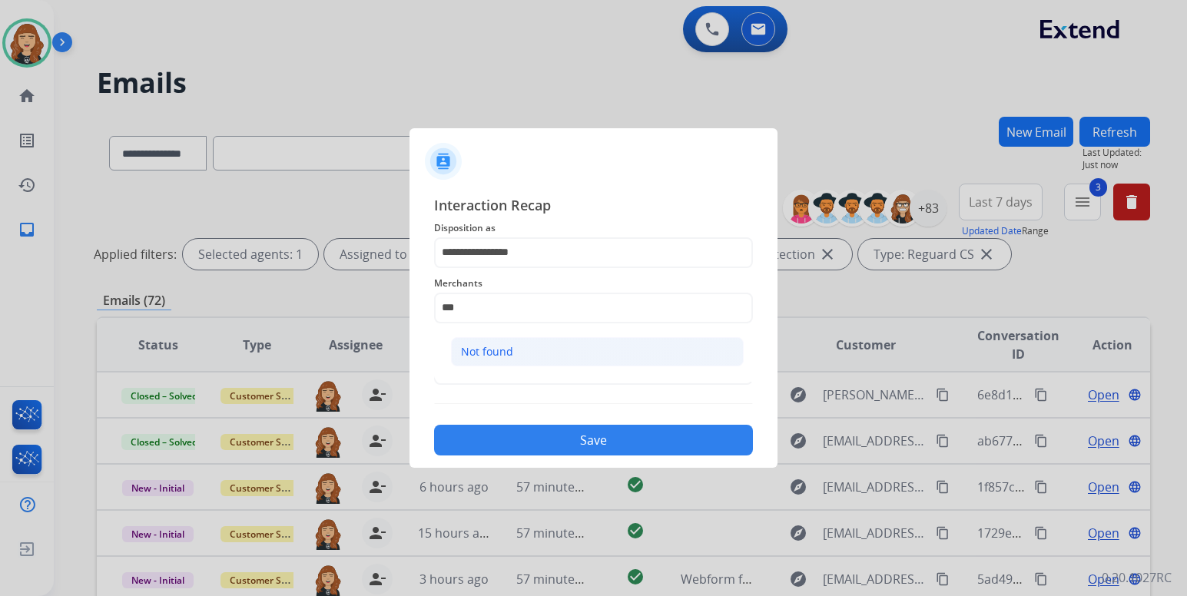
click at [529, 347] on li "Not found" at bounding box center [597, 351] width 293 height 29
type input "*********"
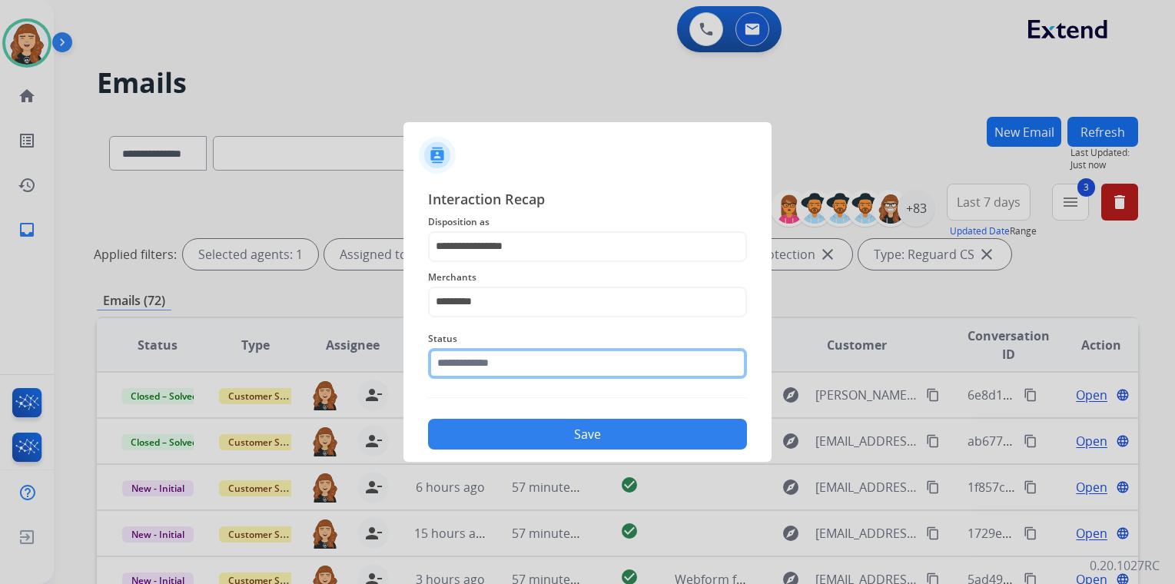
click at [535, 368] on input "text" at bounding box center [587, 363] width 319 height 31
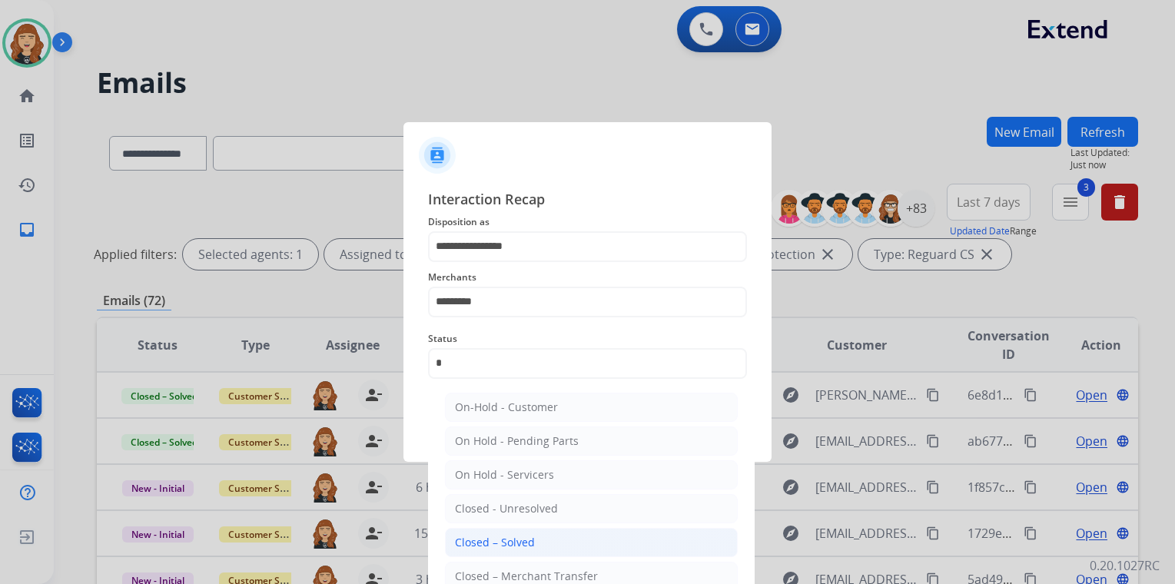
click at [532, 542] on div "Closed – Solved" at bounding box center [495, 542] width 80 height 15
type input "**********"
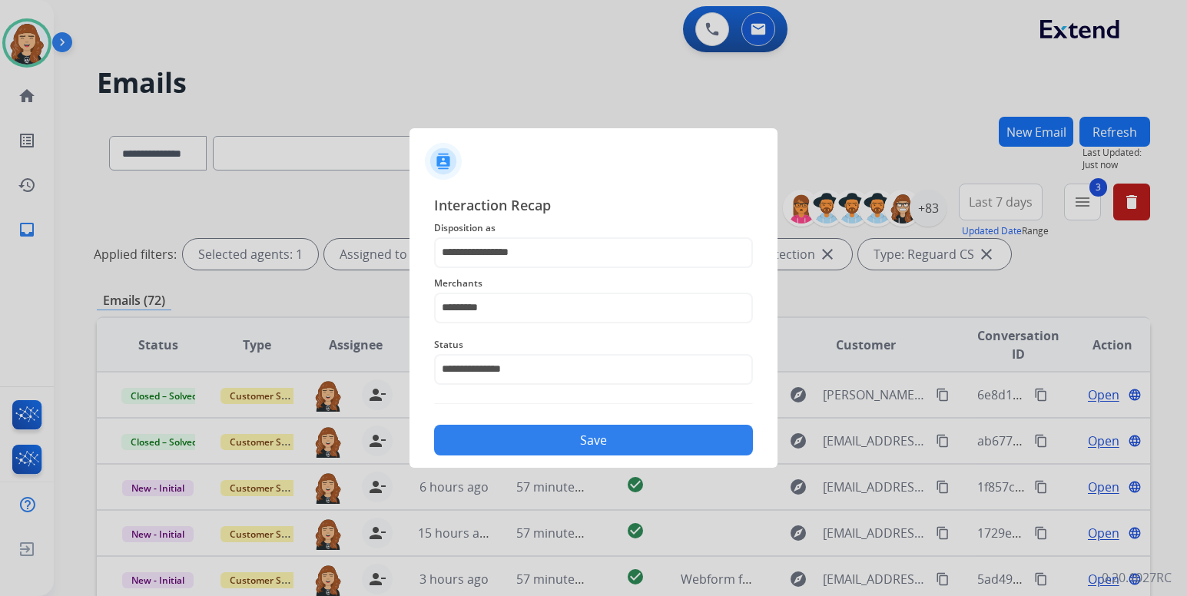
click at [561, 432] on button "Save" at bounding box center [593, 440] width 319 height 31
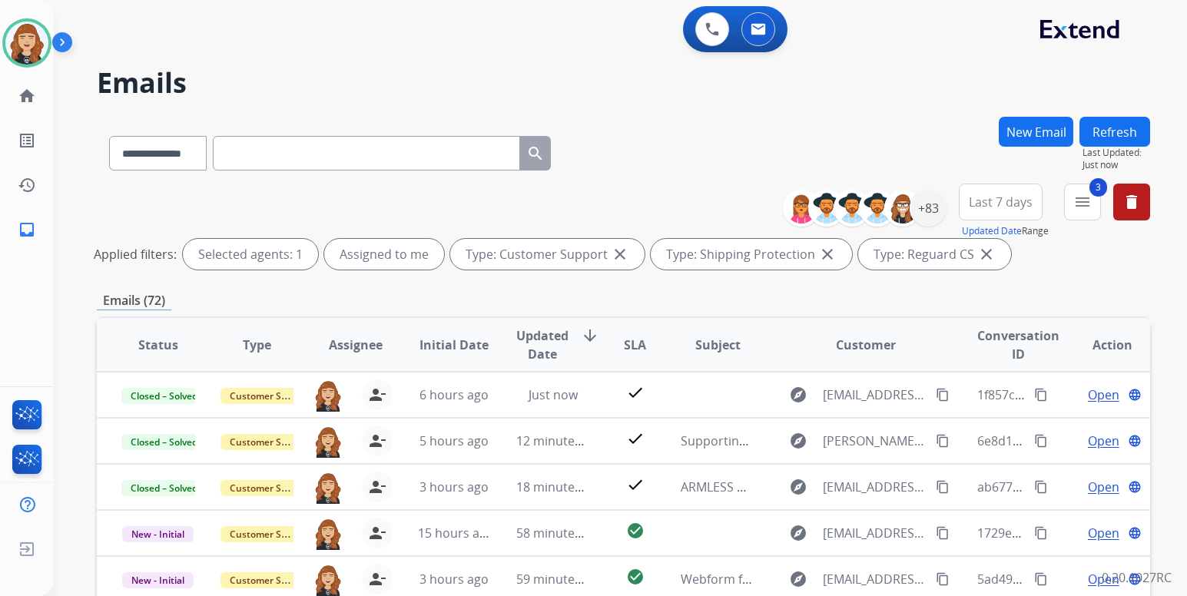
click at [1175, 300] on div "**********" at bounding box center [620, 298] width 1133 height 596
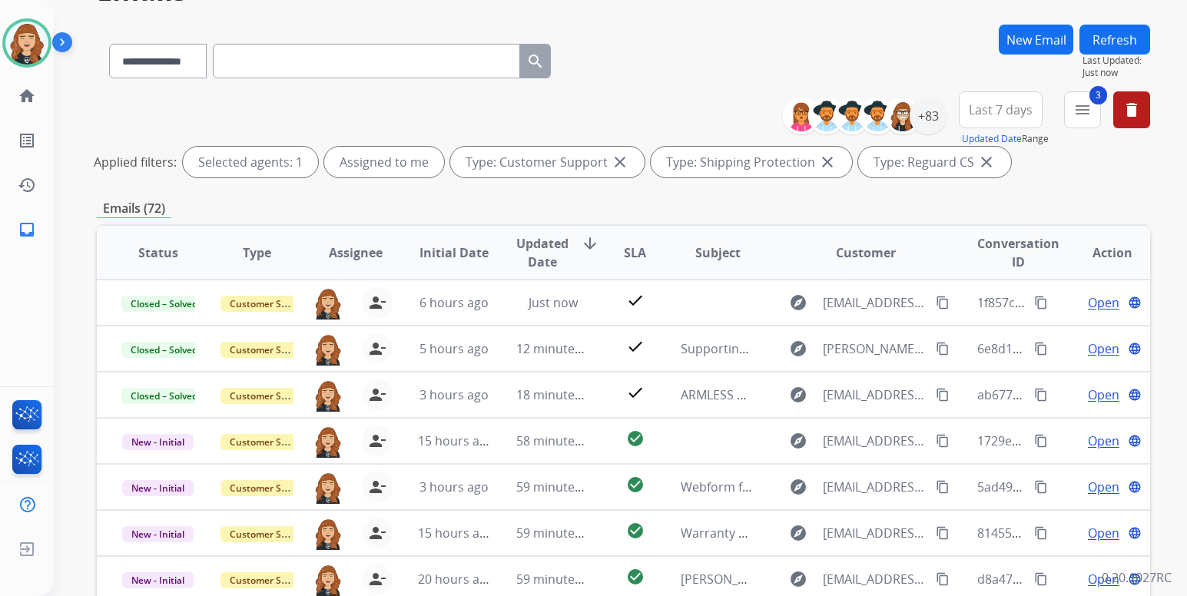
scroll to position [123, 0]
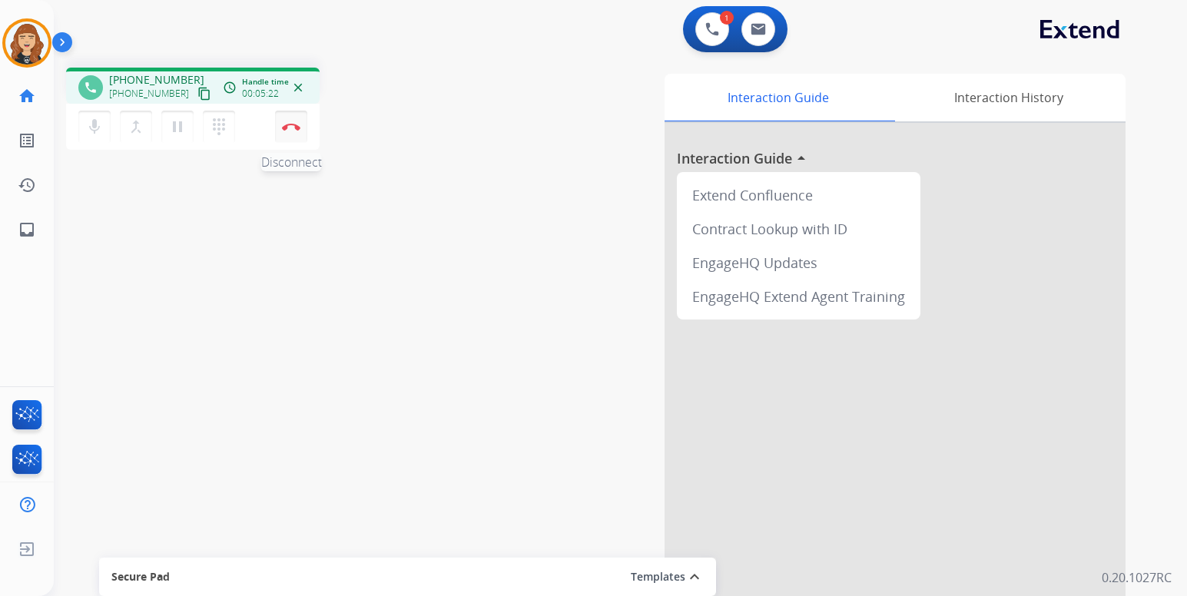
click at [288, 118] on button "Disconnect" at bounding box center [291, 127] width 32 height 32
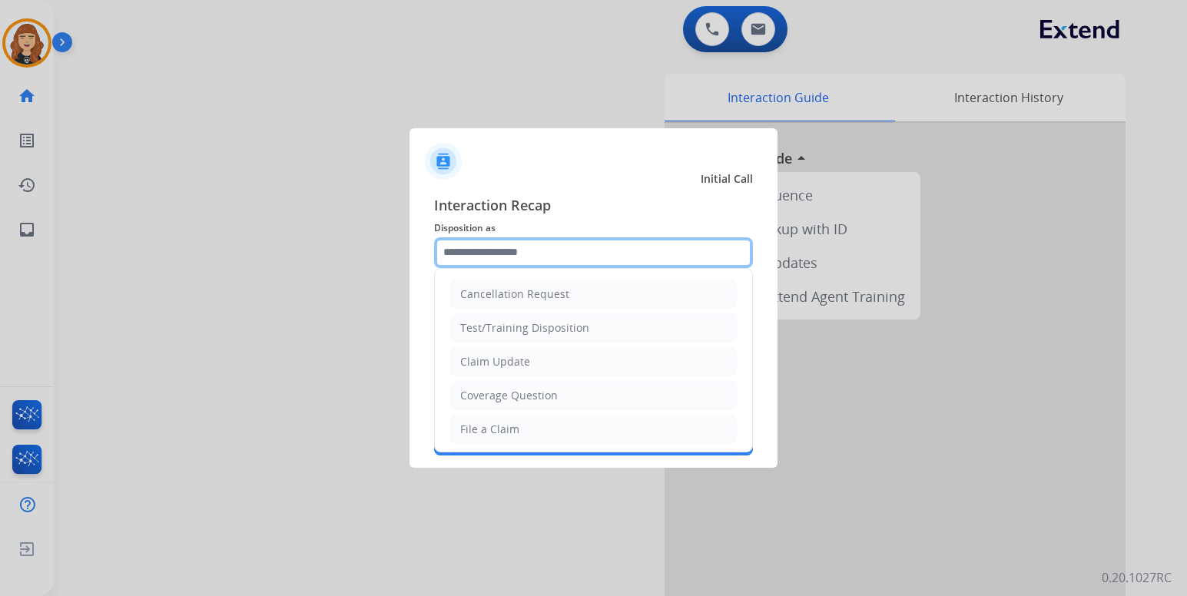
click at [481, 252] on input "text" at bounding box center [593, 252] width 319 height 31
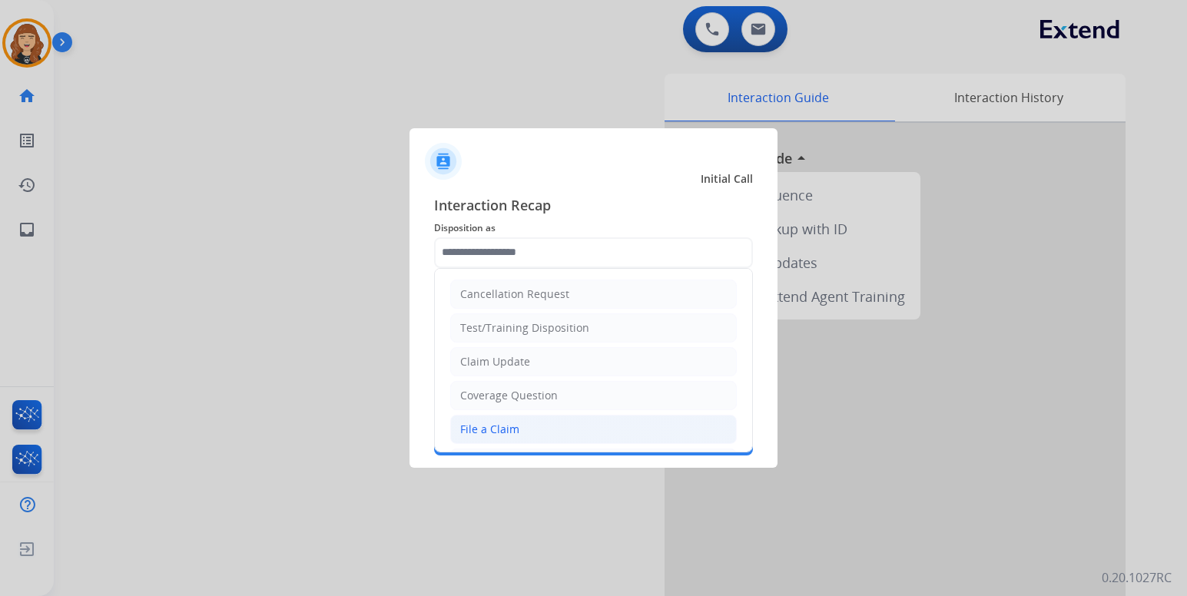
click at [504, 429] on div "File a Claim" at bounding box center [489, 429] width 59 height 15
type input "**********"
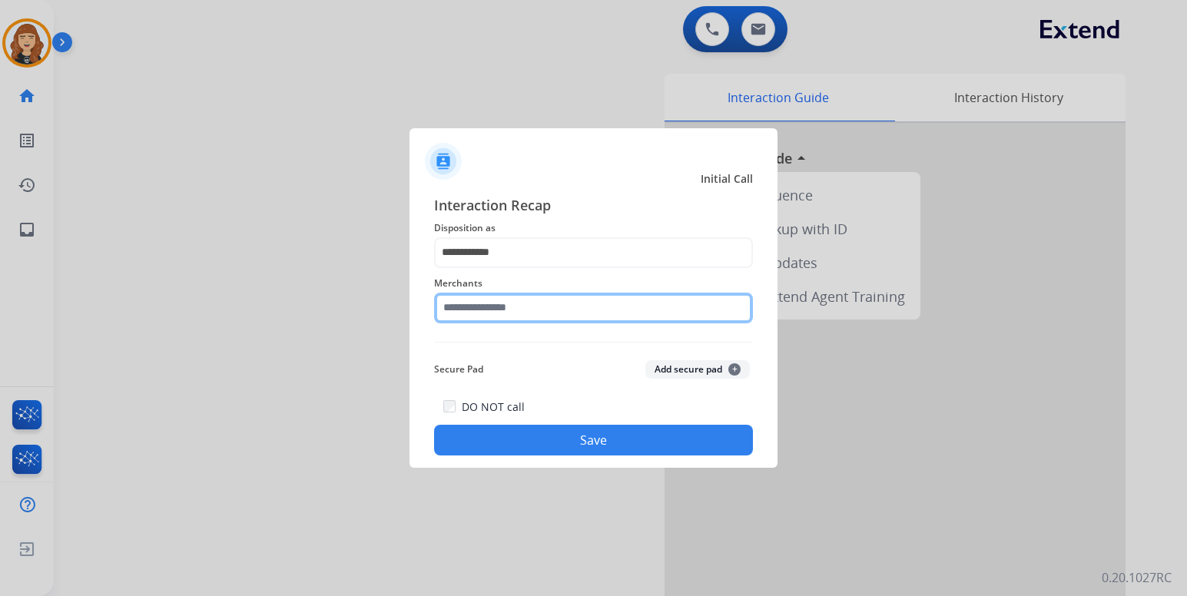
click at [492, 307] on input "text" at bounding box center [593, 308] width 319 height 31
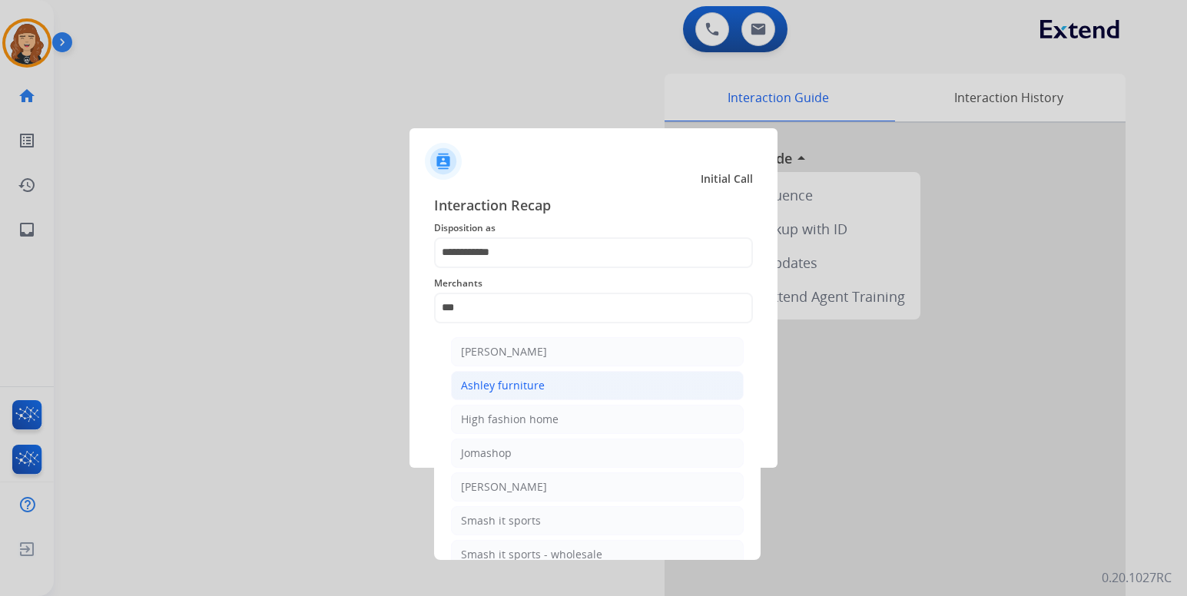
click at [498, 395] on li "Ashley furniture" at bounding box center [597, 385] width 293 height 29
type input "**********"
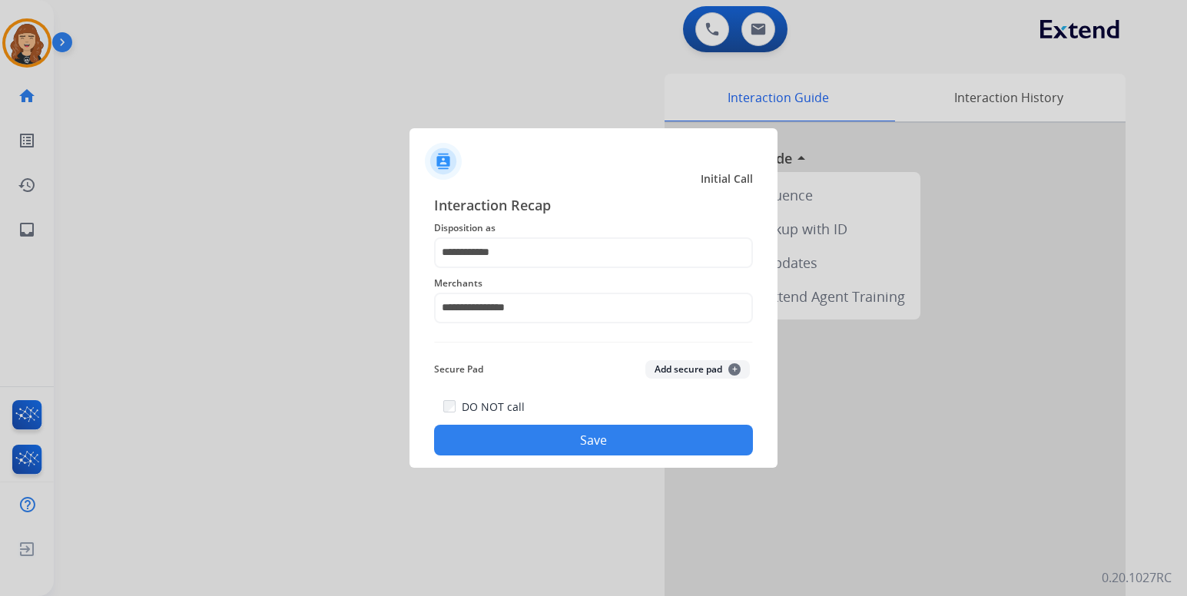
click at [597, 452] on button "Save" at bounding box center [593, 440] width 319 height 31
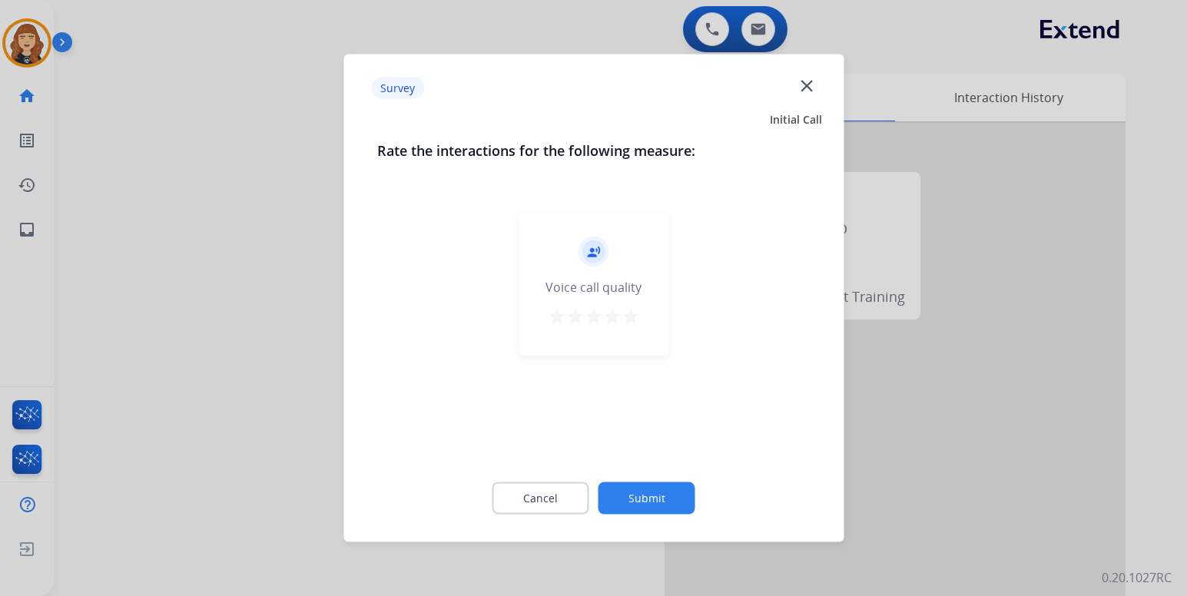
click at [630, 320] on mat-icon "star" at bounding box center [630, 316] width 18 height 18
click at [656, 492] on button "Submit" at bounding box center [646, 498] width 97 height 32
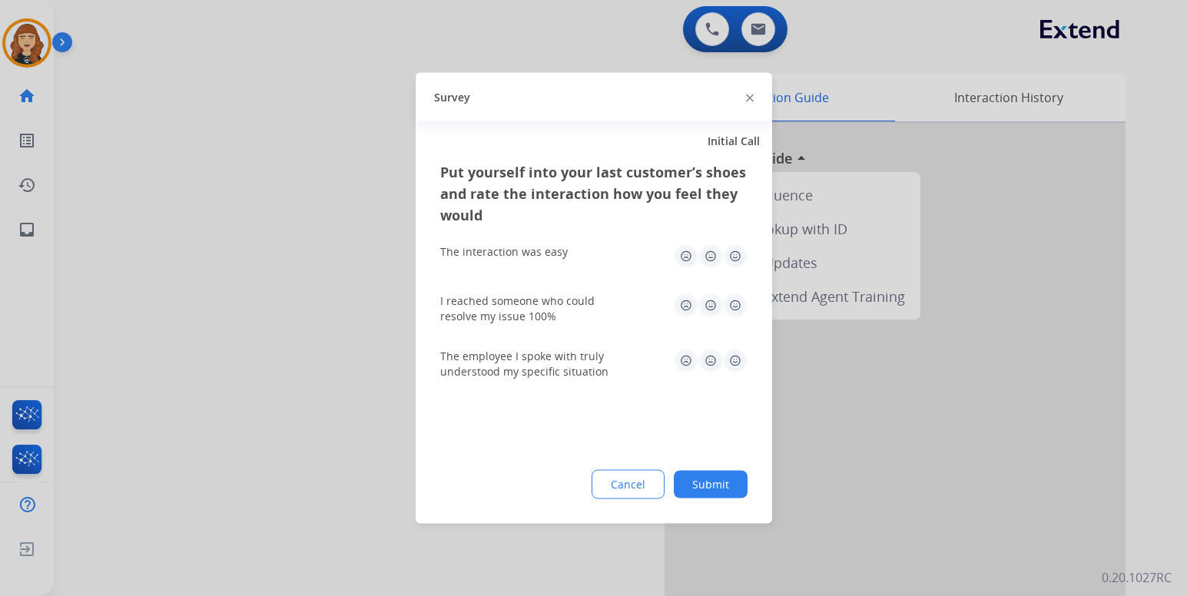
click at [741, 253] on img at bounding box center [735, 256] width 25 height 25
click at [738, 297] on img at bounding box center [735, 305] width 25 height 25
click at [739, 360] on img at bounding box center [735, 361] width 25 height 25
click at [708, 482] on button "Submit" at bounding box center [711, 485] width 74 height 28
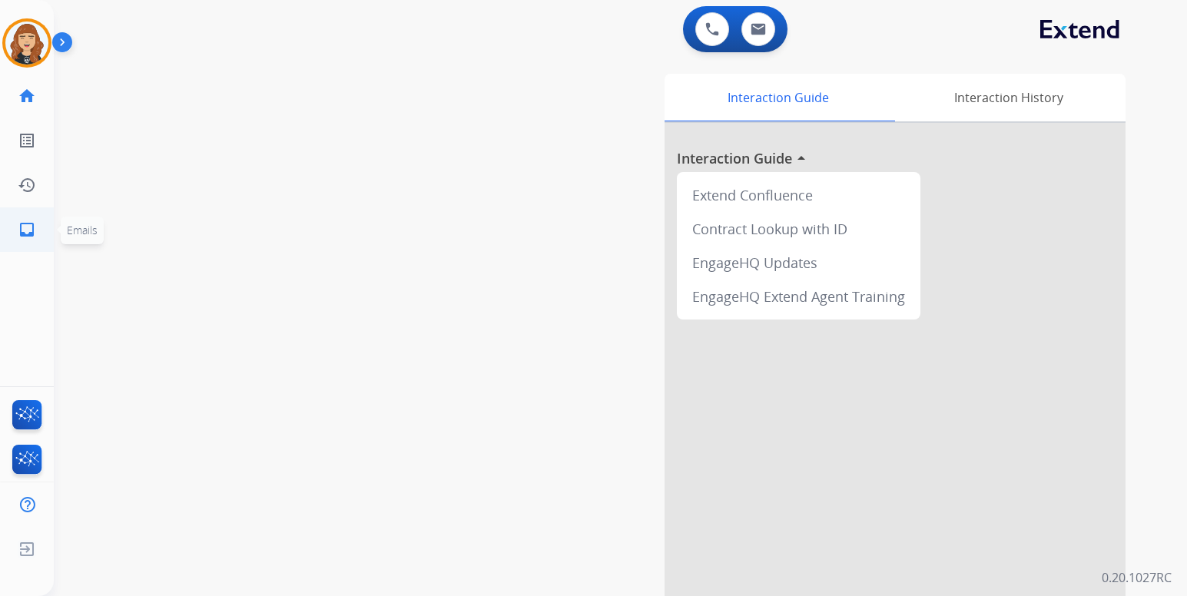
click at [22, 233] on mat-icon "inbox" at bounding box center [27, 229] width 18 height 18
select select "**********"
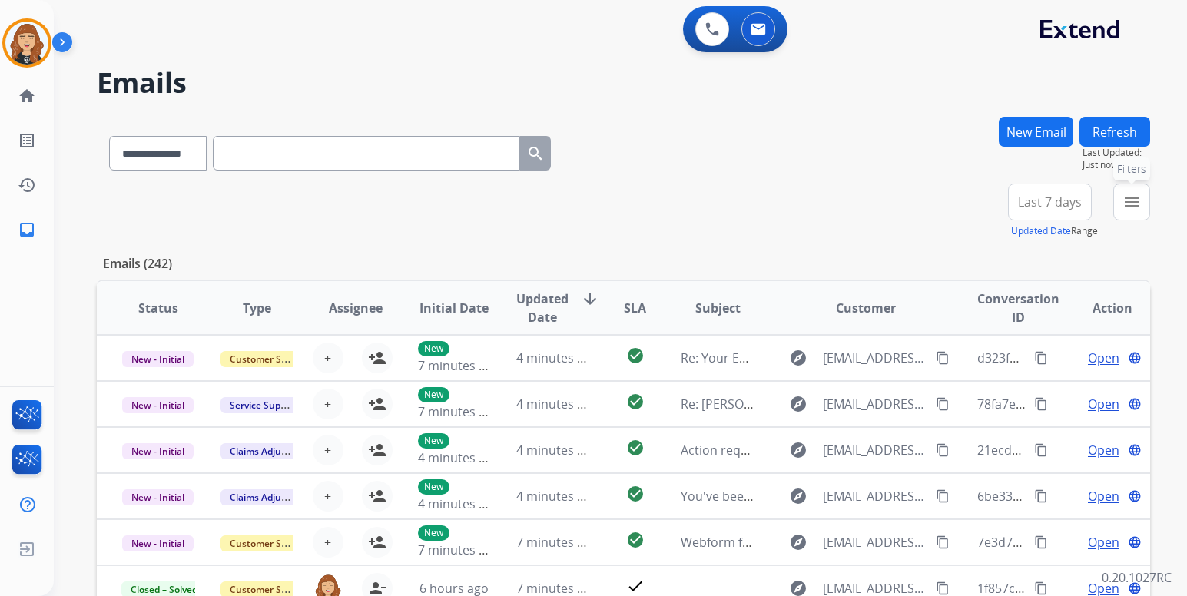
click at [1129, 196] on mat-icon "menu" at bounding box center [1131, 202] width 18 height 18
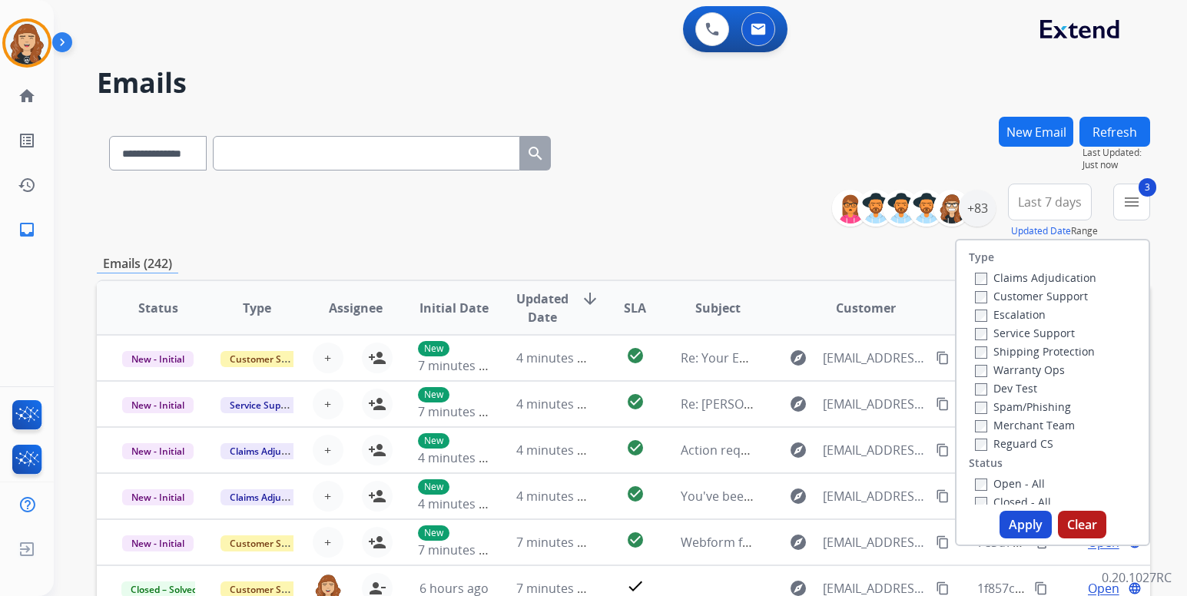
click at [1029, 527] on button "Apply" at bounding box center [1025, 525] width 52 height 28
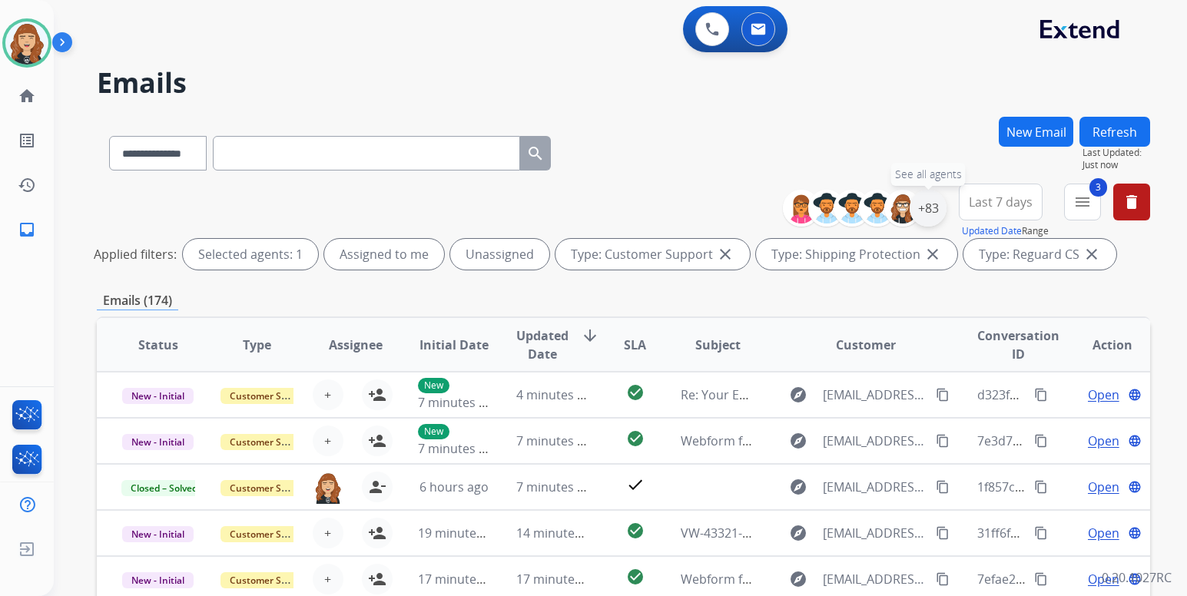
click at [933, 200] on div "+83" at bounding box center [928, 208] width 37 height 37
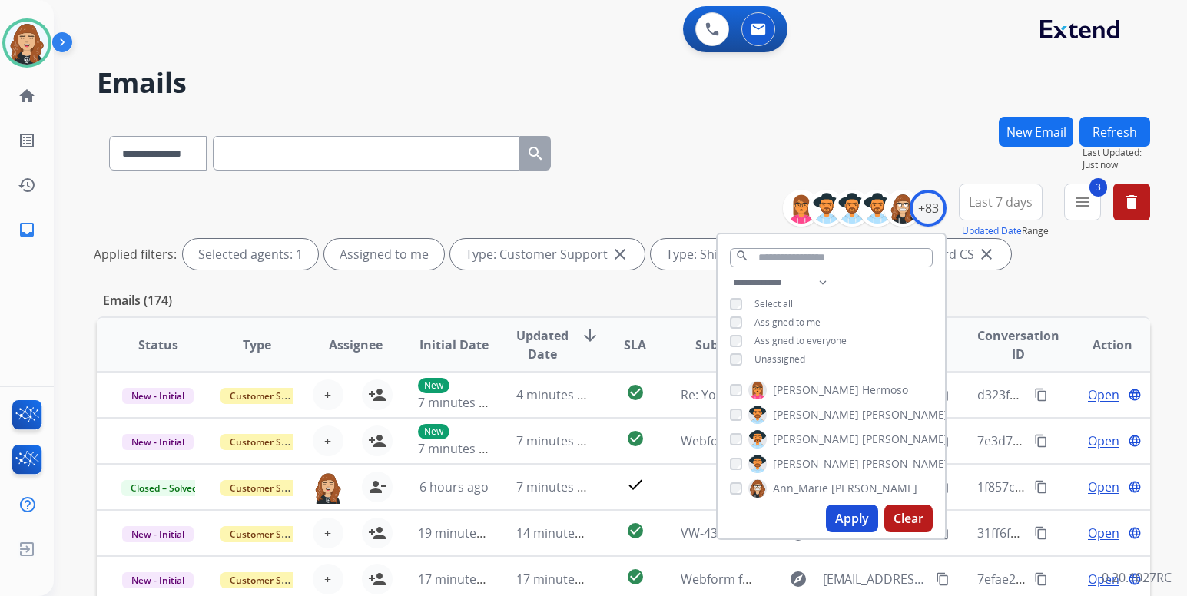
click at [855, 515] on button "Apply" at bounding box center [852, 519] width 52 height 28
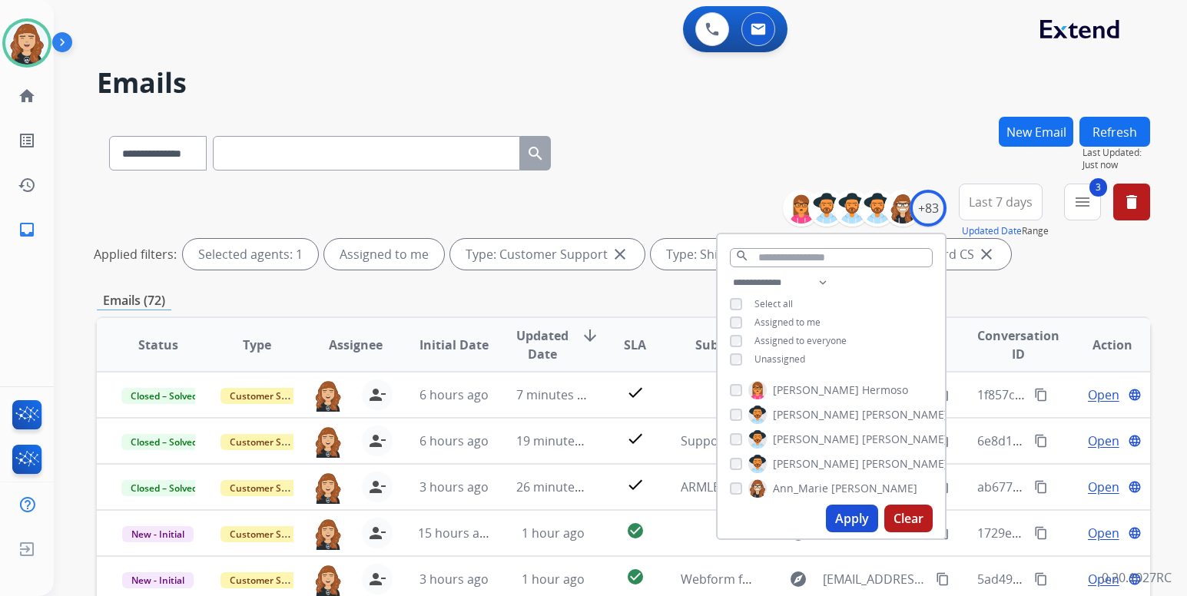
click at [1158, 302] on div "**********" at bounding box center [620, 298] width 1133 height 596
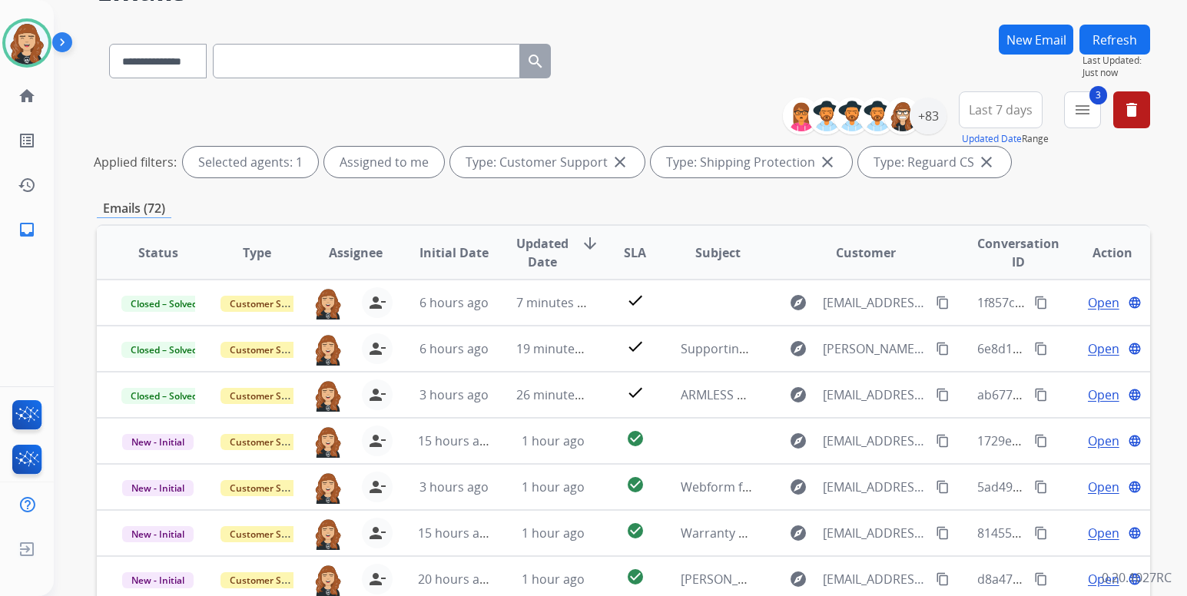
scroll to position [123, 0]
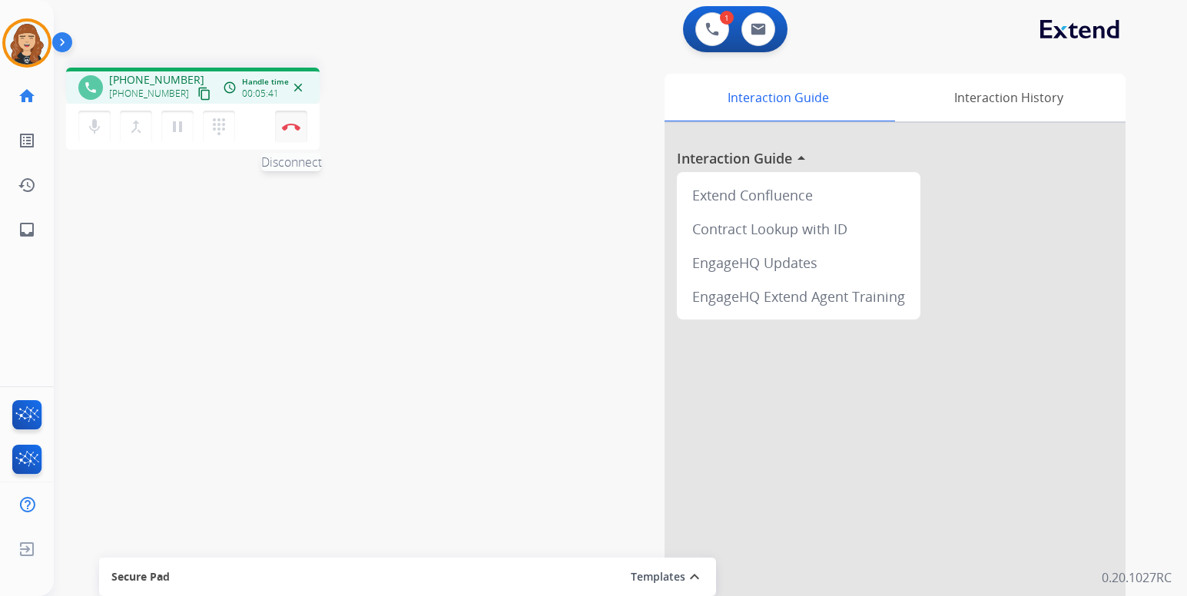
click at [288, 131] on button "Disconnect" at bounding box center [291, 127] width 32 height 32
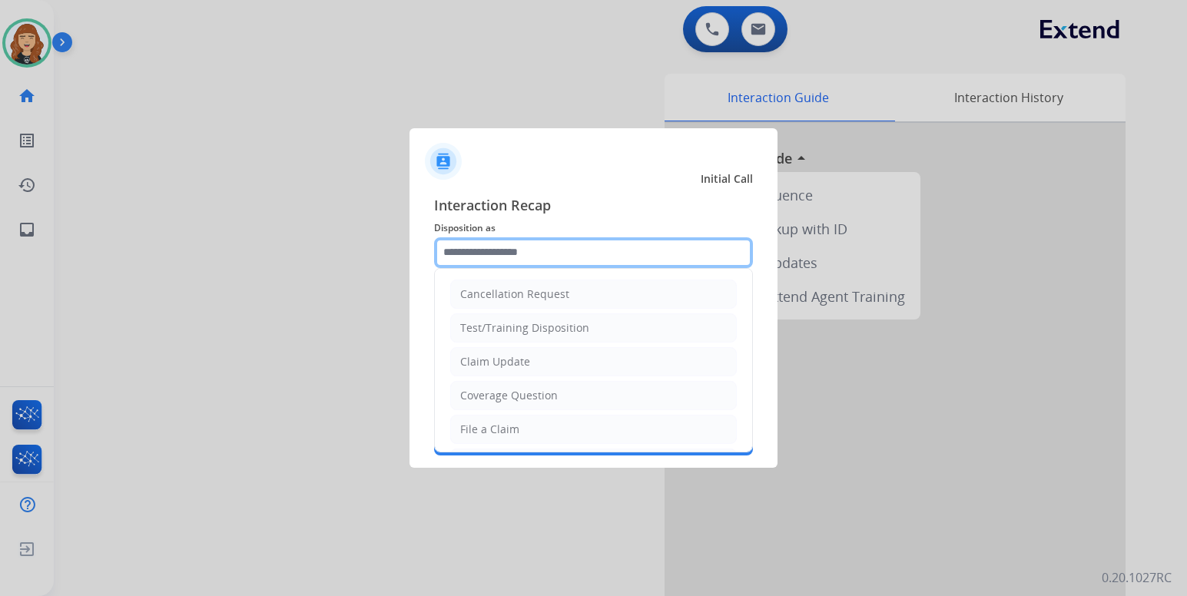
click at [488, 254] on input "text" at bounding box center [593, 252] width 319 height 31
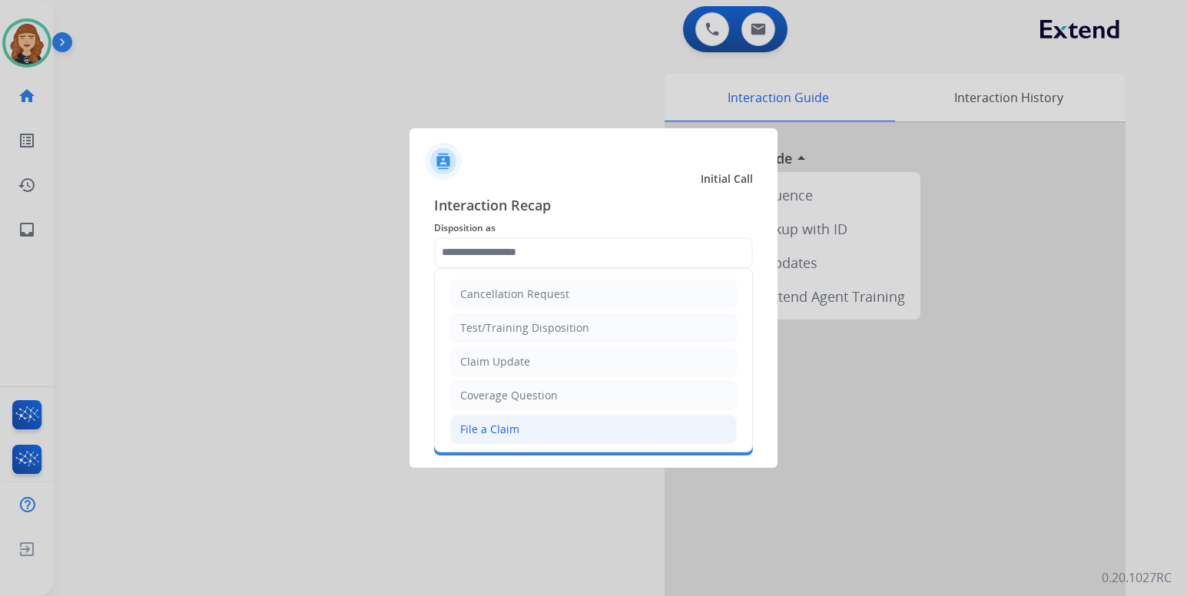
click at [499, 431] on div "File a Claim" at bounding box center [489, 429] width 59 height 15
type input "**********"
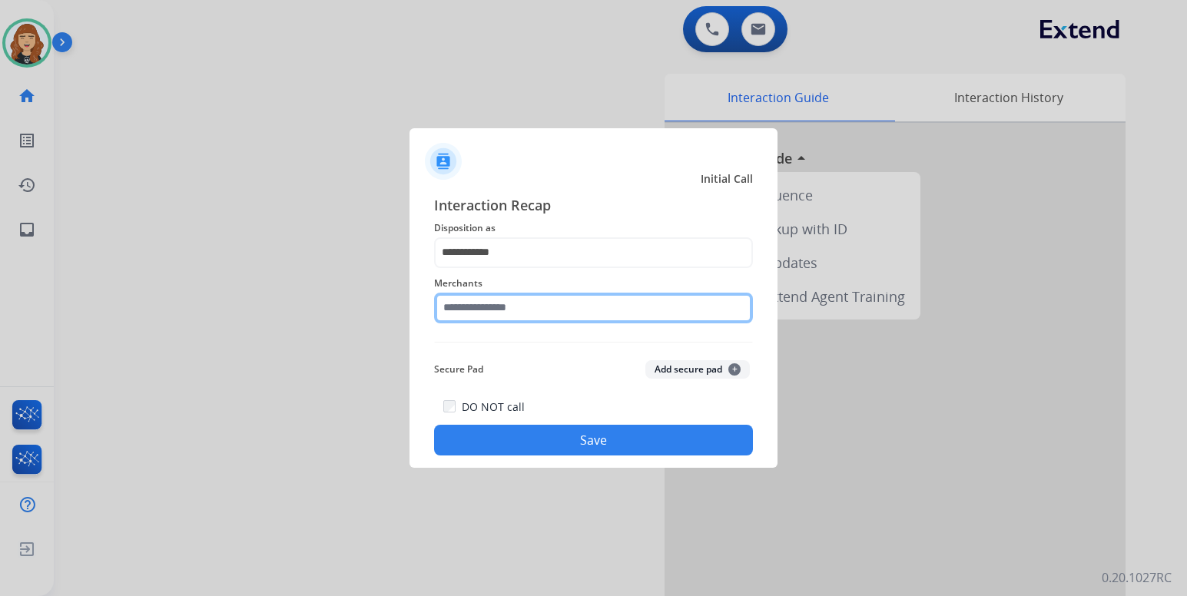
click at [502, 306] on input "text" at bounding box center [593, 308] width 319 height 31
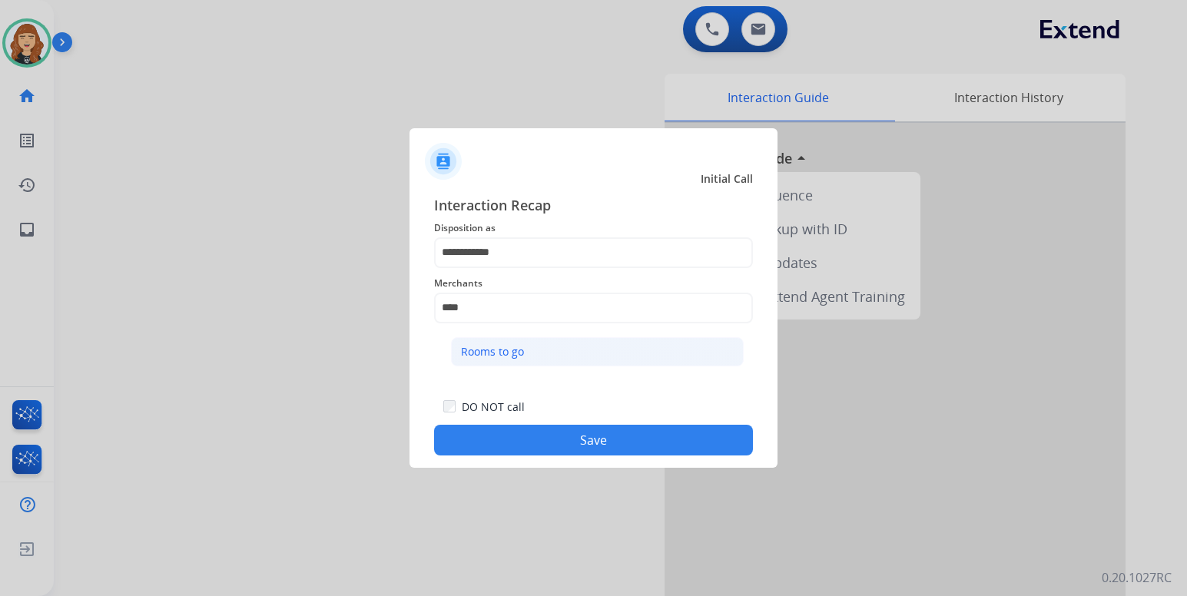
click at [505, 356] on div "Rooms to go" at bounding box center [492, 351] width 63 height 15
type input "**********"
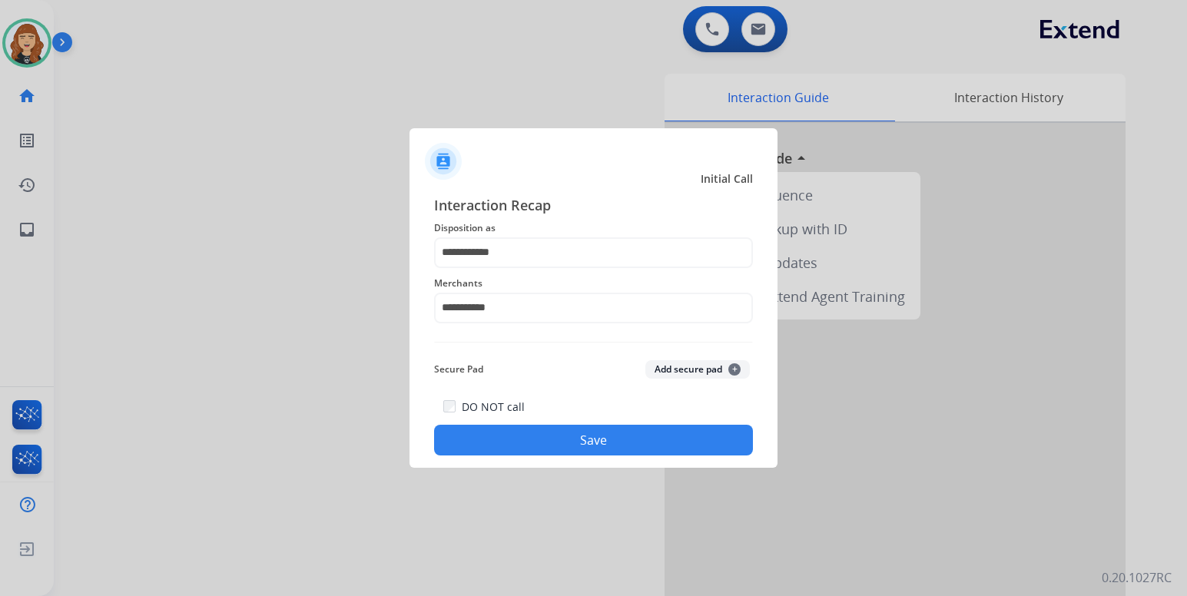
click at [554, 442] on button "Save" at bounding box center [593, 440] width 319 height 31
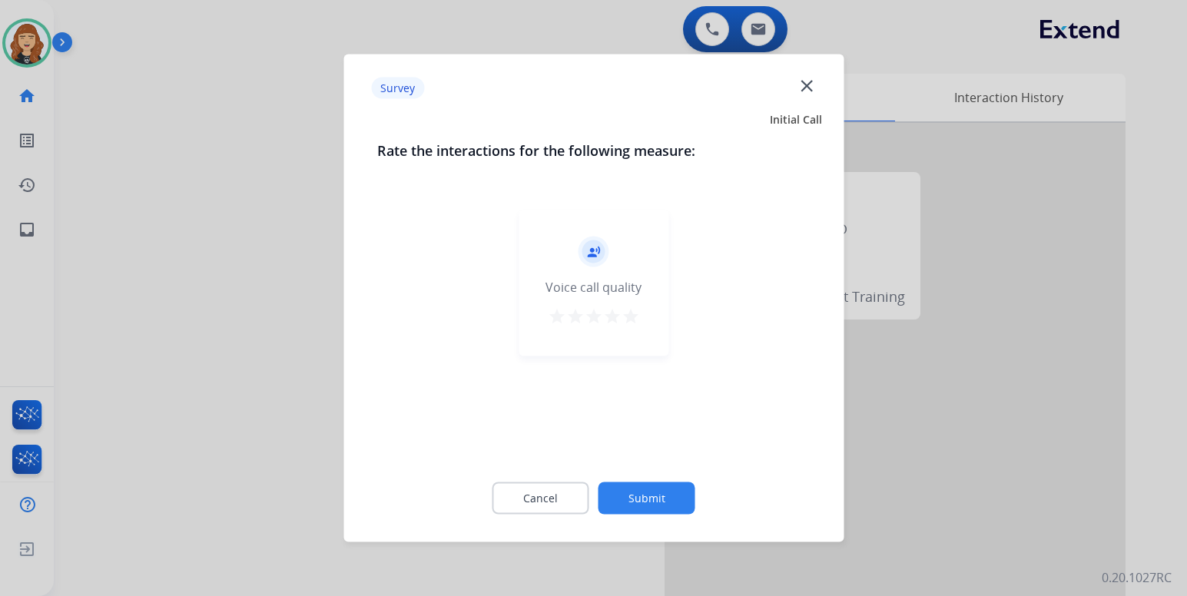
click at [626, 316] on mat-icon "star" at bounding box center [630, 316] width 18 height 18
click at [626, 499] on button "Submit" at bounding box center [646, 498] width 97 height 32
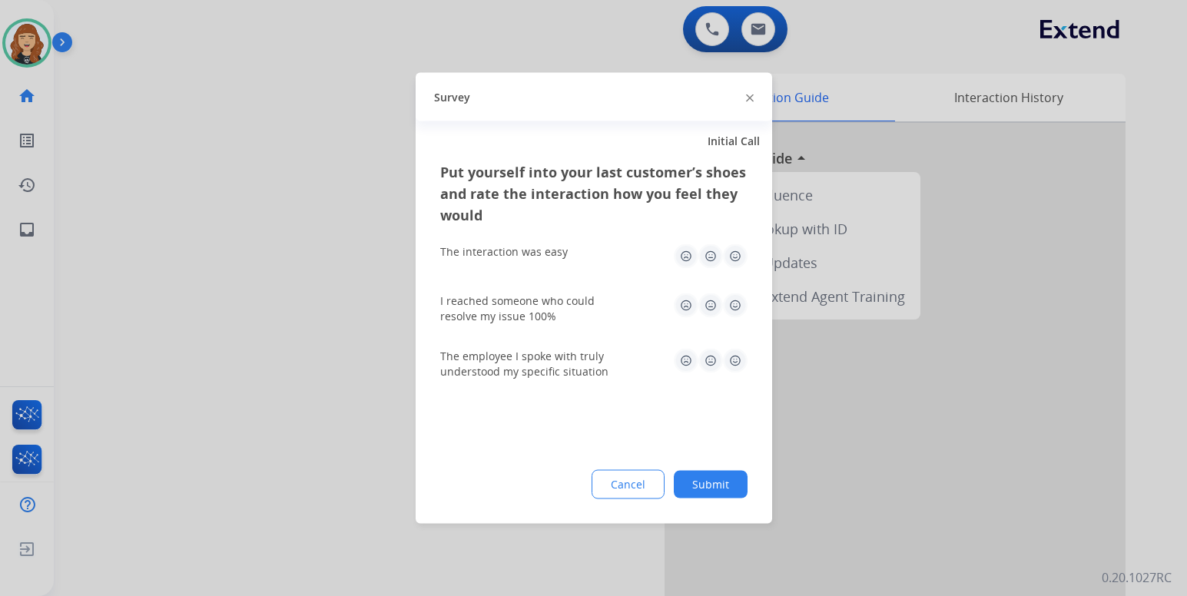
click at [730, 262] on img at bounding box center [735, 256] width 25 height 25
click at [731, 298] on img at bounding box center [735, 305] width 25 height 25
click at [732, 355] on img at bounding box center [735, 361] width 25 height 25
click at [708, 497] on button "Submit" at bounding box center [711, 485] width 74 height 28
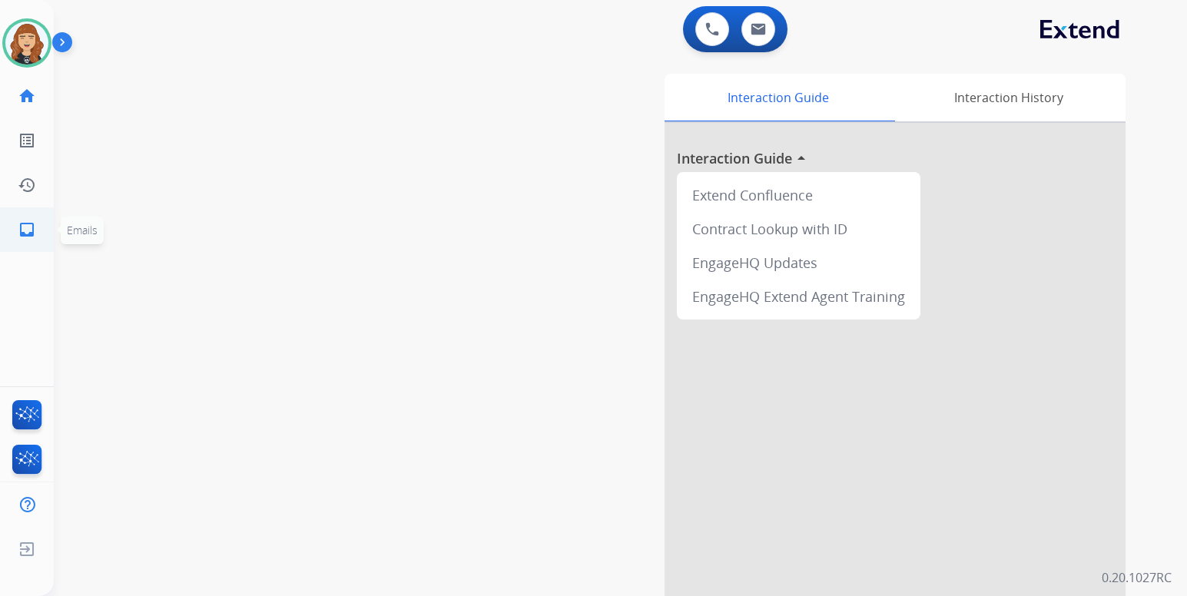
click at [31, 230] on mat-icon "inbox" at bounding box center [27, 229] width 18 height 18
select select "**********"
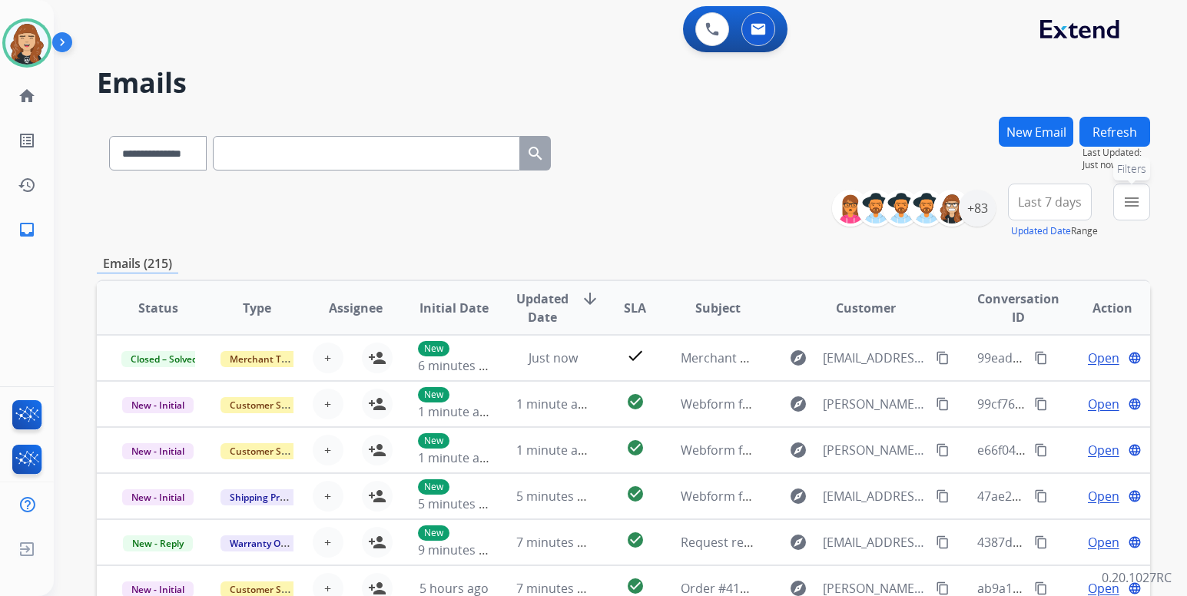
click at [1129, 200] on mat-icon "menu" at bounding box center [1131, 202] width 18 height 18
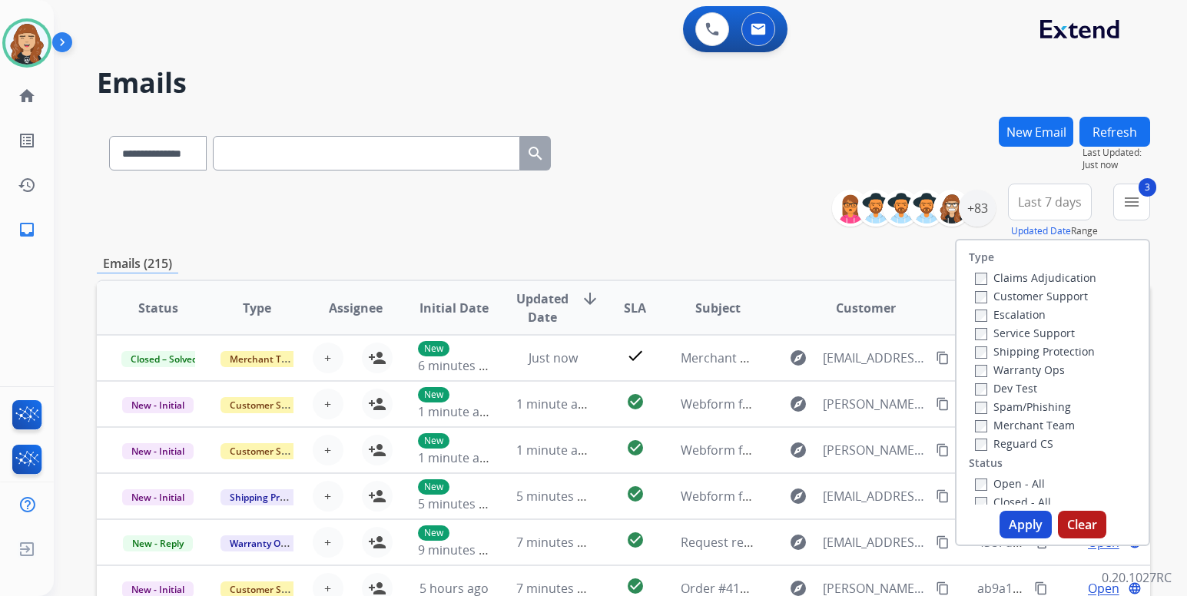
click at [1013, 523] on button "Apply" at bounding box center [1025, 525] width 52 height 28
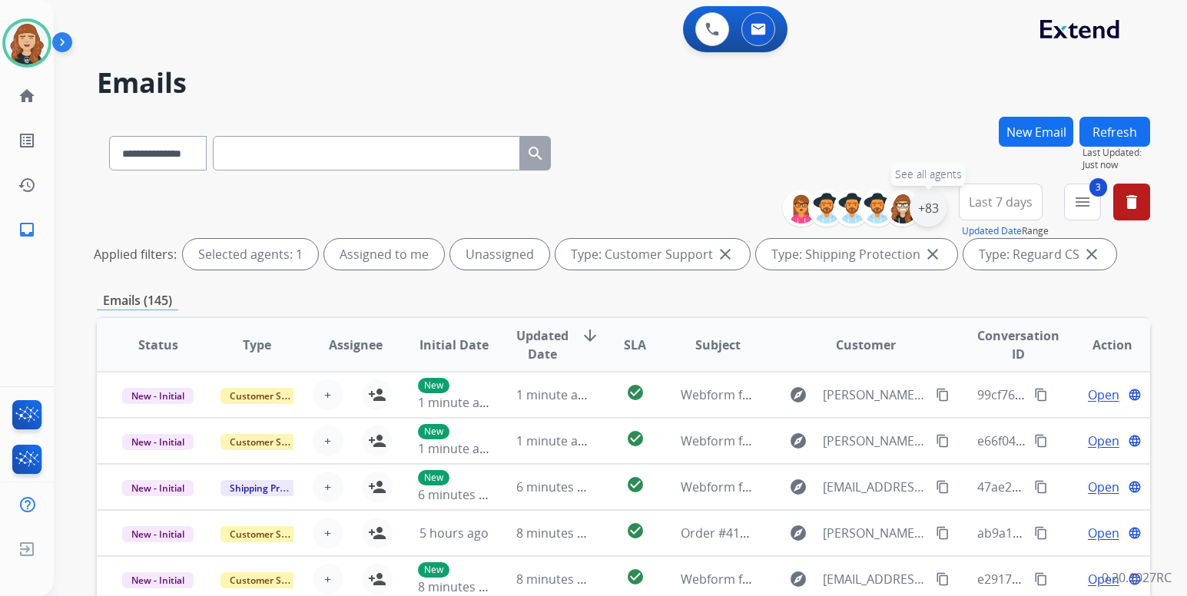
click at [930, 212] on div "+83" at bounding box center [928, 208] width 37 height 37
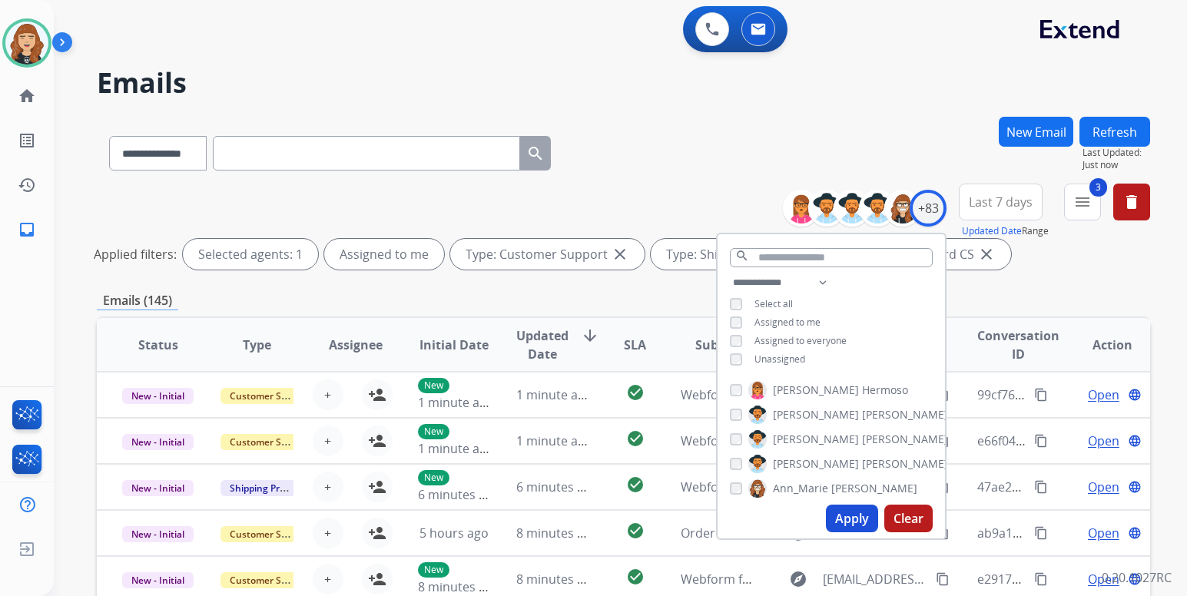
click at [844, 513] on button "Apply" at bounding box center [852, 519] width 52 height 28
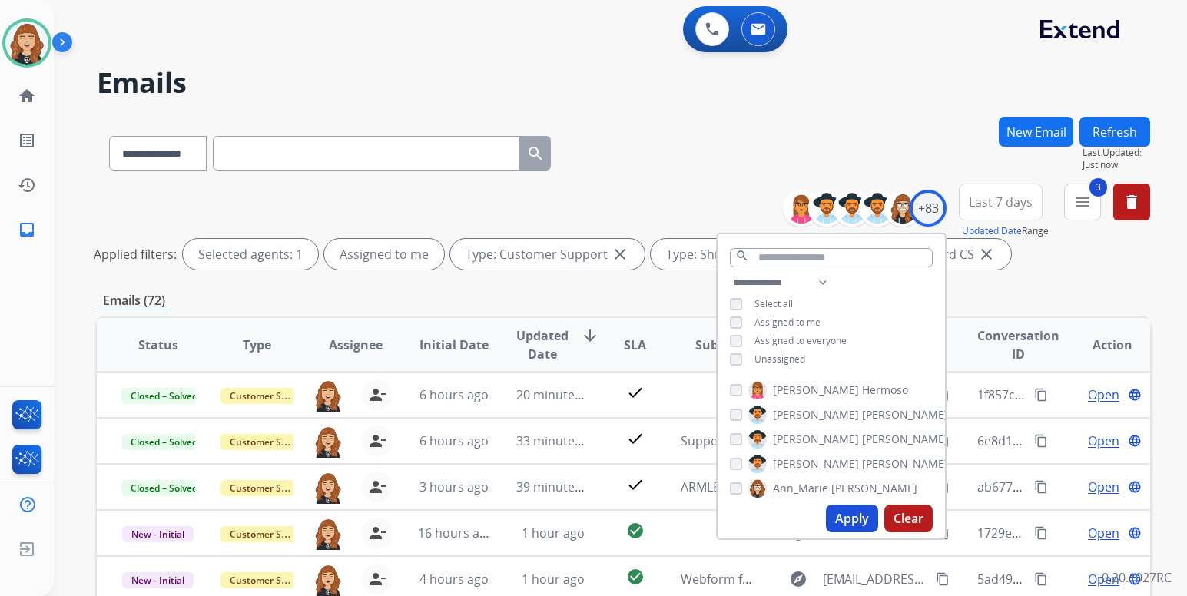
click at [1158, 276] on div "**********" at bounding box center [620, 298] width 1133 height 596
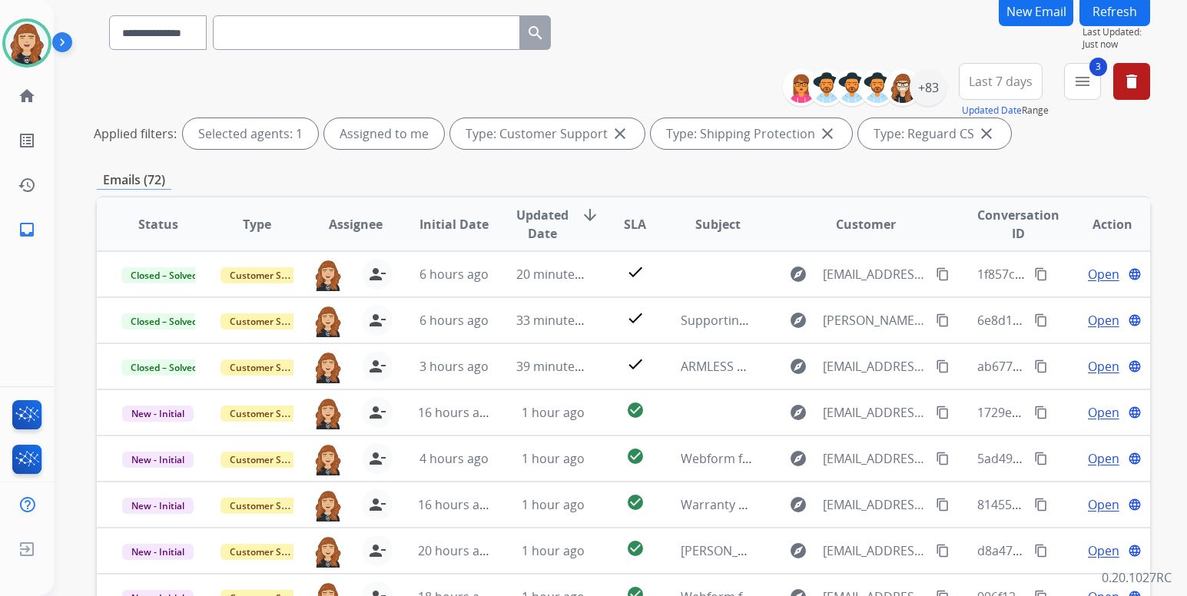
scroll to position [123, 0]
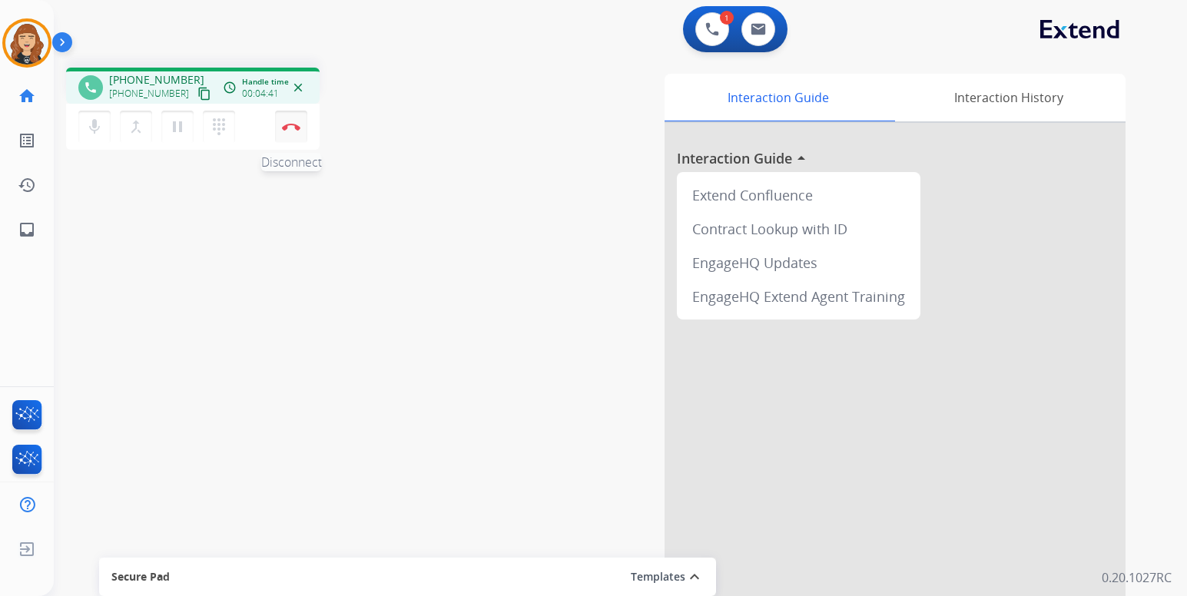
click at [292, 126] on img at bounding box center [291, 127] width 18 height 8
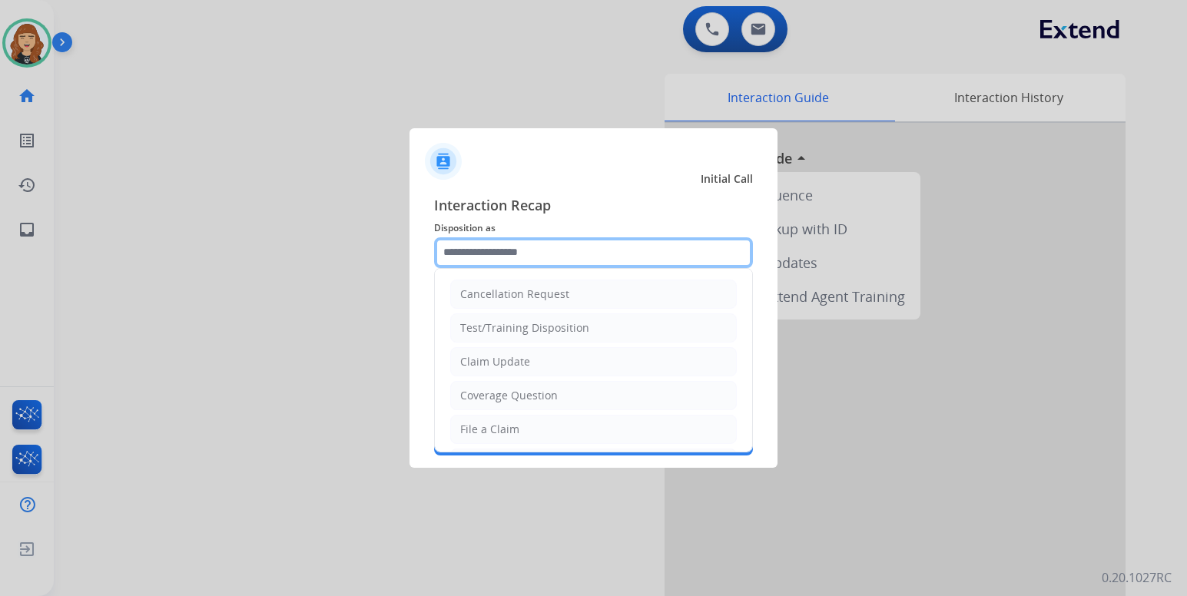
click at [486, 263] on input "text" at bounding box center [593, 252] width 319 height 31
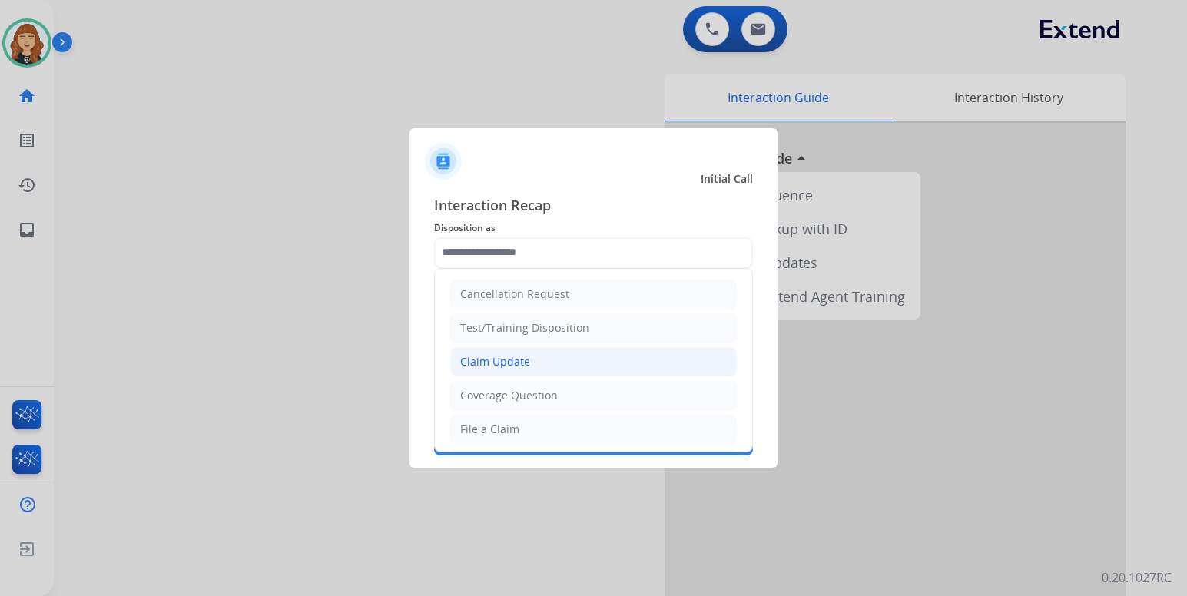
click at [486, 356] on div "Claim Update" at bounding box center [495, 361] width 70 height 15
type input "**********"
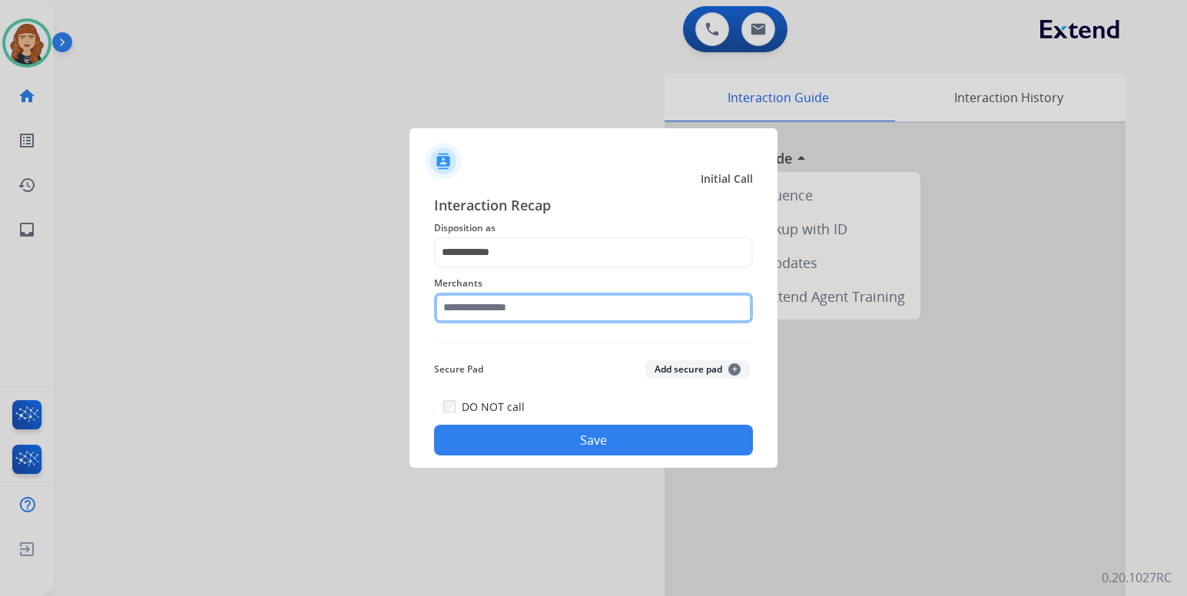
click at [486, 310] on input "text" at bounding box center [593, 308] width 319 height 31
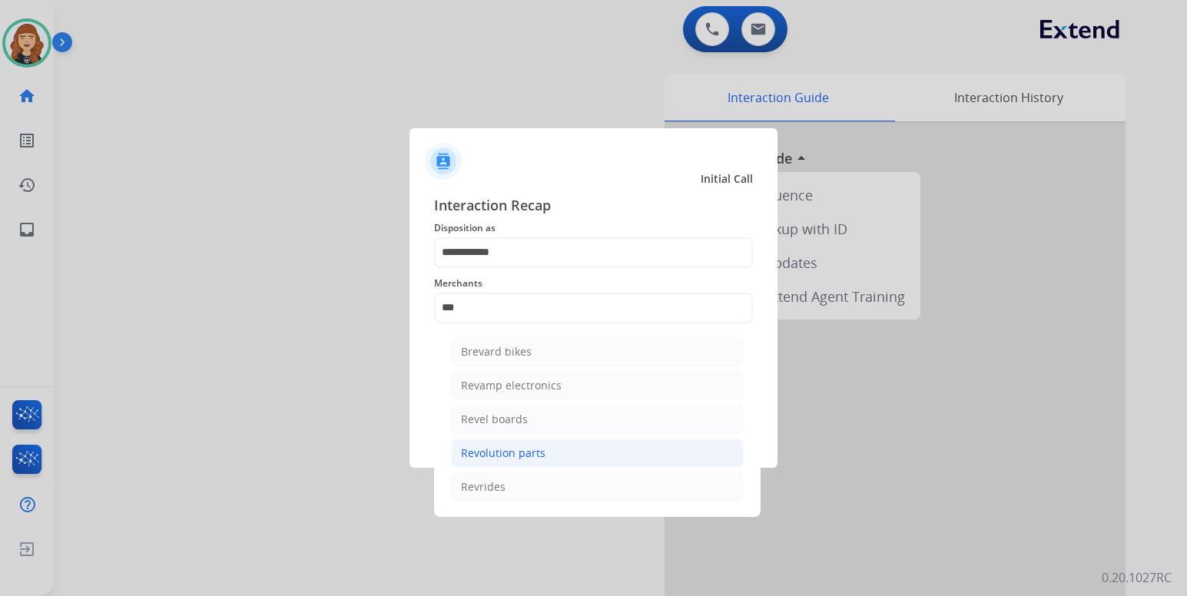
click at [497, 459] on div "Revolution parts" at bounding box center [503, 453] width 85 height 15
type input "**********"
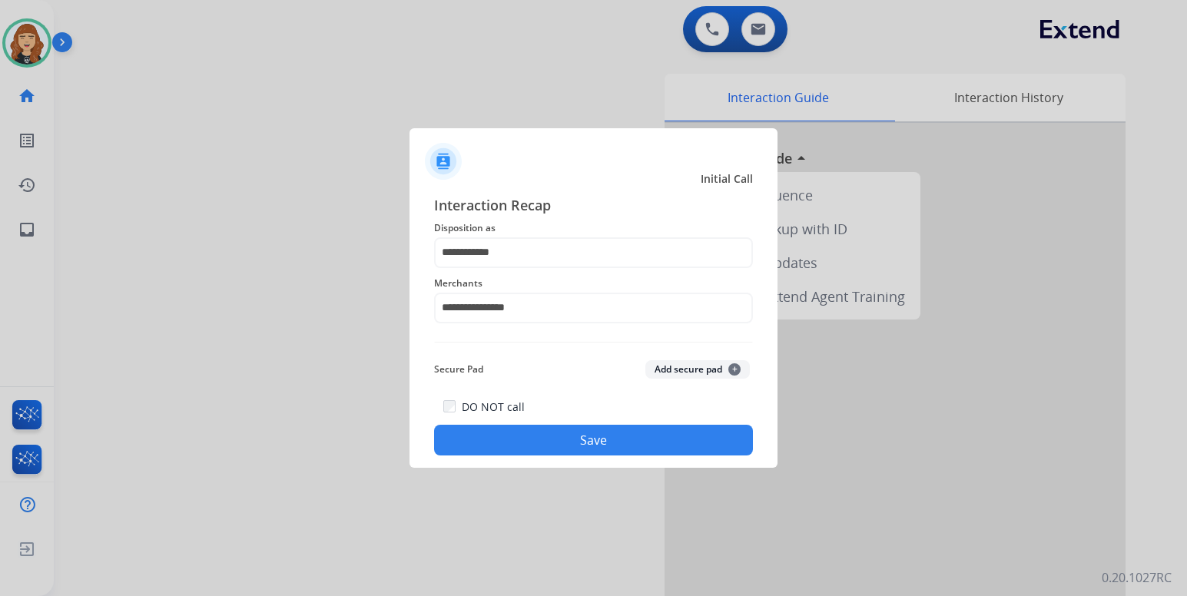
click at [542, 435] on button "Save" at bounding box center [593, 440] width 319 height 31
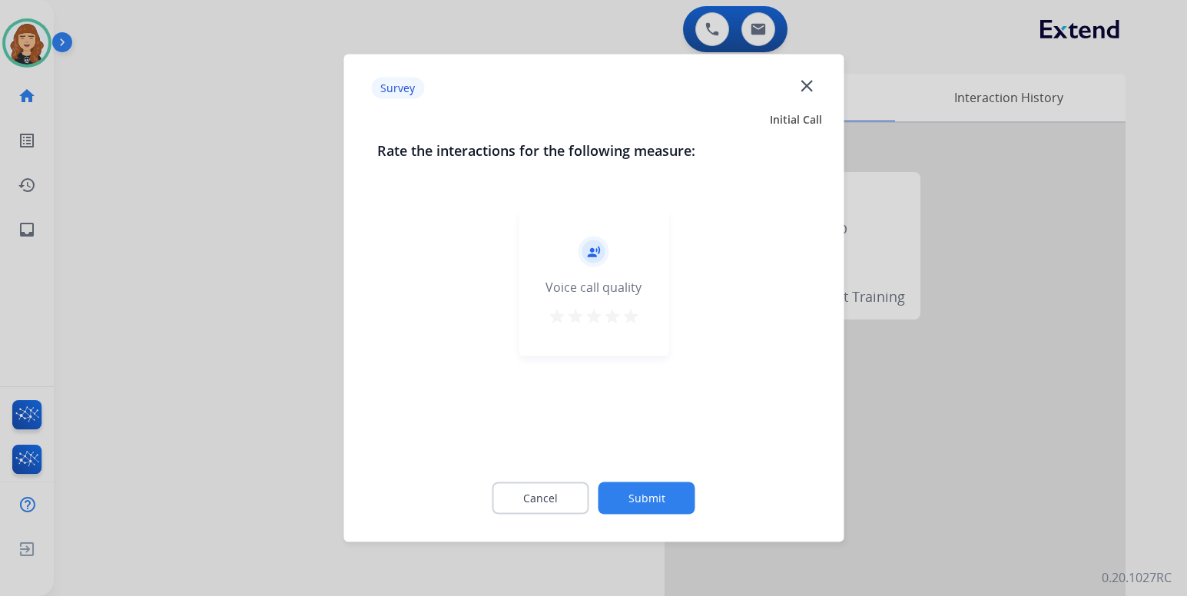
click at [627, 313] on mat-icon "star" at bounding box center [630, 316] width 18 height 18
click at [648, 496] on button "Submit" at bounding box center [646, 498] width 97 height 32
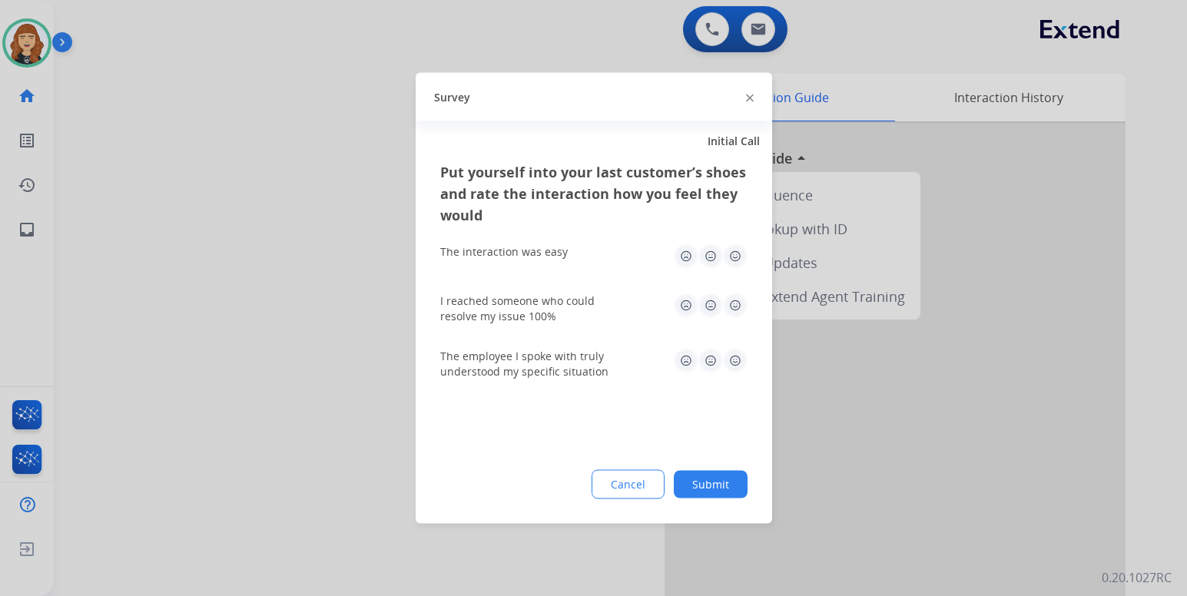
click at [731, 254] on img at bounding box center [735, 256] width 25 height 25
click at [733, 310] on img at bounding box center [735, 305] width 25 height 25
click at [733, 361] on img at bounding box center [735, 361] width 25 height 25
click at [704, 483] on button "Submit" at bounding box center [711, 485] width 74 height 28
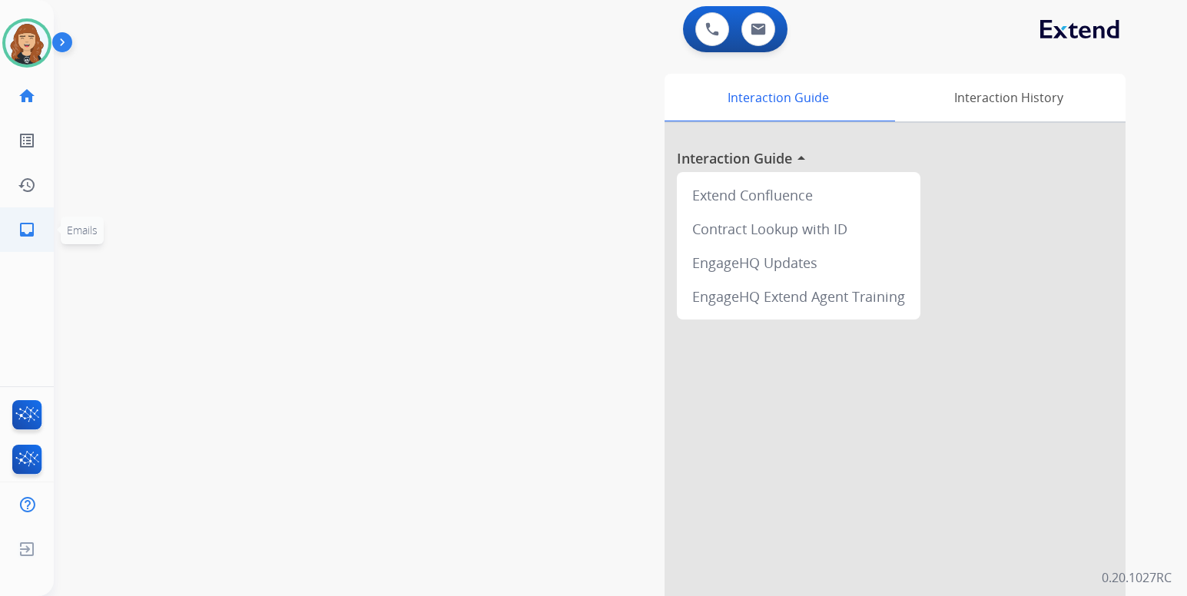
click at [28, 230] on mat-icon "inbox" at bounding box center [27, 229] width 18 height 18
select select "**********"
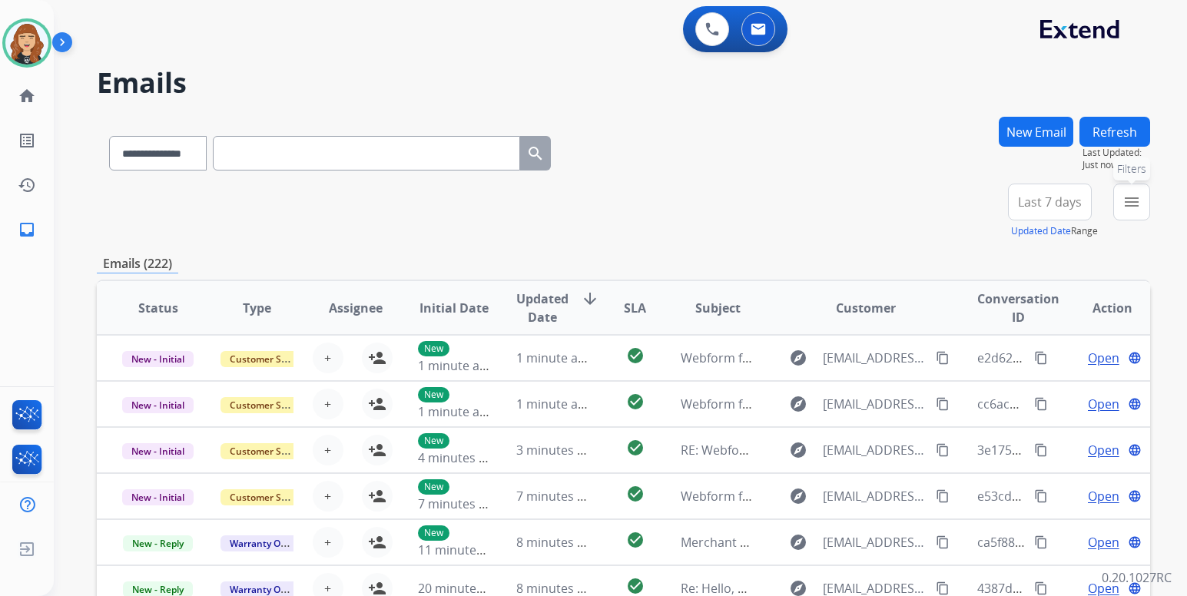
click at [1129, 198] on mat-icon "menu" at bounding box center [1131, 202] width 18 height 18
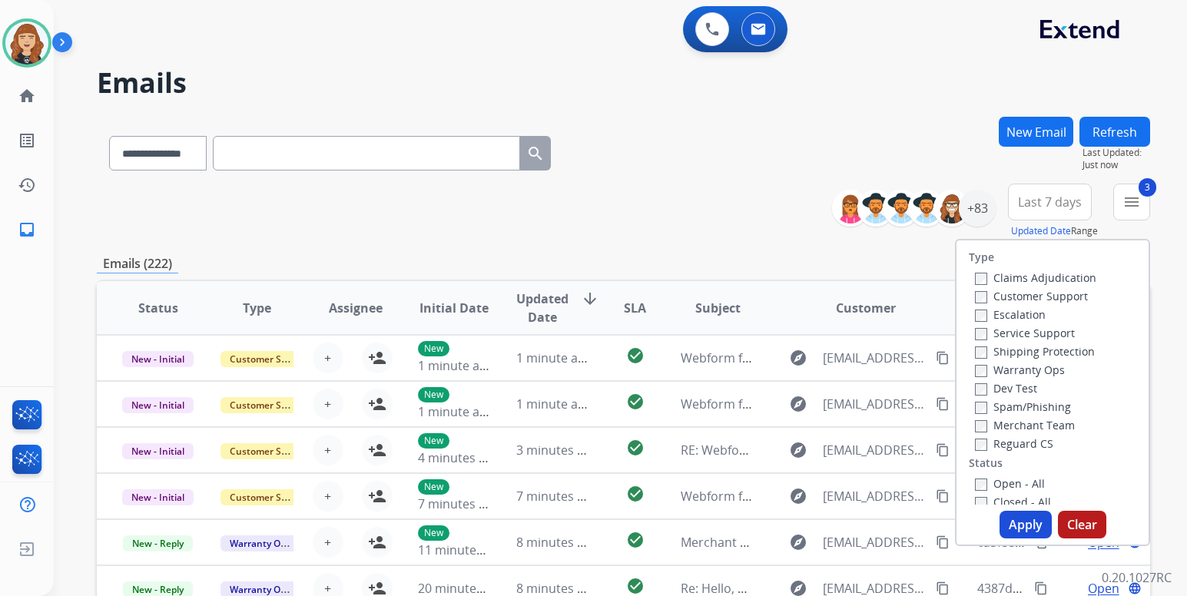
click at [1019, 535] on button "Apply" at bounding box center [1025, 525] width 52 height 28
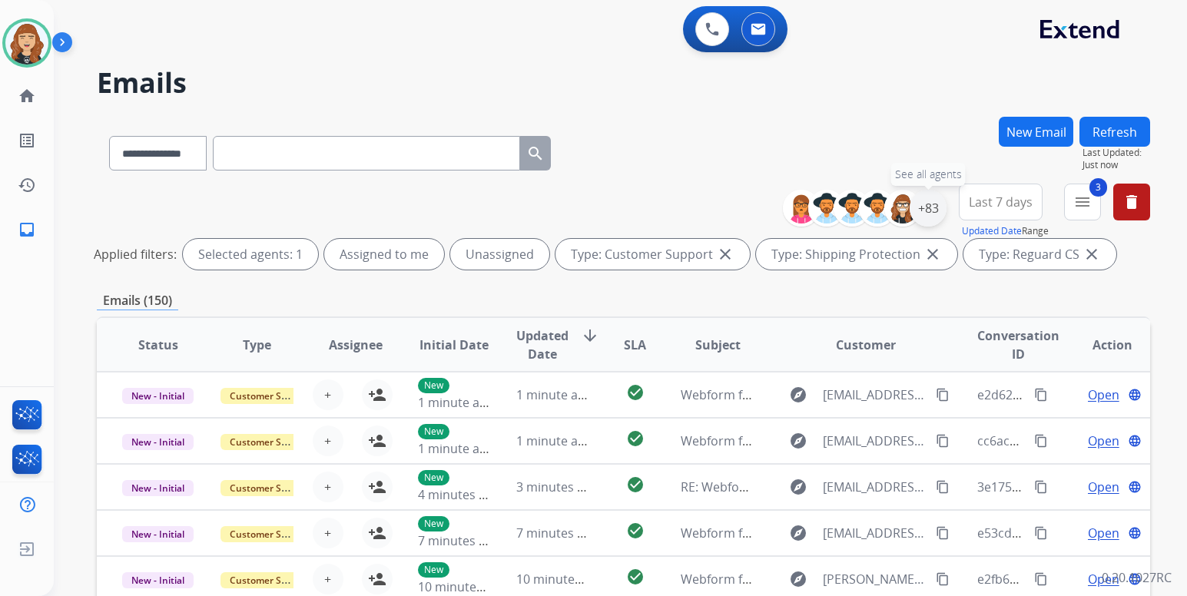
click at [919, 213] on div "+83" at bounding box center [928, 208] width 37 height 37
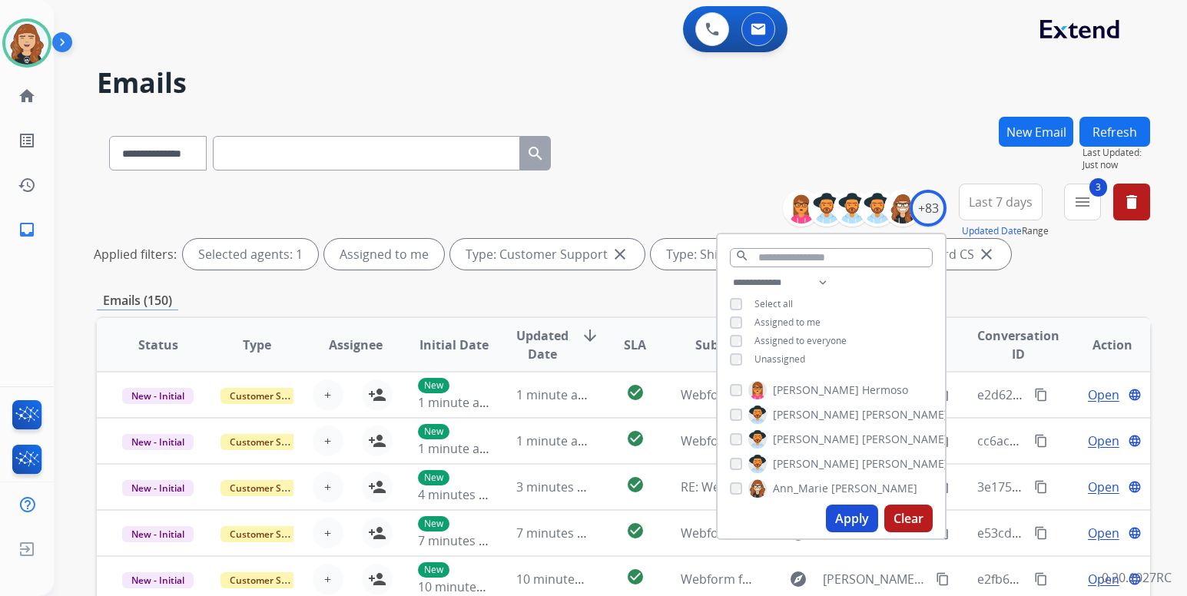
click at [840, 515] on button "Apply" at bounding box center [852, 519] width 52 height 28
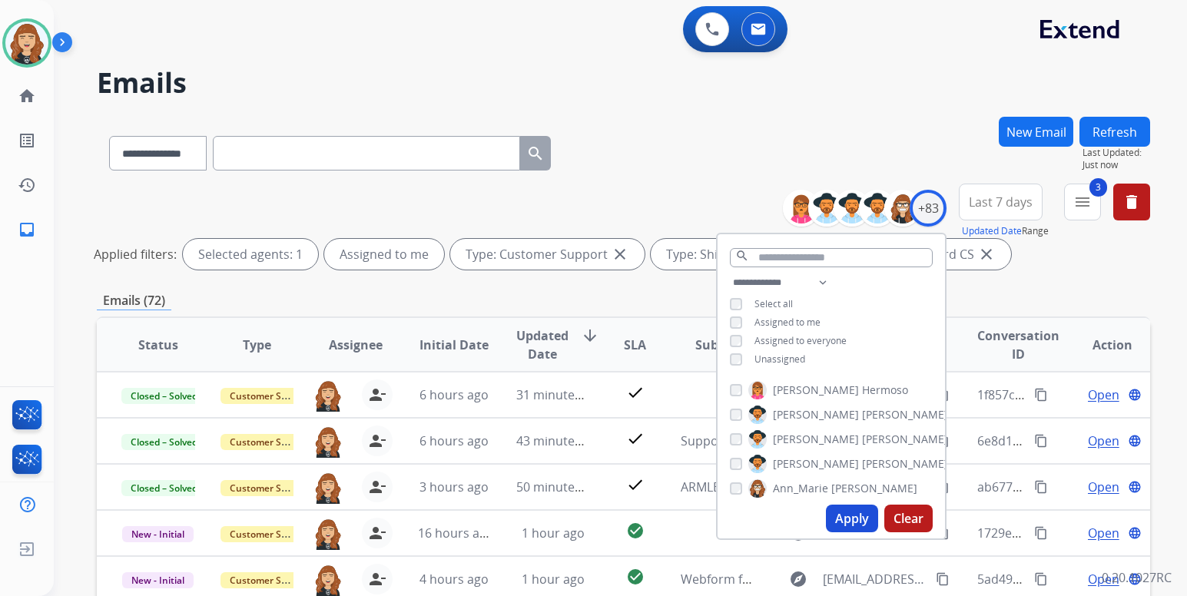
click at [1168, 257] on div "**********" at bounding box center [620, 298] width 1133 height 596
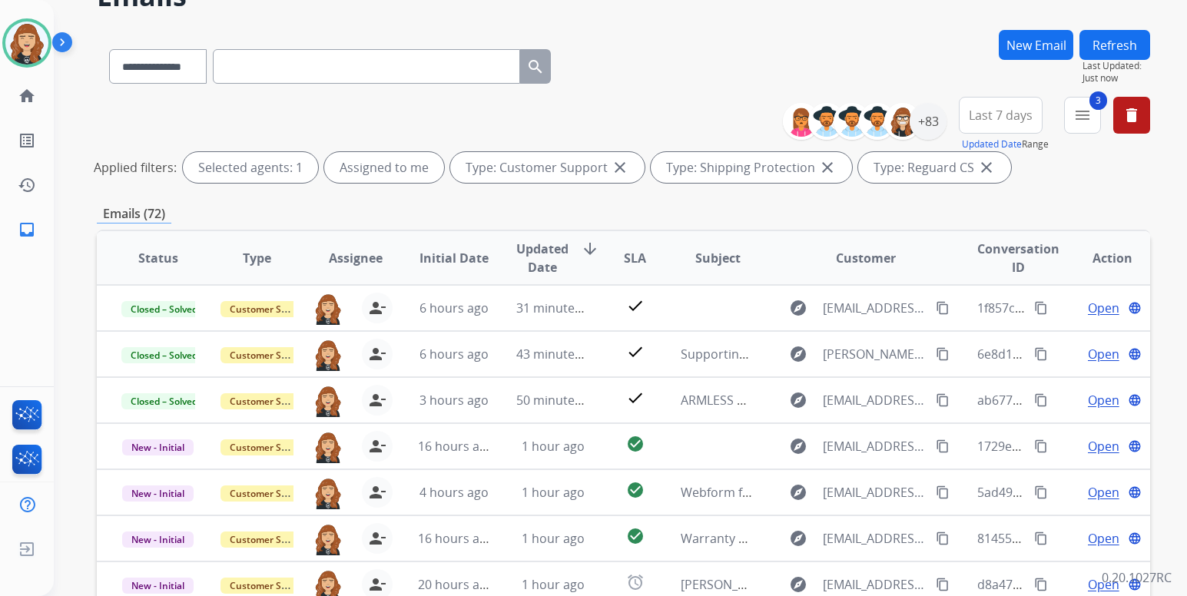
scroll to position [123, 0]
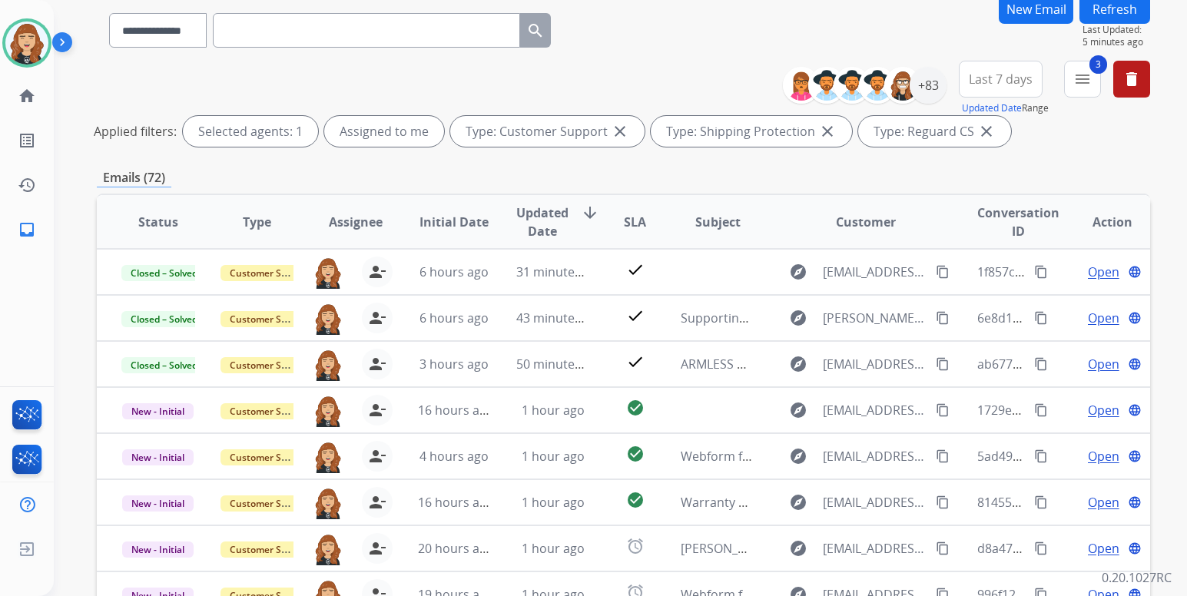
click at [1132, 11] on button "Refresh" at bounding box center [1114, 9] width 71 height 30
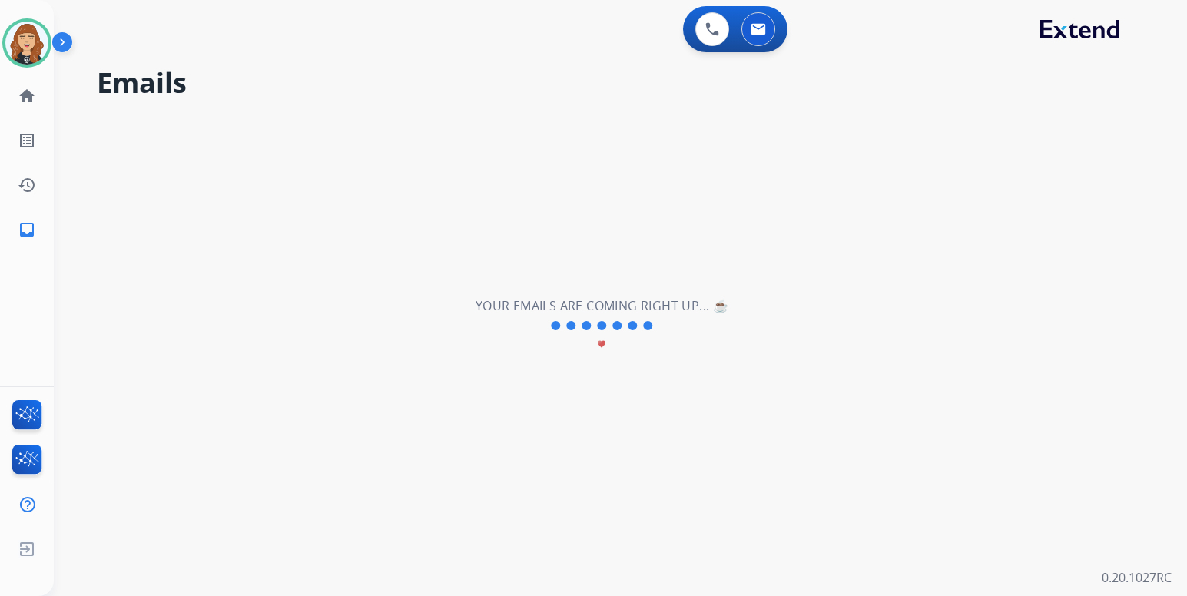
scroll to position [0, 0]
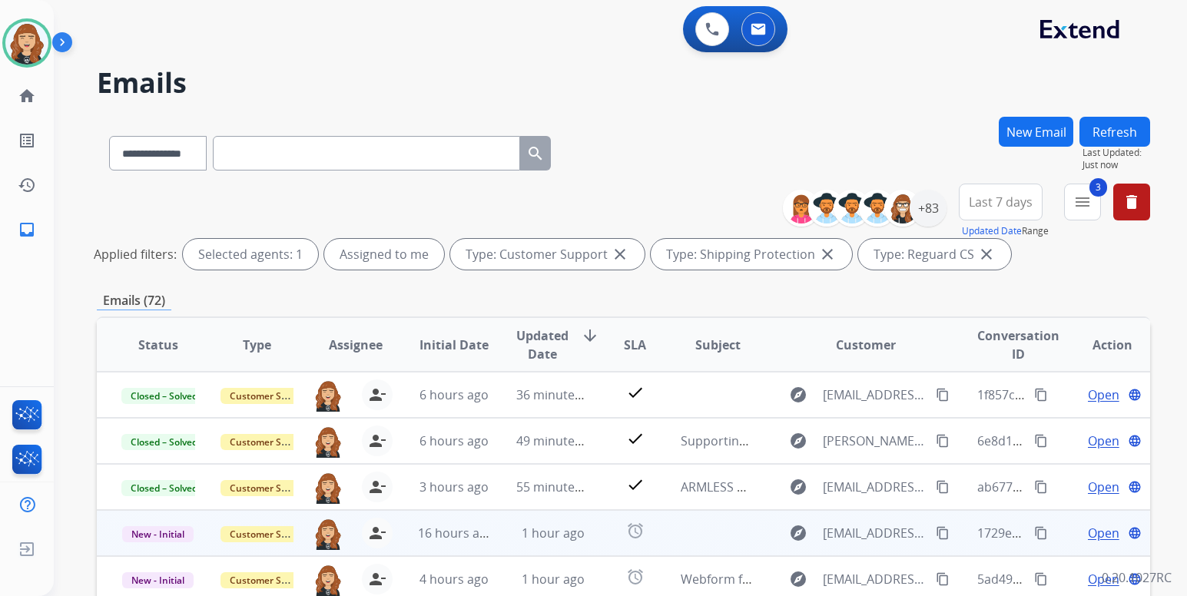
click at [1094, 528] on span "Open" at bounding box center [1103, 533] width 31 height 18
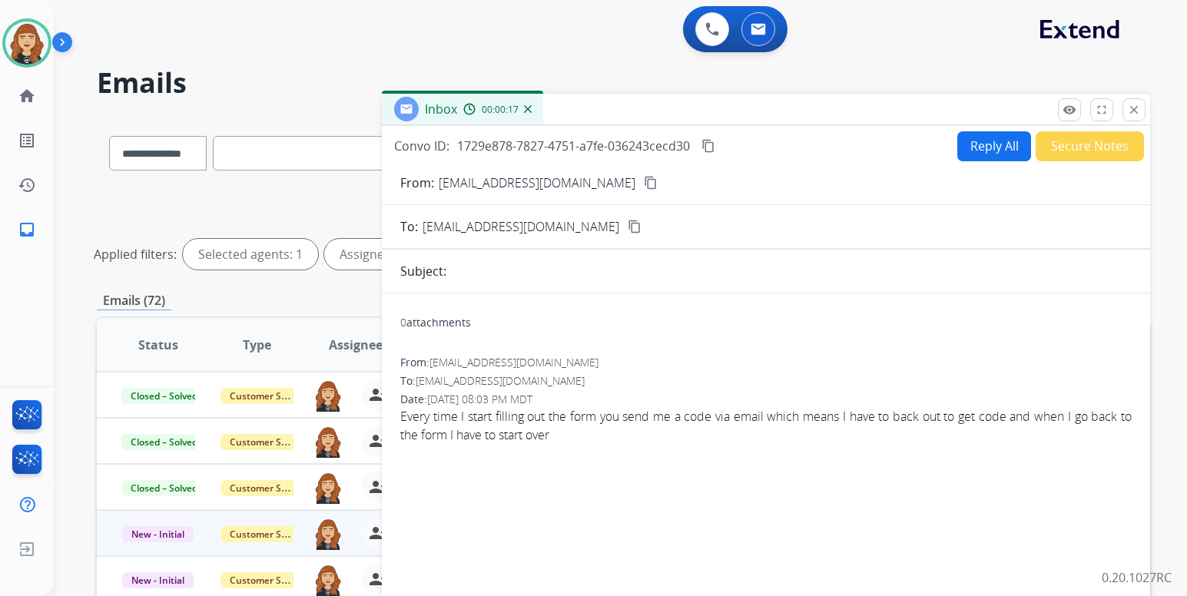
click at [644, 184] on mat-icon "content_copy" at bounding box center [651, 183] width 14 height 14
click at [987, 152] on button "Reply All" at bounding box center [994, 146] width 74 height 30
select select "**********"
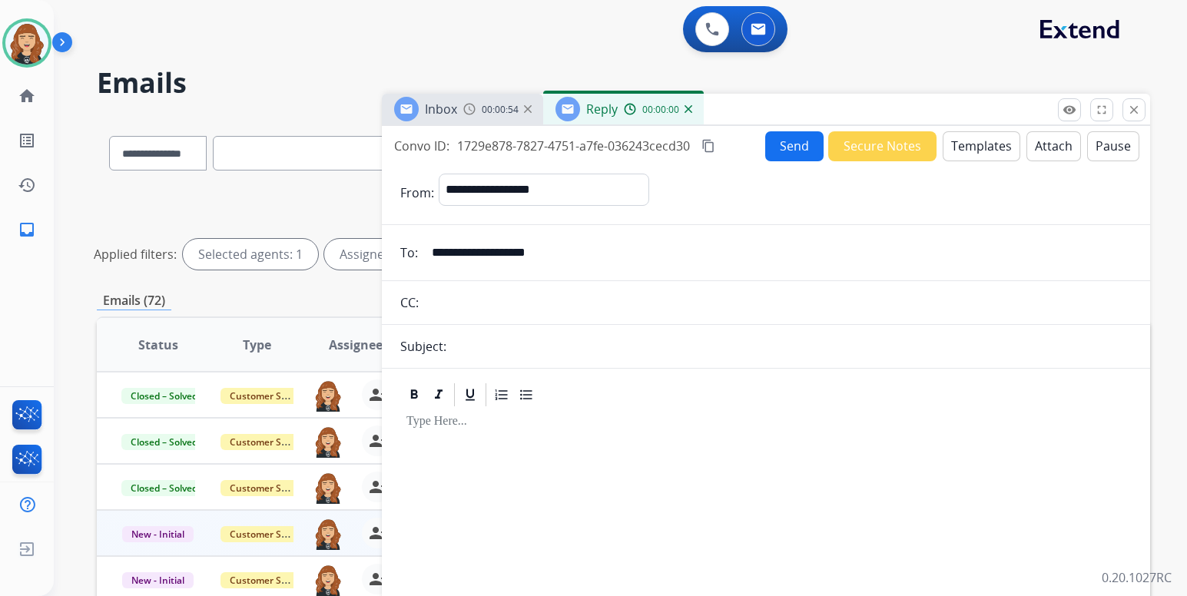
click at [987, 152] on button "Templates" at bounding box center [982, 146] width 78 height 30
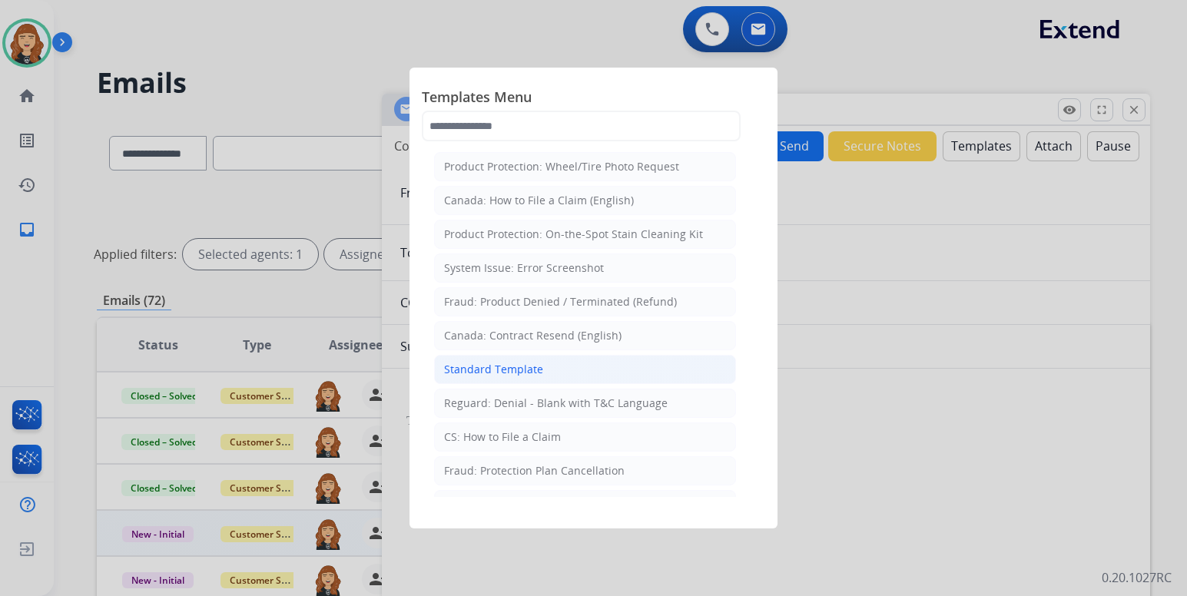
click at [621, 376] on li "Standard Template" at bounding box center [585, 369] width 302 height 29
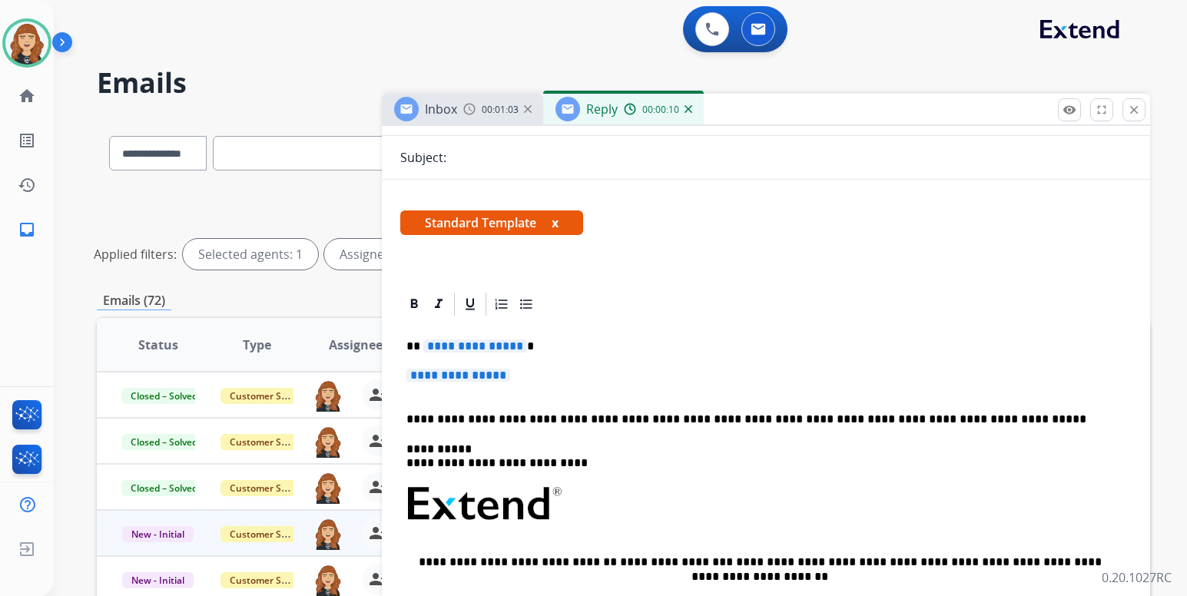
scroll to position [191, 0]
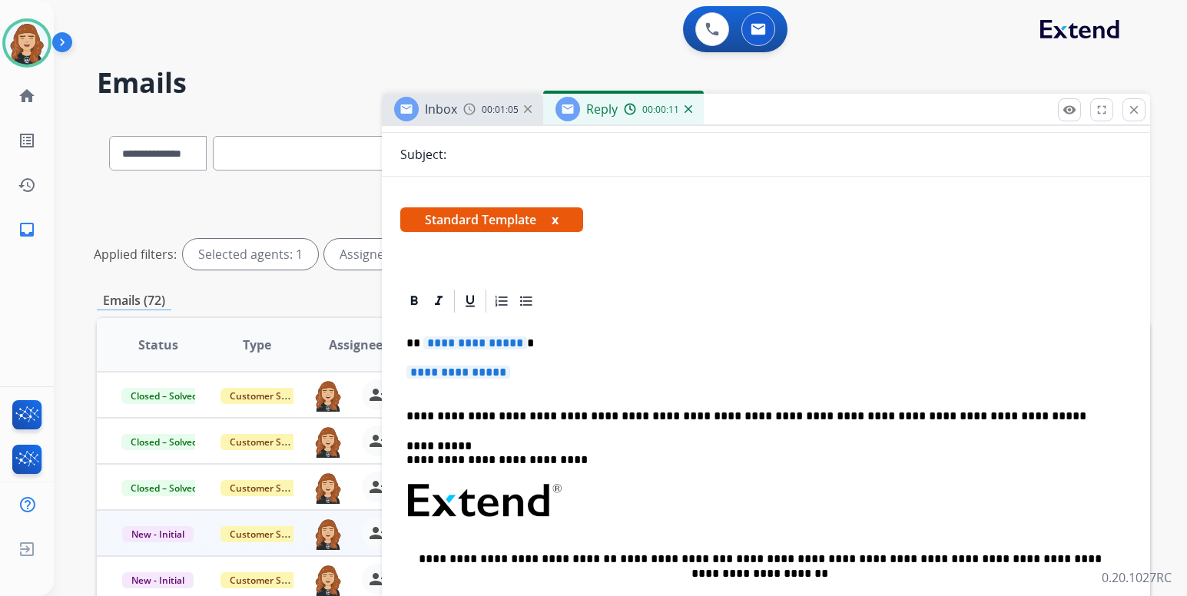
click at [595, 384] on p "**********" at bounding box center [765, 380] width 719 height 28
